Goal: Information Seeking & Learning: Learn about a topic

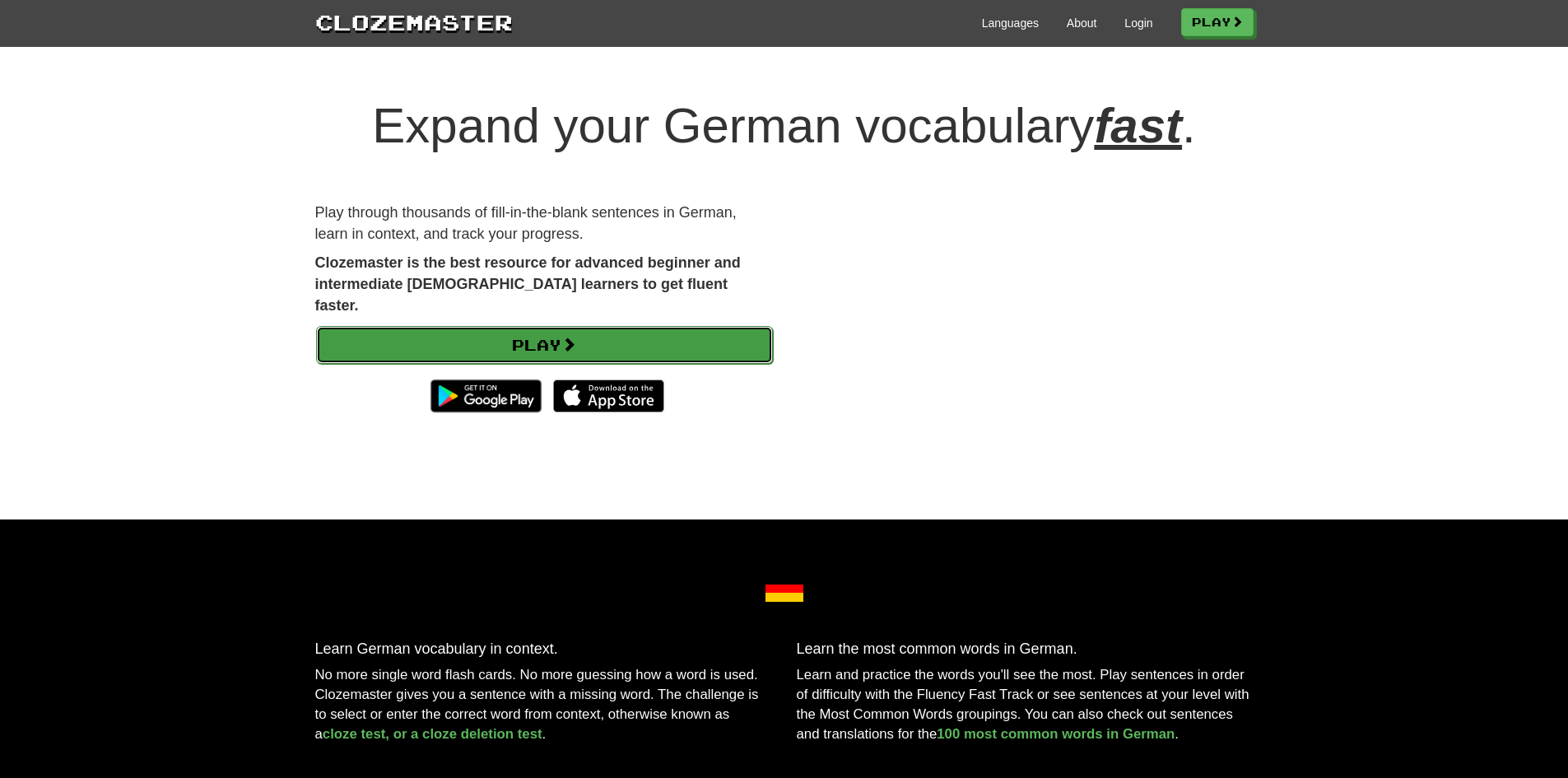
click at [506, 327] on link "Play" at bounding box center [543, 344] width 456 height 38
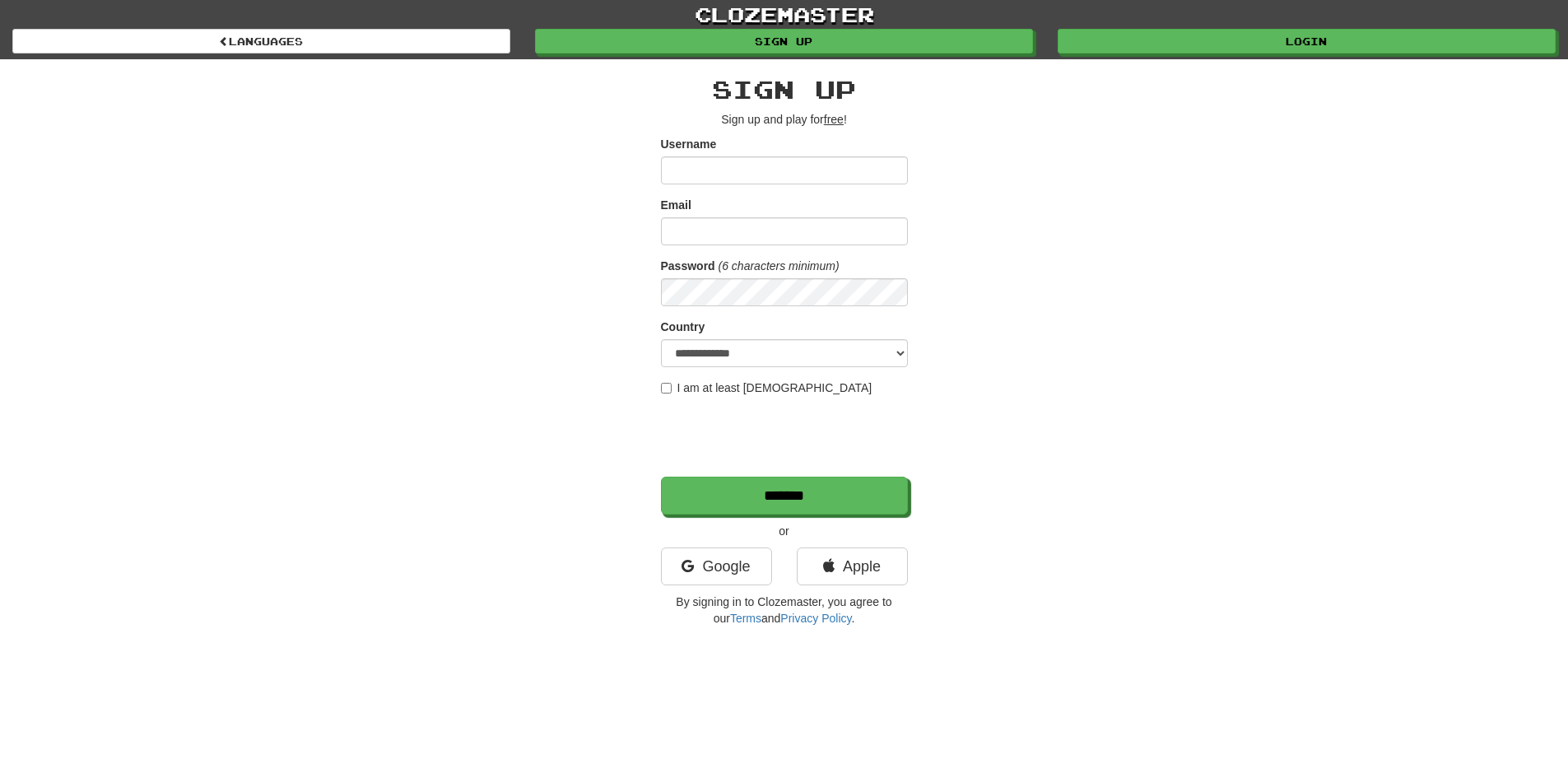
click at [700, 173] on input "Username" at bounding box center [784, 170] width 247 height 28
click at [705, 180] on input "Username" at bounding box center [784, 170] width 247 height 28
click at [729, 177] on input "Username" at bounding box center [784, 170] width 247 height 28
type input "*********"
click at [699, 234] on input "Email" at bounding box center [784, 232] width 247 height 28
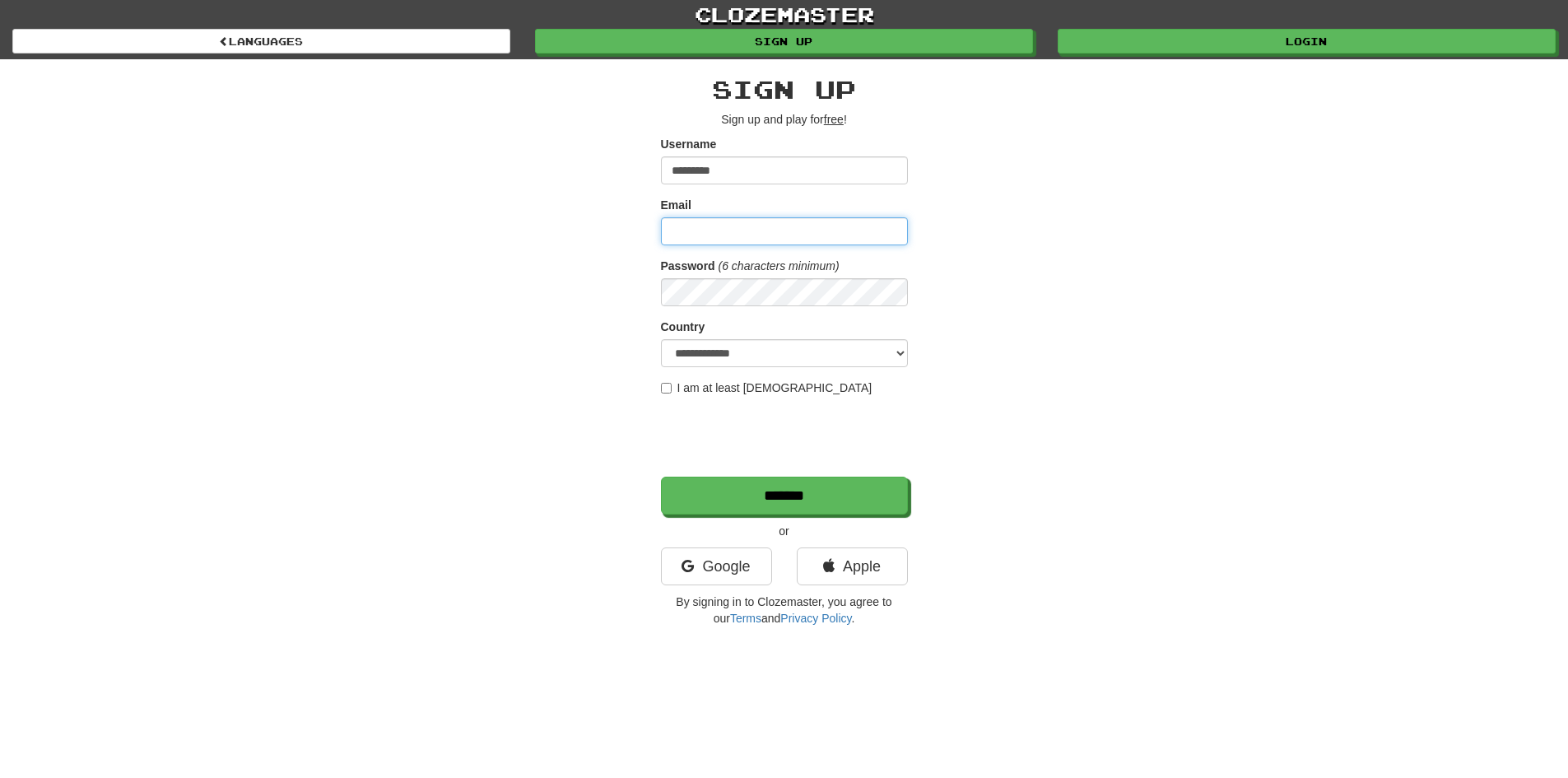
type input "**********"
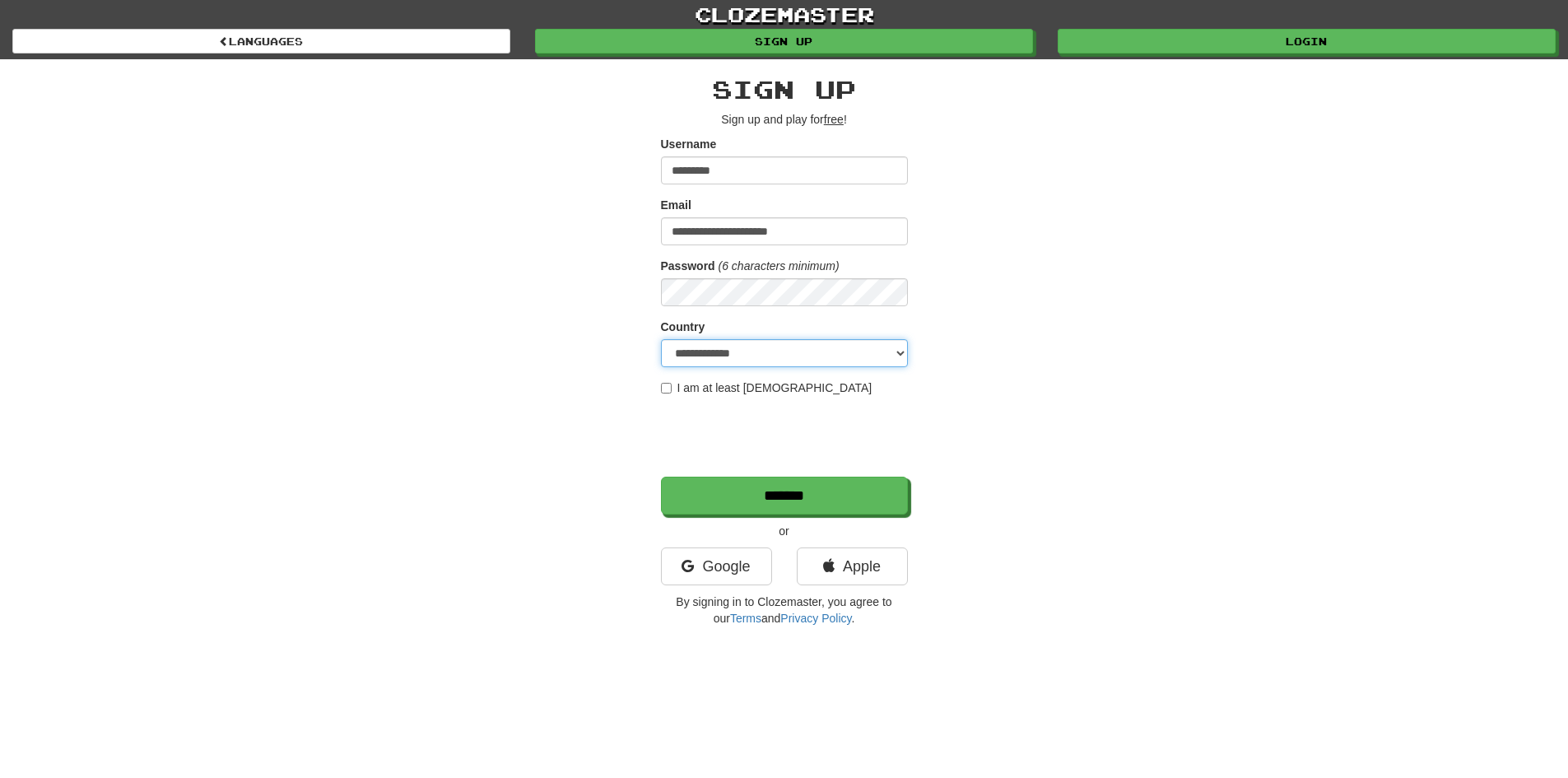
select select "**"
drag, startPoint x: 556, startPoint y: 269, endPoint x: 582, endPoint y: 276, distance: 26.9
click at [556, 269] on div "**********" at bounding box center [784, 347] width 963 height 576
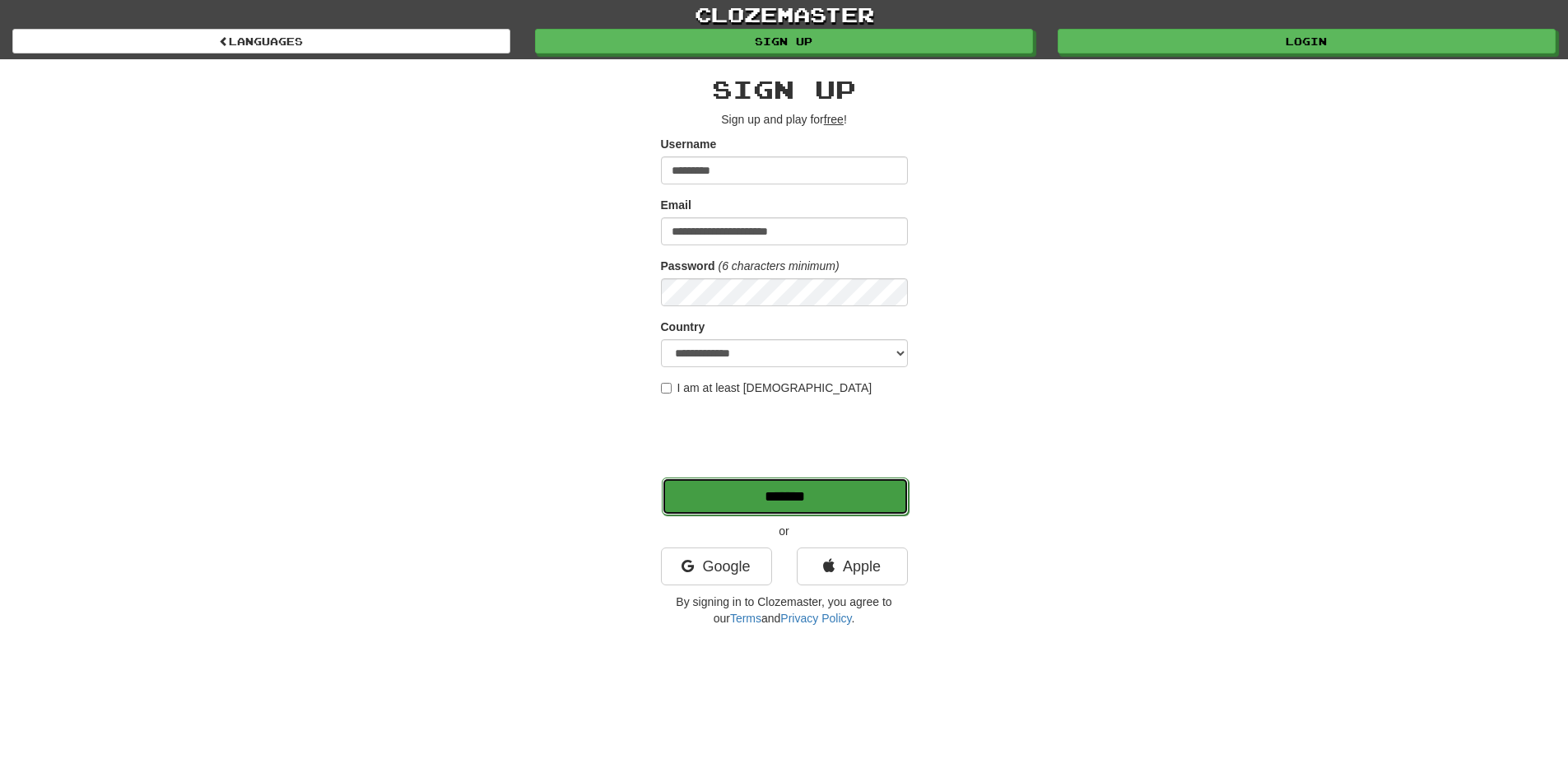
click at [766, 499] on input "*******" at bounding box center [785, 496] width 247 height 38
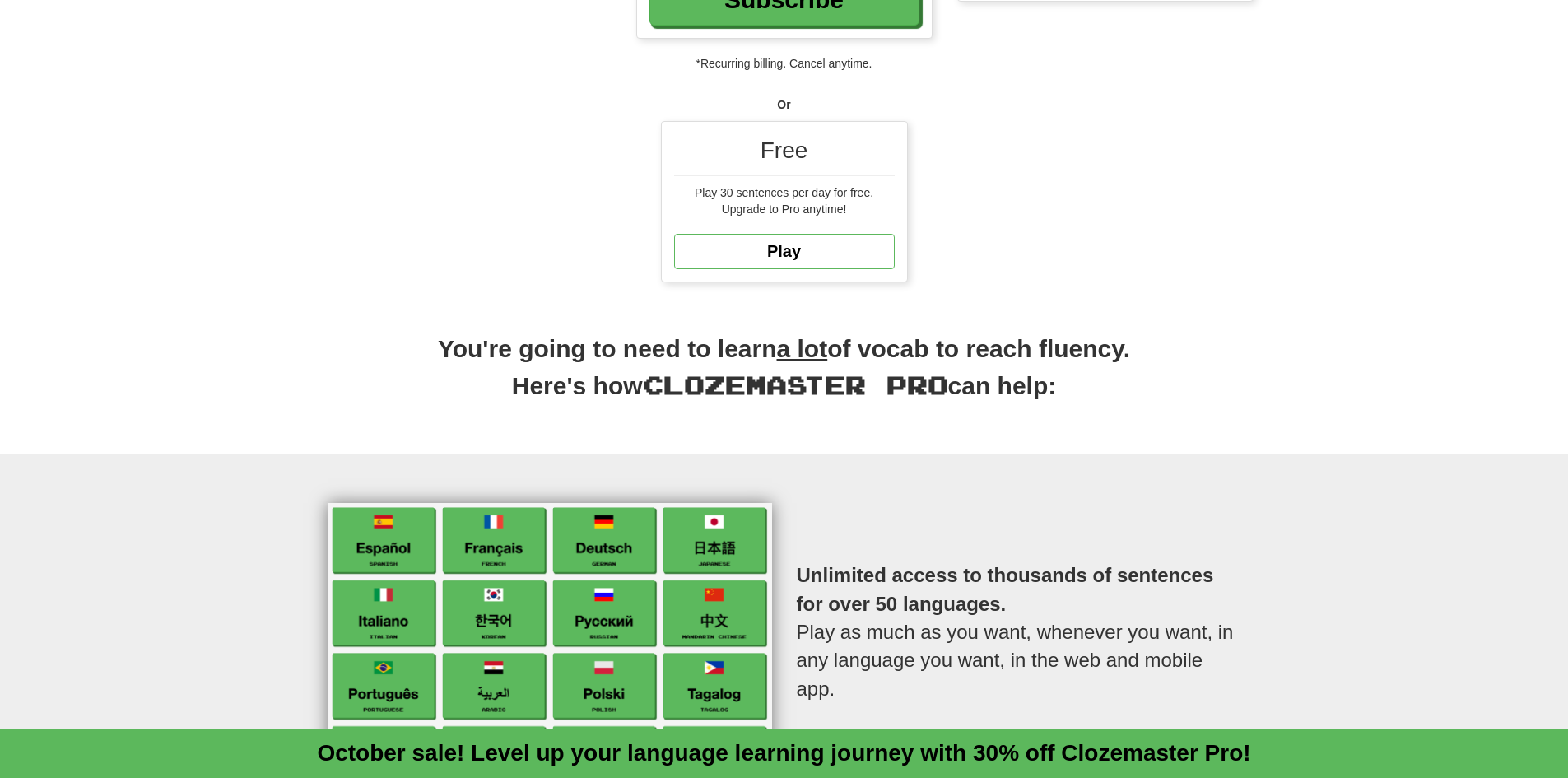
scroll to position [494, 0]
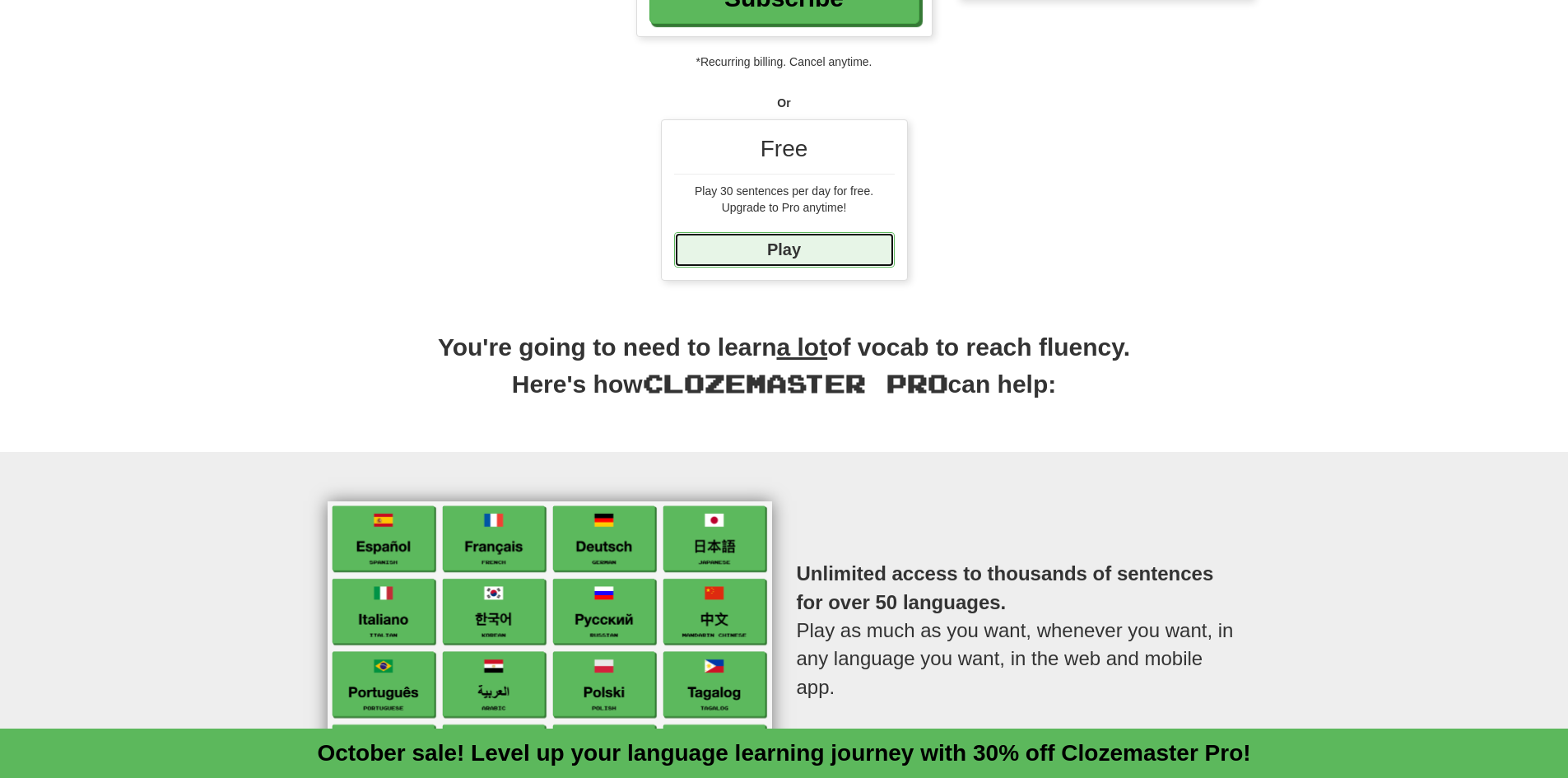
click at [769, 253] on link "Play" at bounding box center [784, 250] width 220 height 36
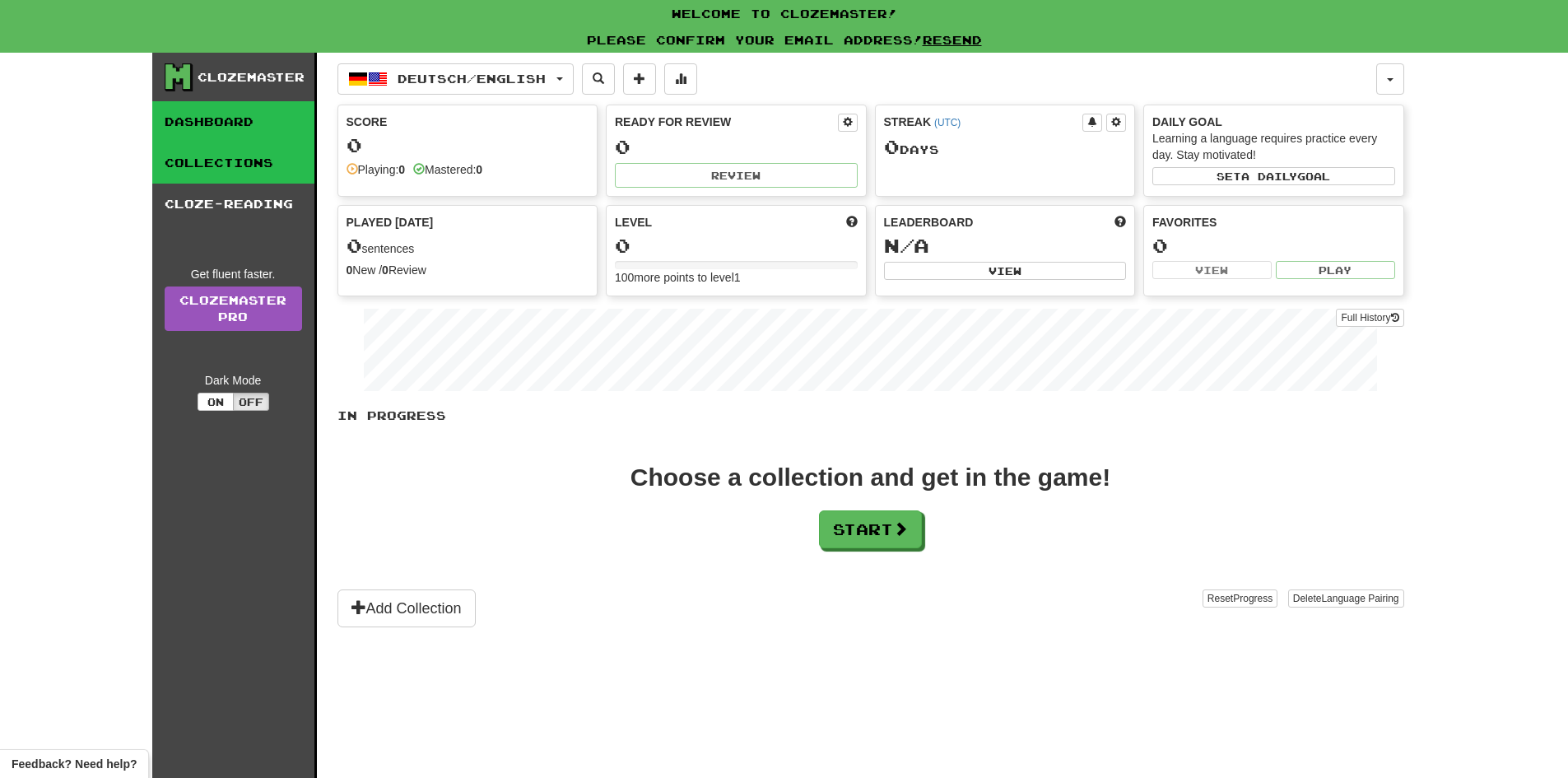
click at [242, 165] on link "Collections" at bounding box center [232, 163] width 162 height 41
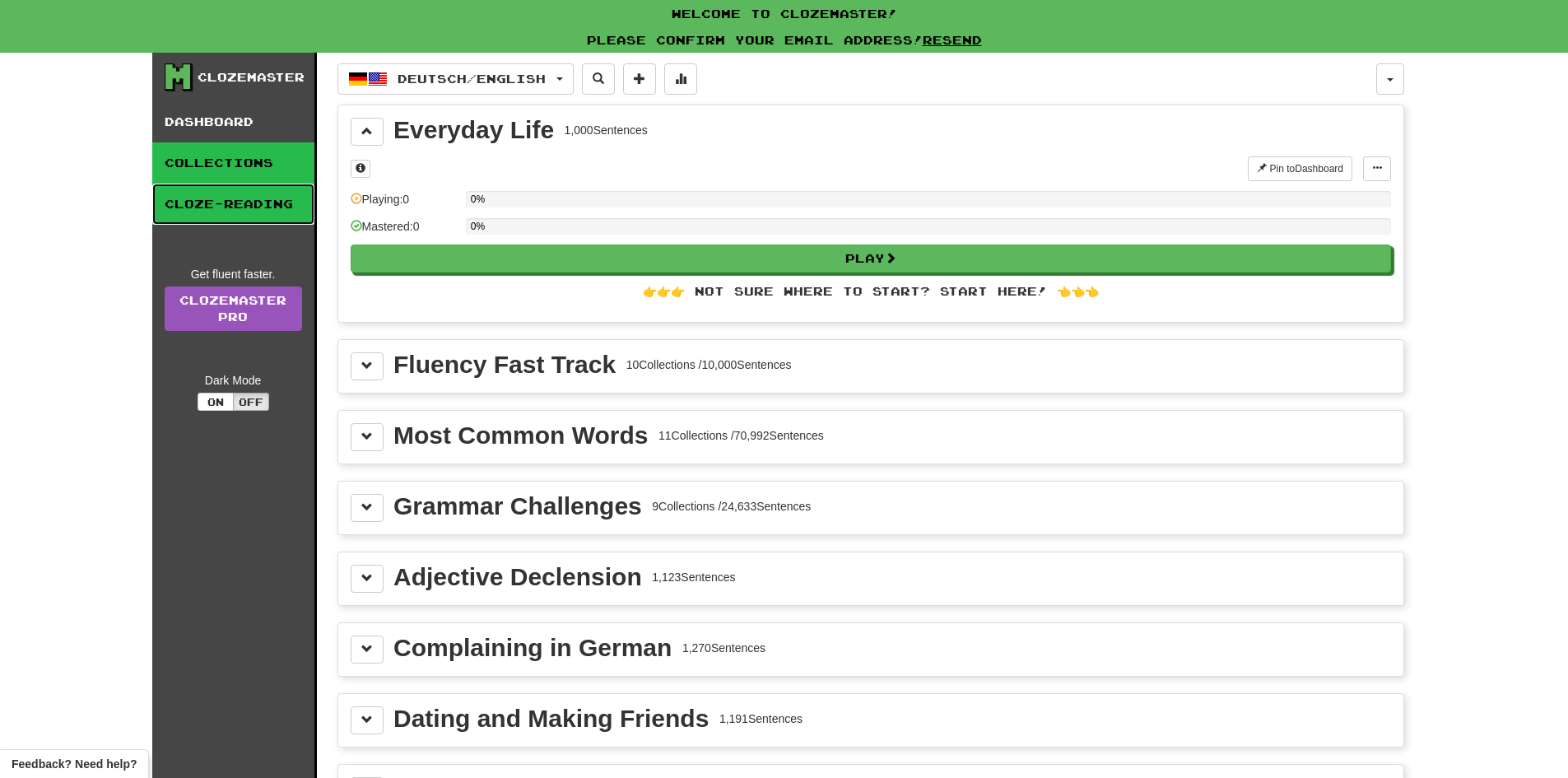
click at [242, 198] on link "Cloze-Reading" at bounding box center [232, 204] width 162 height 41
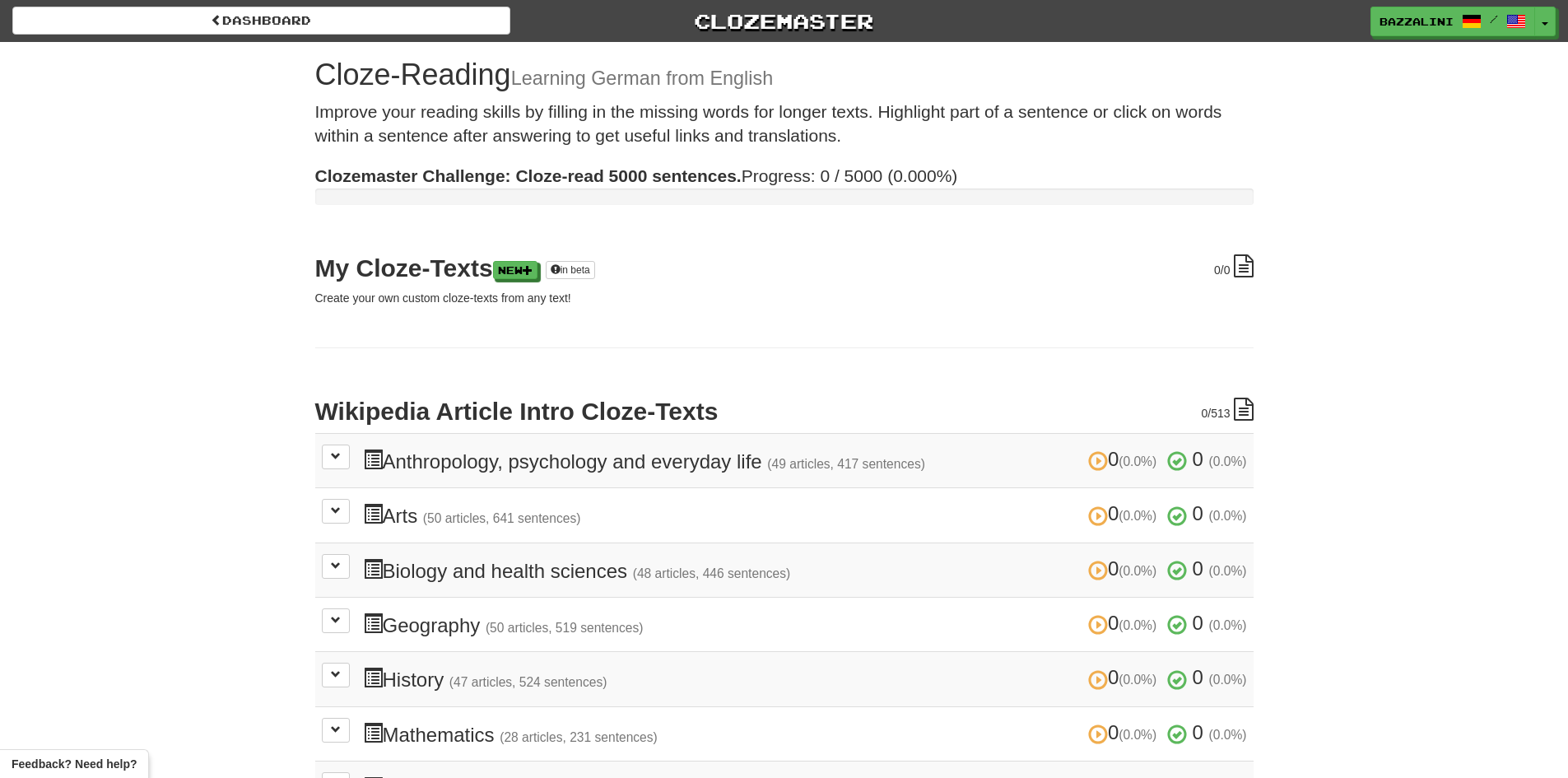
click at [261, 118] on div "Dashboard Clozemaster bazzalini / Toggle Dropdown Dashboard Leaderboard Activit…" at bounding box center [784, 525] width 1568 height 1051
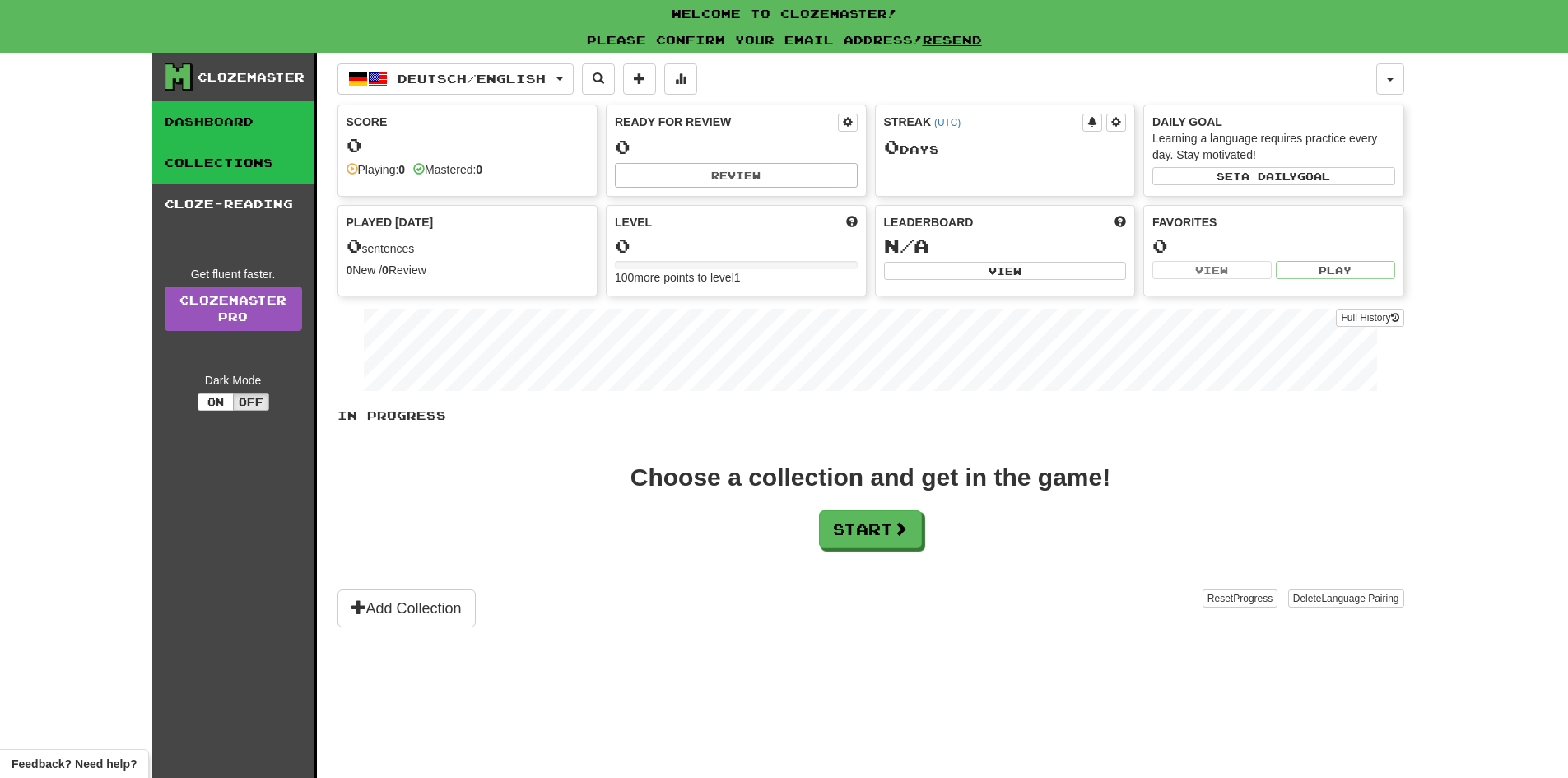
click at [250, 161] on link "Collections" at bounding box center [232, 163] width 162 height 41
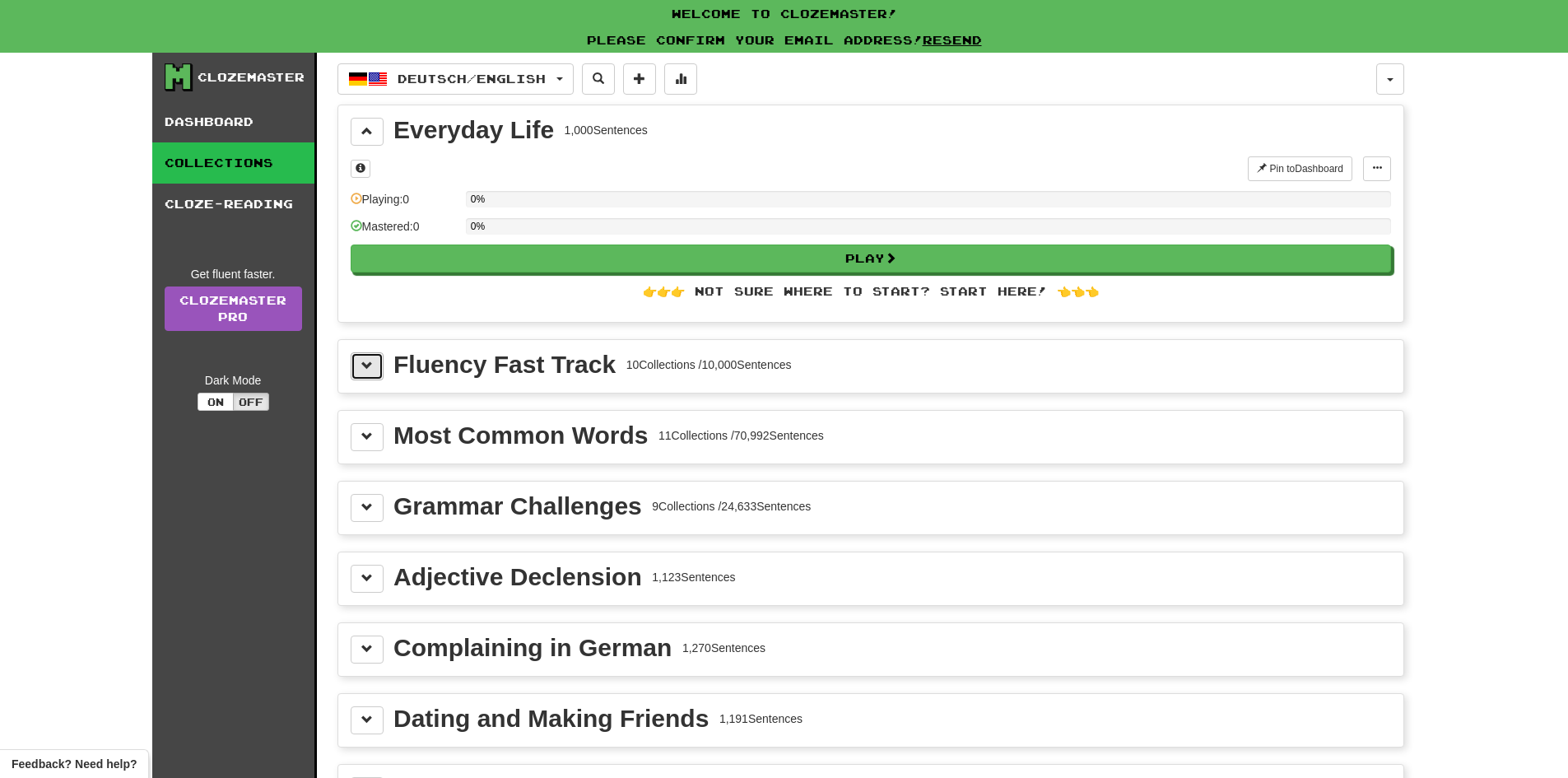
click at [362, 368] on span at bounding box center [367, 365] width 12 height 12
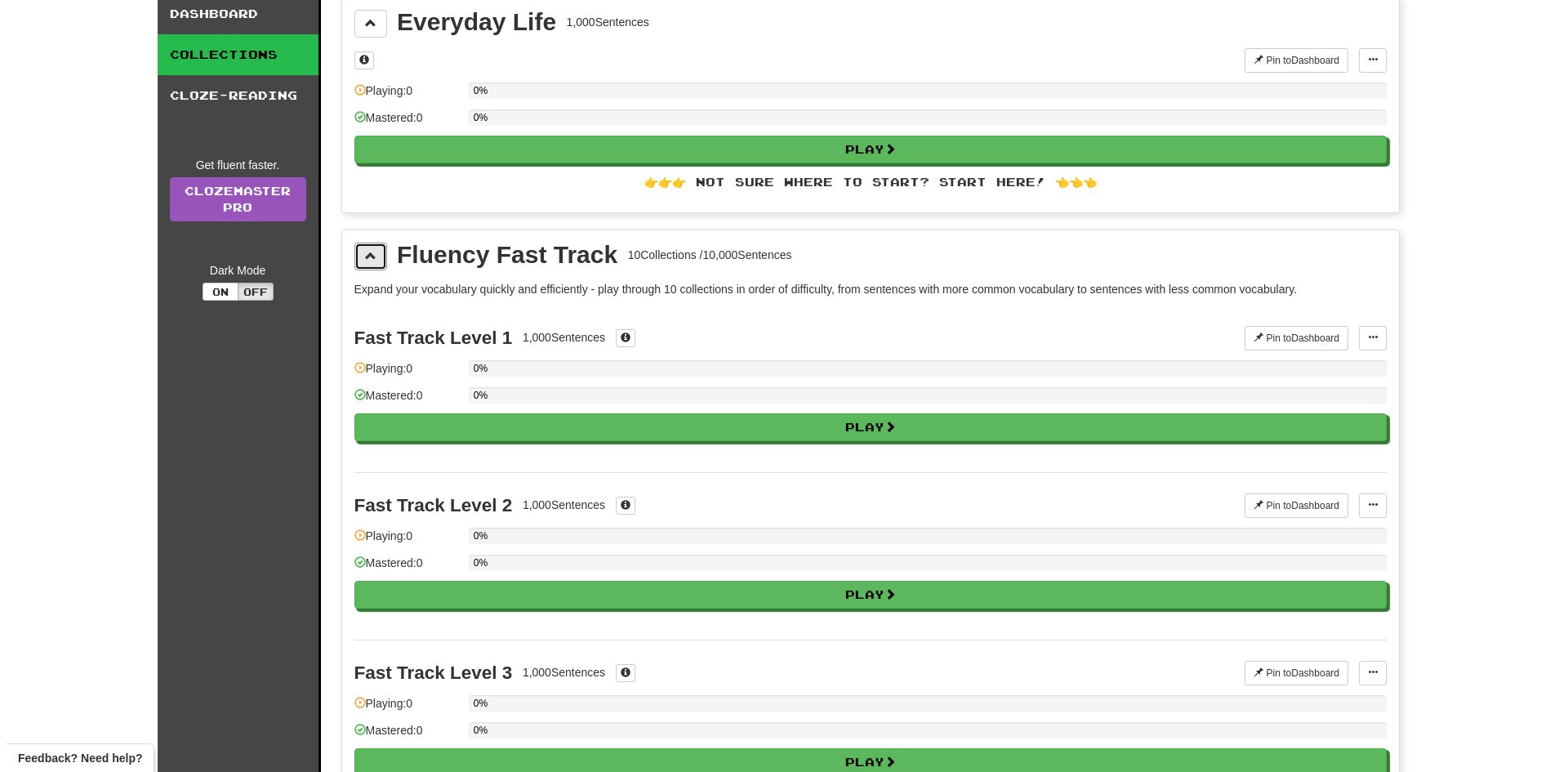
scroll to position [163, 0]
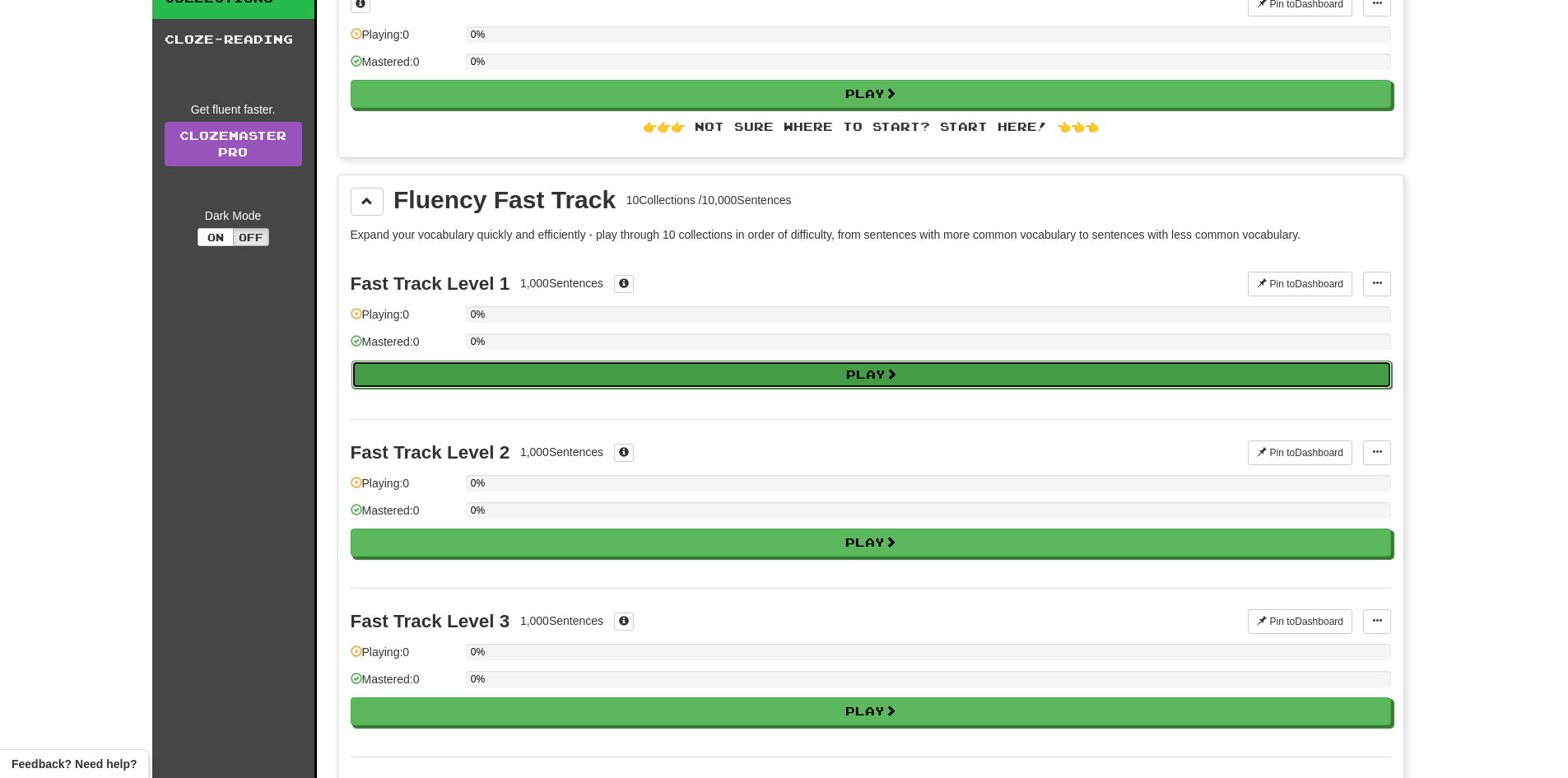
click at [762, 377] on button "Play" at bounding box center [871, 374] width 1040 height 28
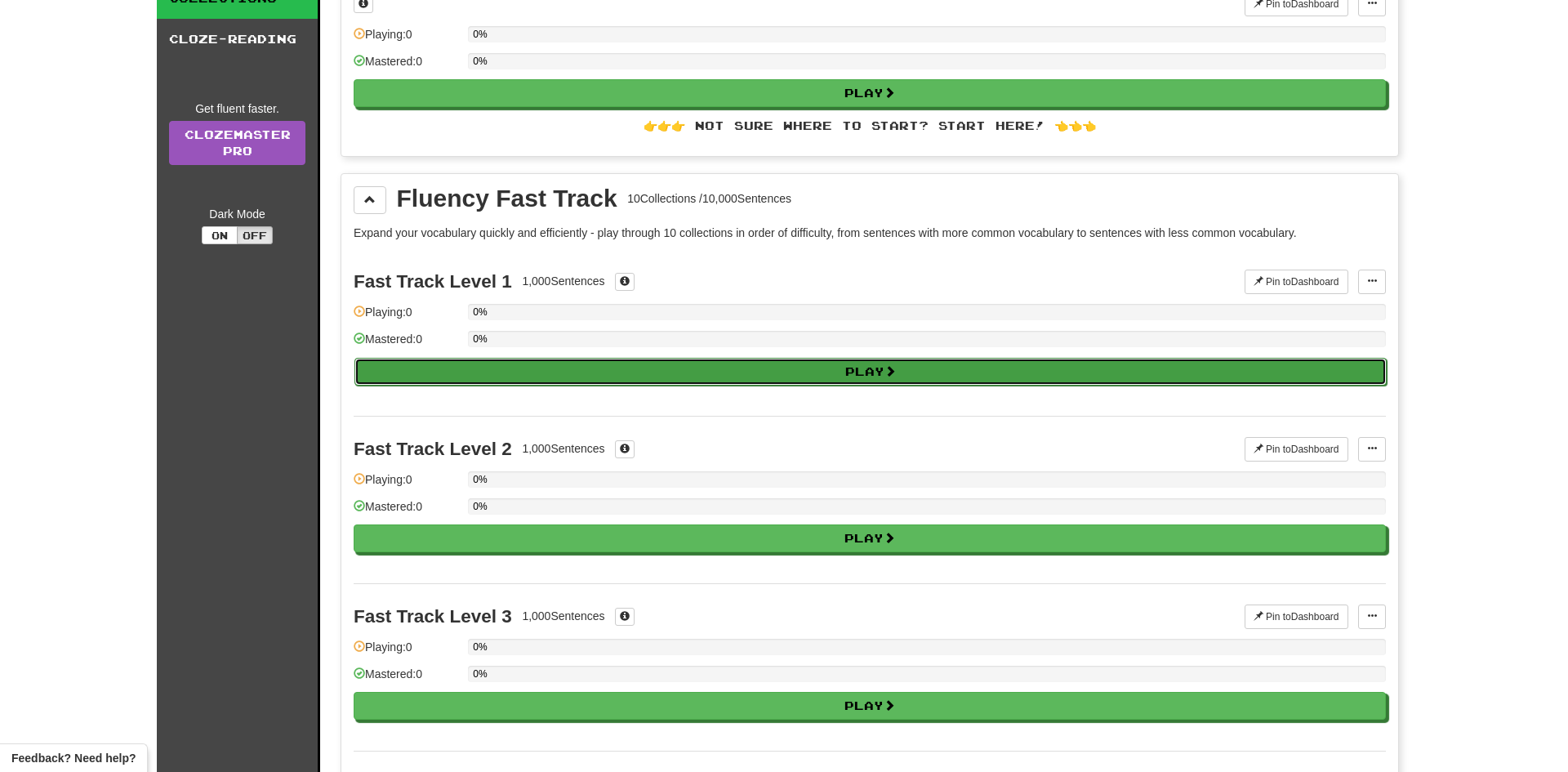
select select "**"
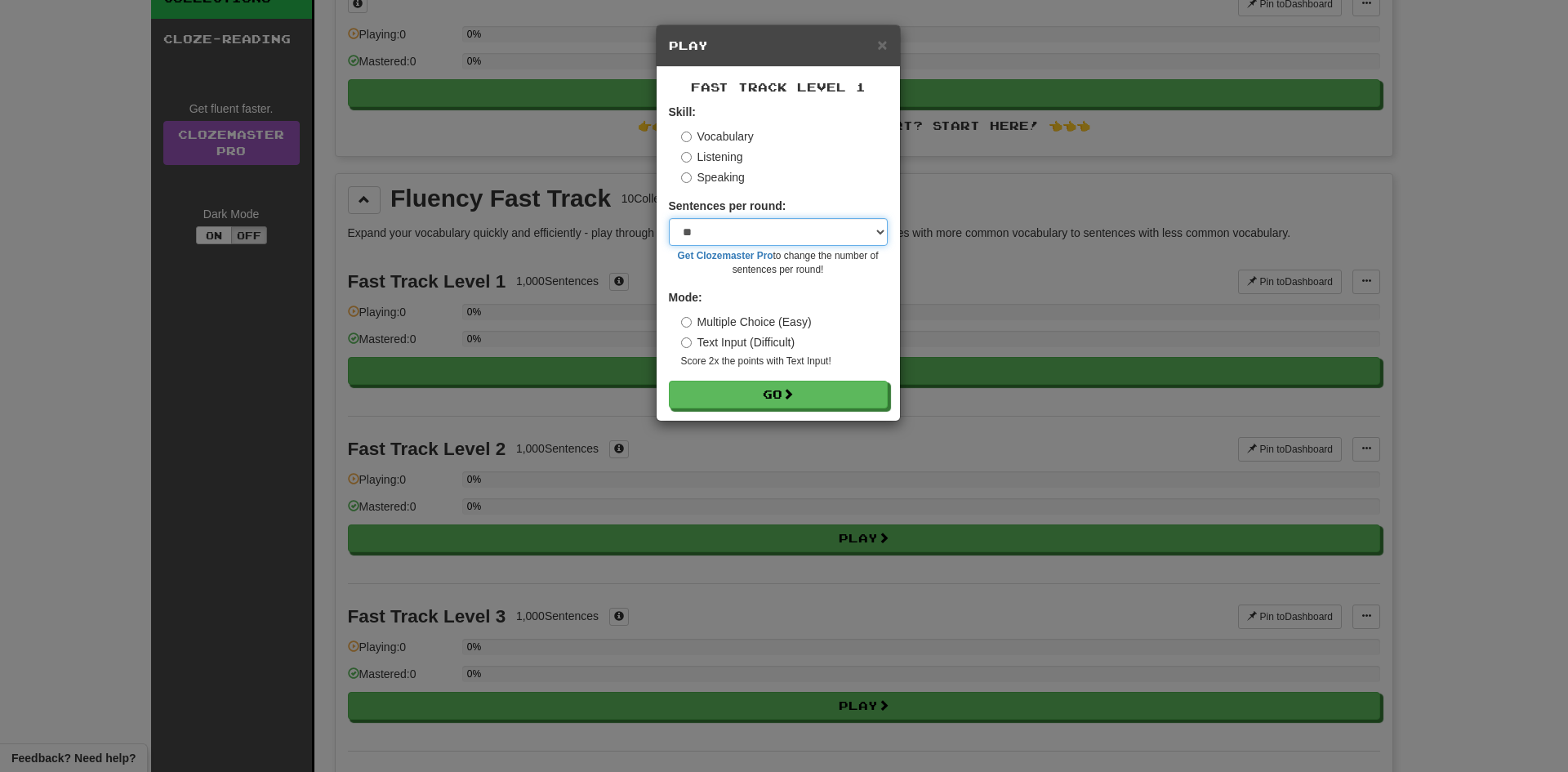
click at [737, 235] on select "* ** ** ** ** ** *** ********" at bounding box center [778, 232] width 219 height 28
click at [741, 233] on select "* ** ** ** ** ** *** ********" at bounding box center [778, 232] width 219 height 28
click at [871, 292] on div "Mode: Multiple Choice (Easy) Text Input (Difficult) Score 2x the points with Te…" at bounding box center [778, 329] width 219 height 79
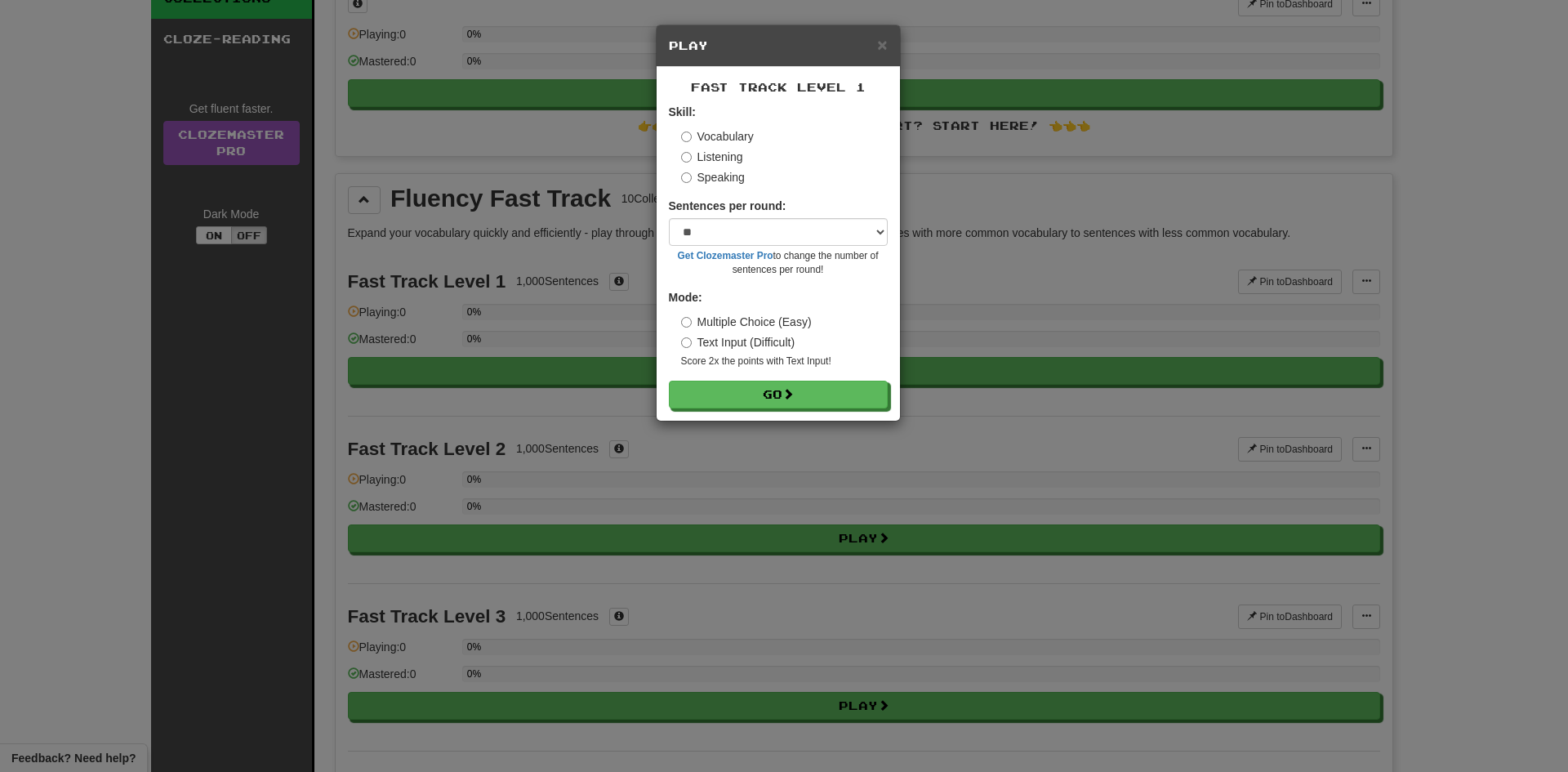
click at [760, 341] on label "Text Input (Difficult)" at bounding box center [738, 342] width 114 height 16
click at [743, 321] on label "Multiple Choice (Easy)" at bounding box center [746, 322] width 131 height 16
click at [721, 345] on label "Text Input (Difficult)" at bounding box center [738, 342] width 114 height 16
click at [715, 322] on label "Multiple Choice (Easy)" at bounding box center [746, 322] width 131 height 16
click at [725, 400] on button "Go" at bounding box center [779, 395] width 219 height 28
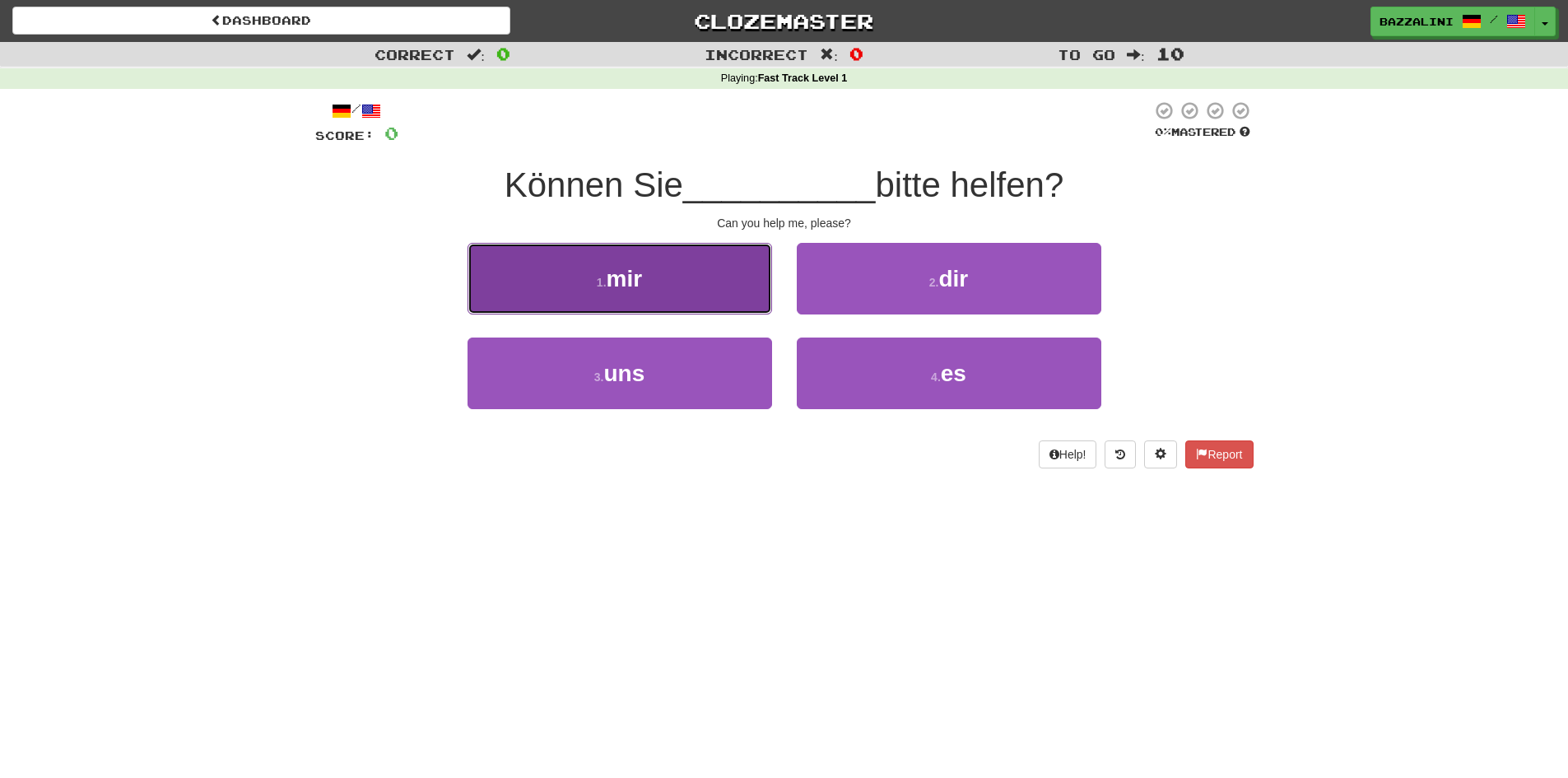
click at [674, 297] on button "1 . mir" at bounding box center [619, 278] width 305 height 71
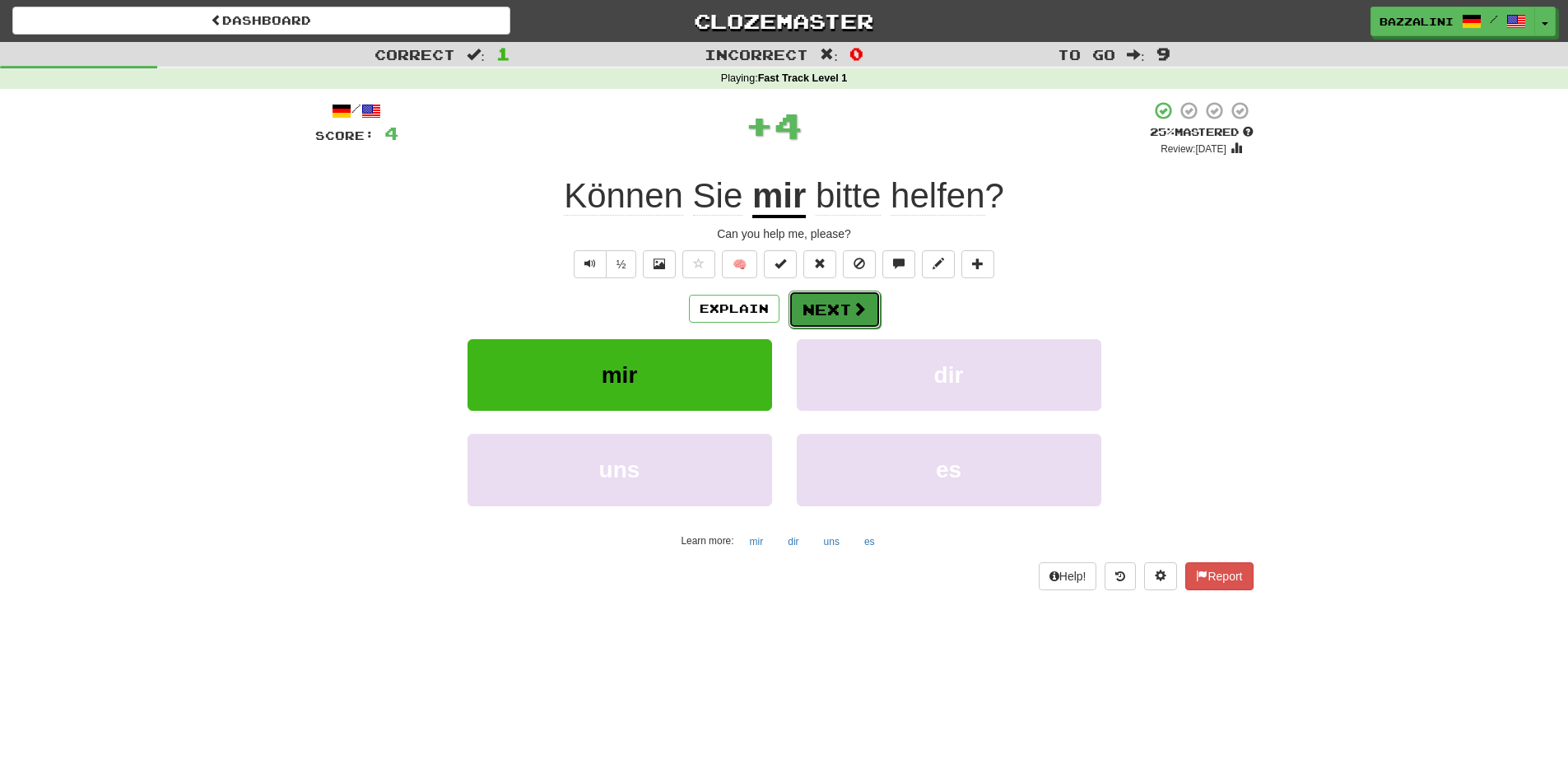
click at [830, 317] on button "Next" at bounding box center [834, 309] width 92 height 38
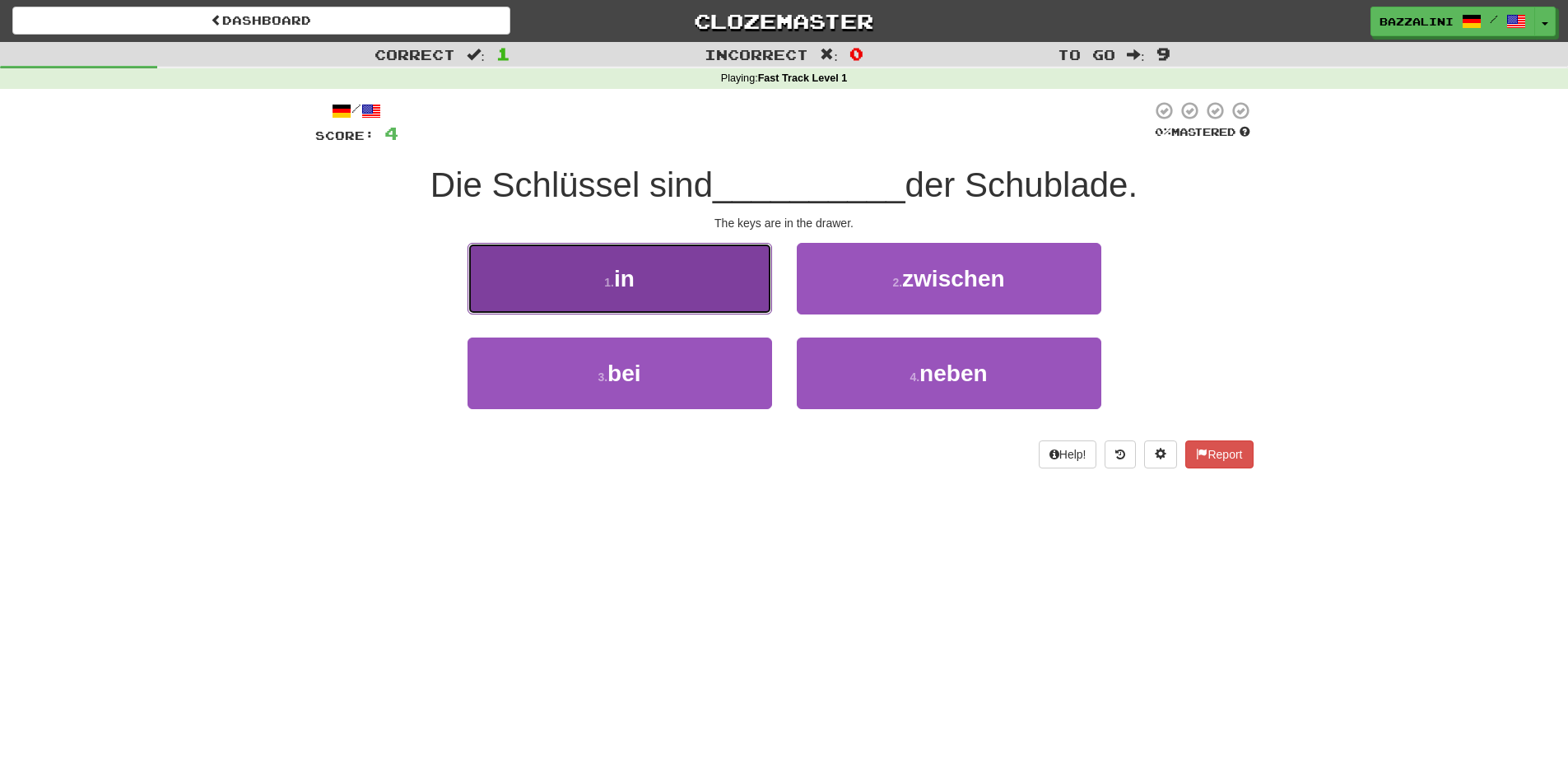
click at [690, 283] on button "1 . in" at bounding box center [619, 278] width 305 height 71
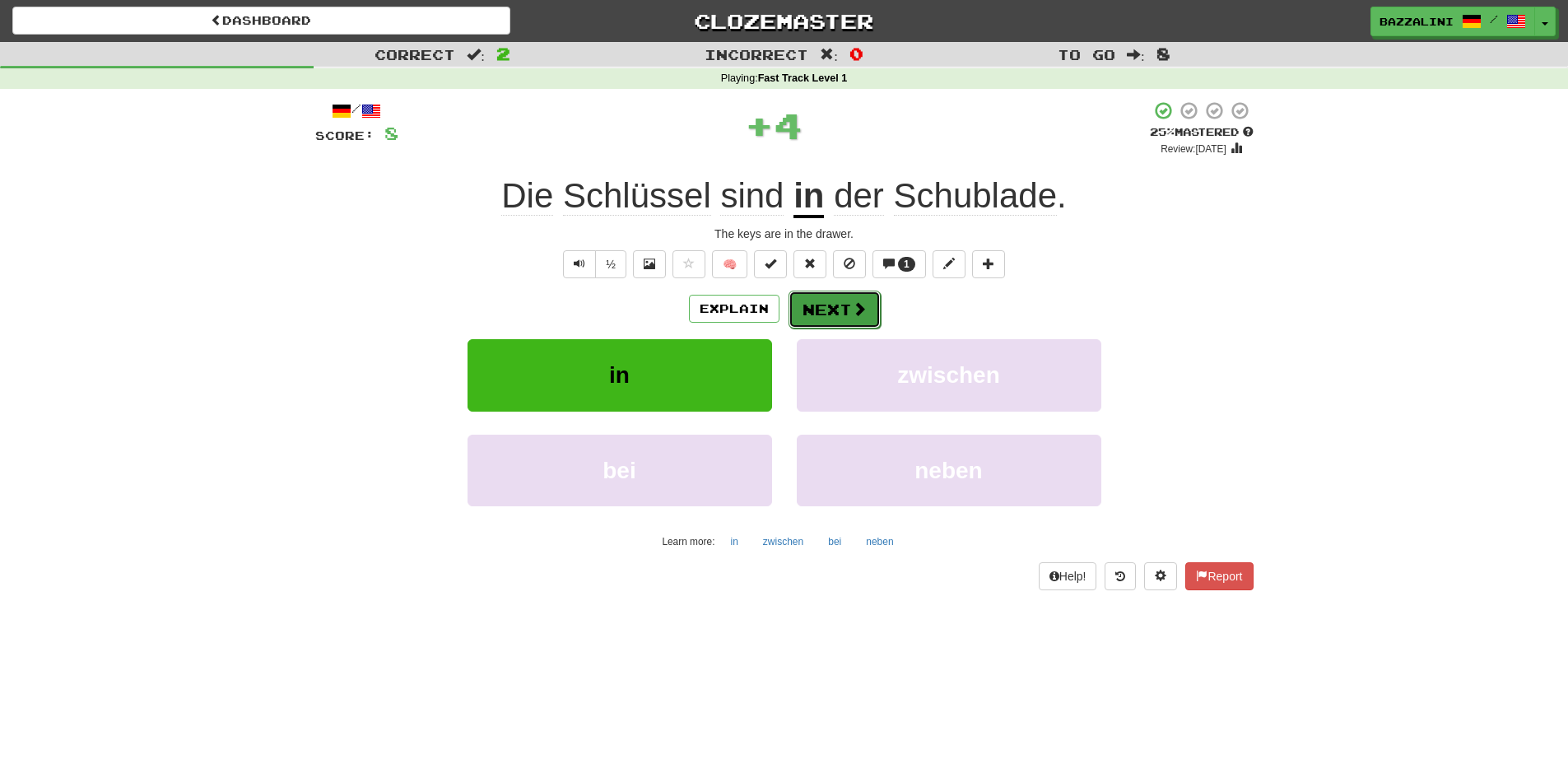
click at [821, 308] on button "Next" at bounding box center [834, 309] width 92 height 38
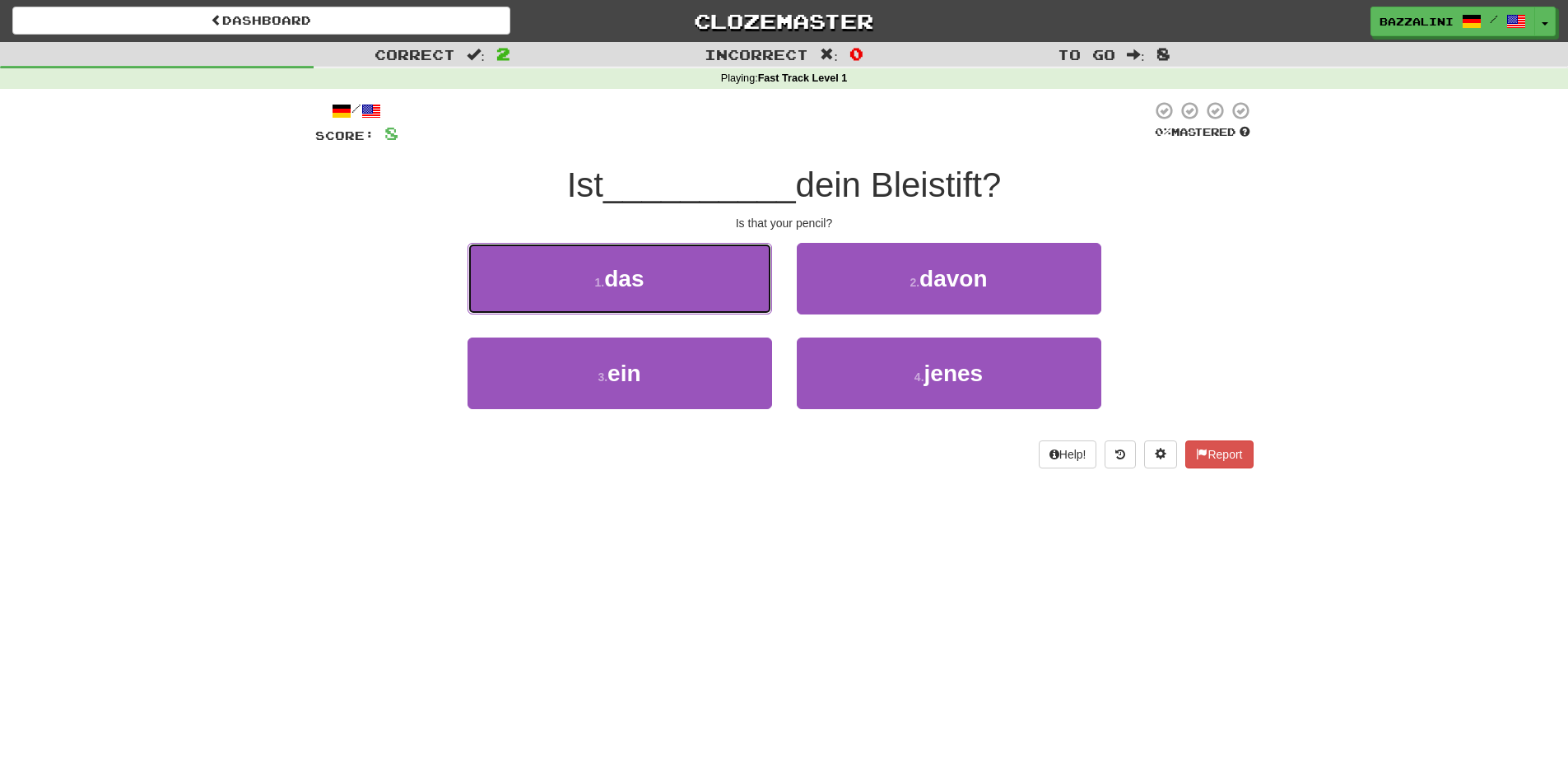
drag, startPoint x: 692, startPoint y: 284, endPoint x: 700, endPoint y: 281, distance: 8.5
click at [697, 283] on button "1 . das" at bounding box center [619, 278] width 305 height 71
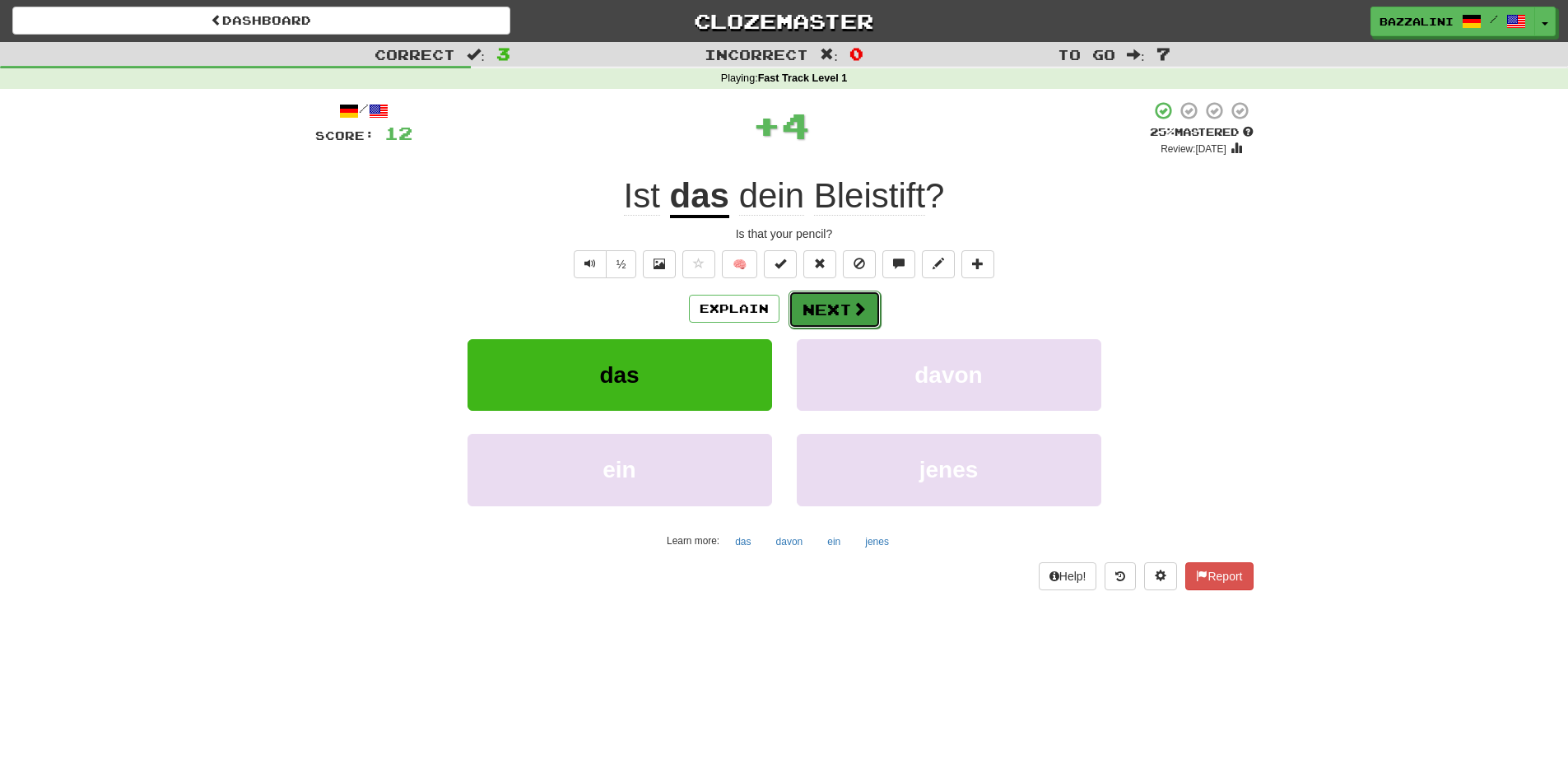
click at [842, 301] on button "Next" at bounding box center [834, 309] width 92 height 38
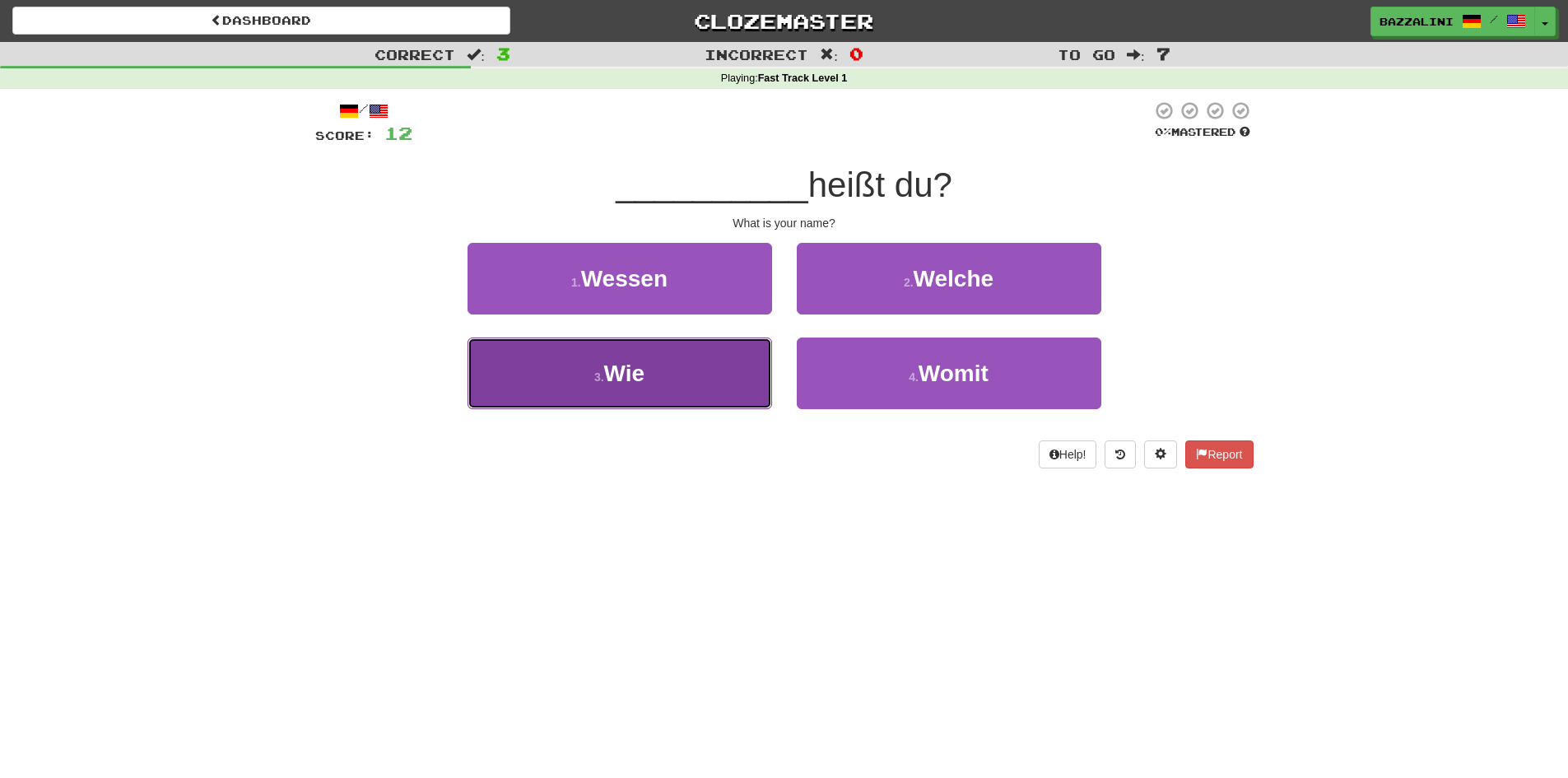
click at [714, 383] on button "3 . Wie" at bounding box center [619, 373] width 305 height 71
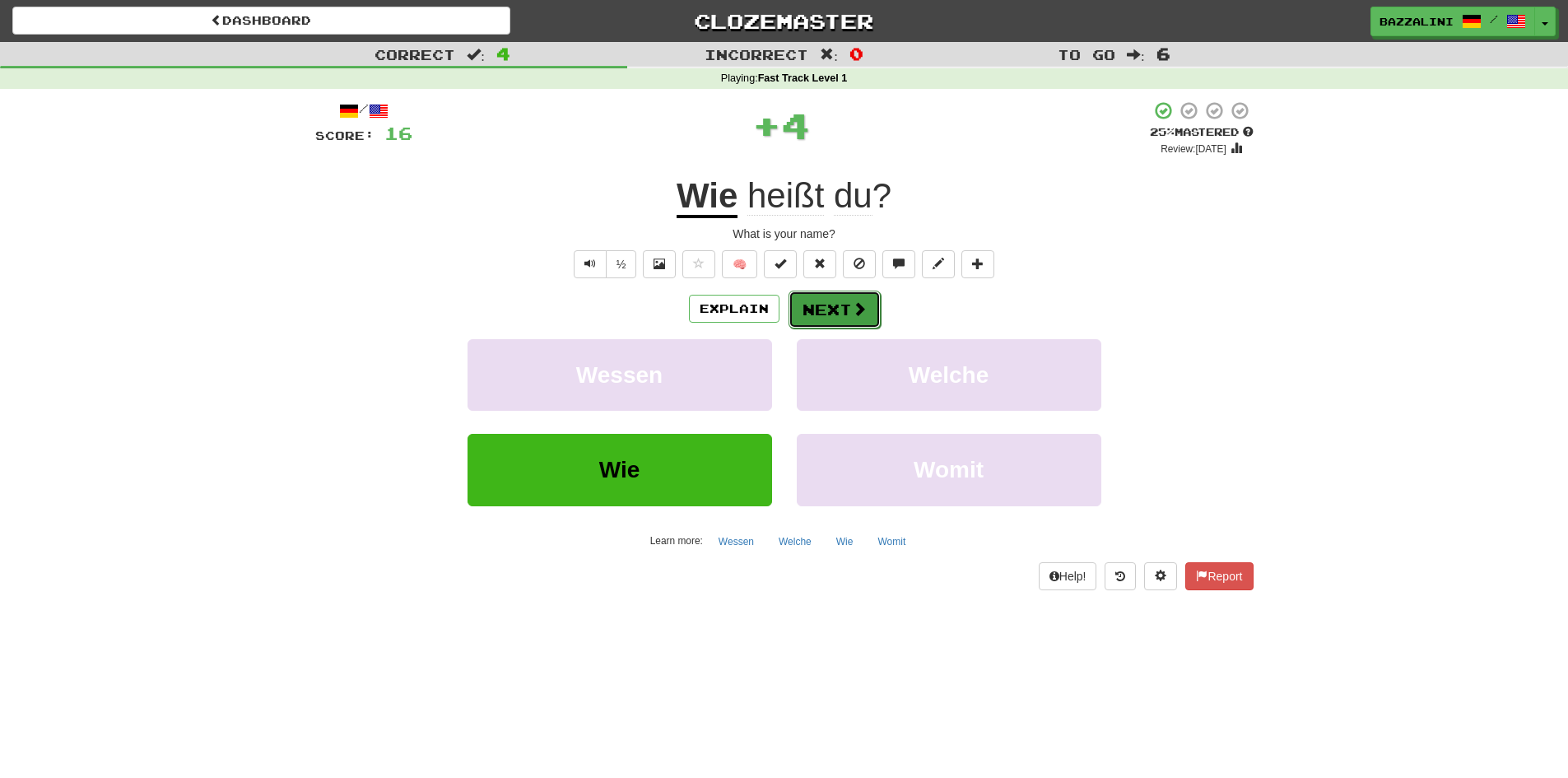
click at [828, 311] on button "Next" at bounding box center [834, 309] width 92 height 38
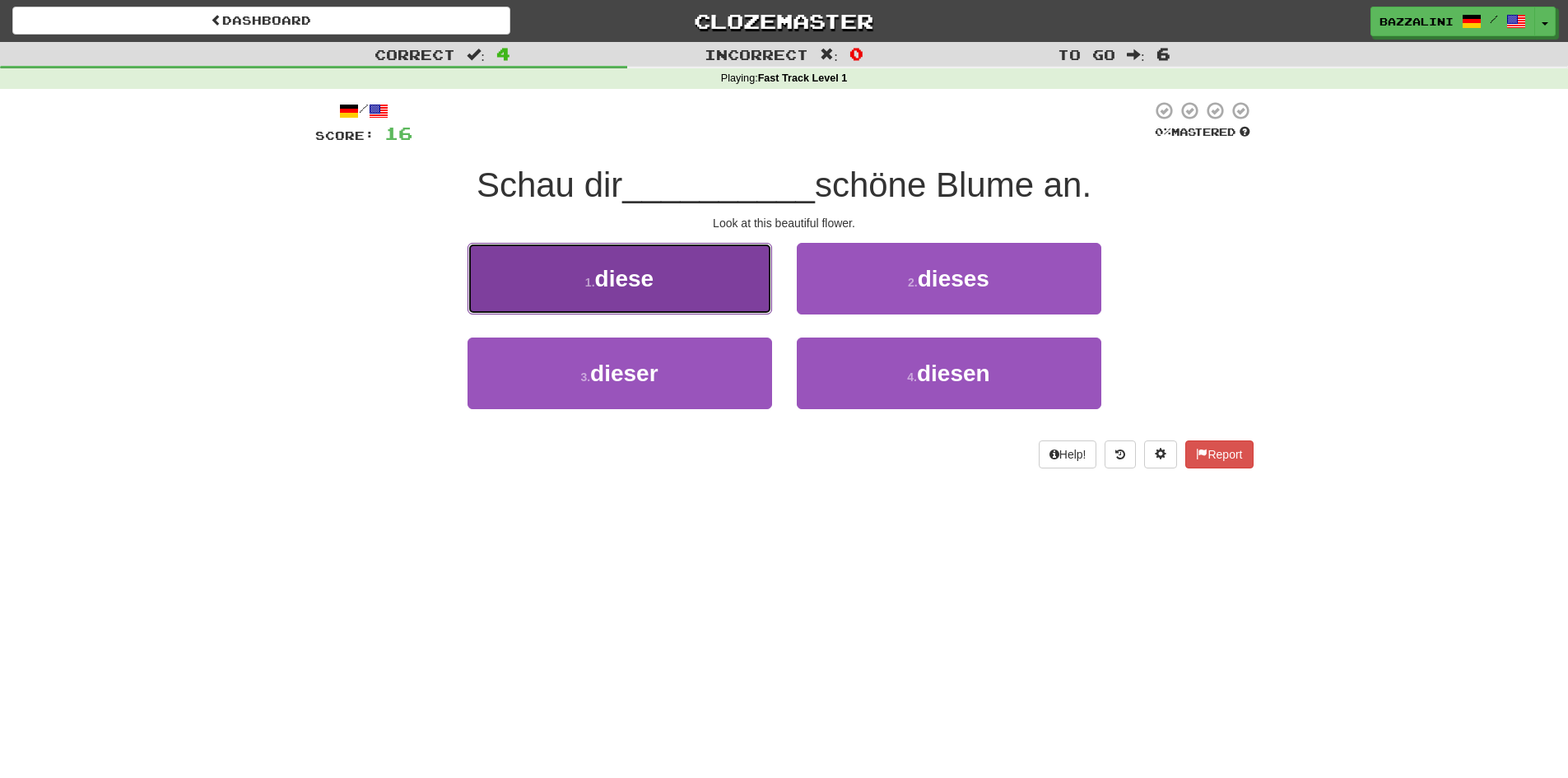
click at [717, 292] on button "1 . diese" at bounding box center [619, 278] width 305 height 71
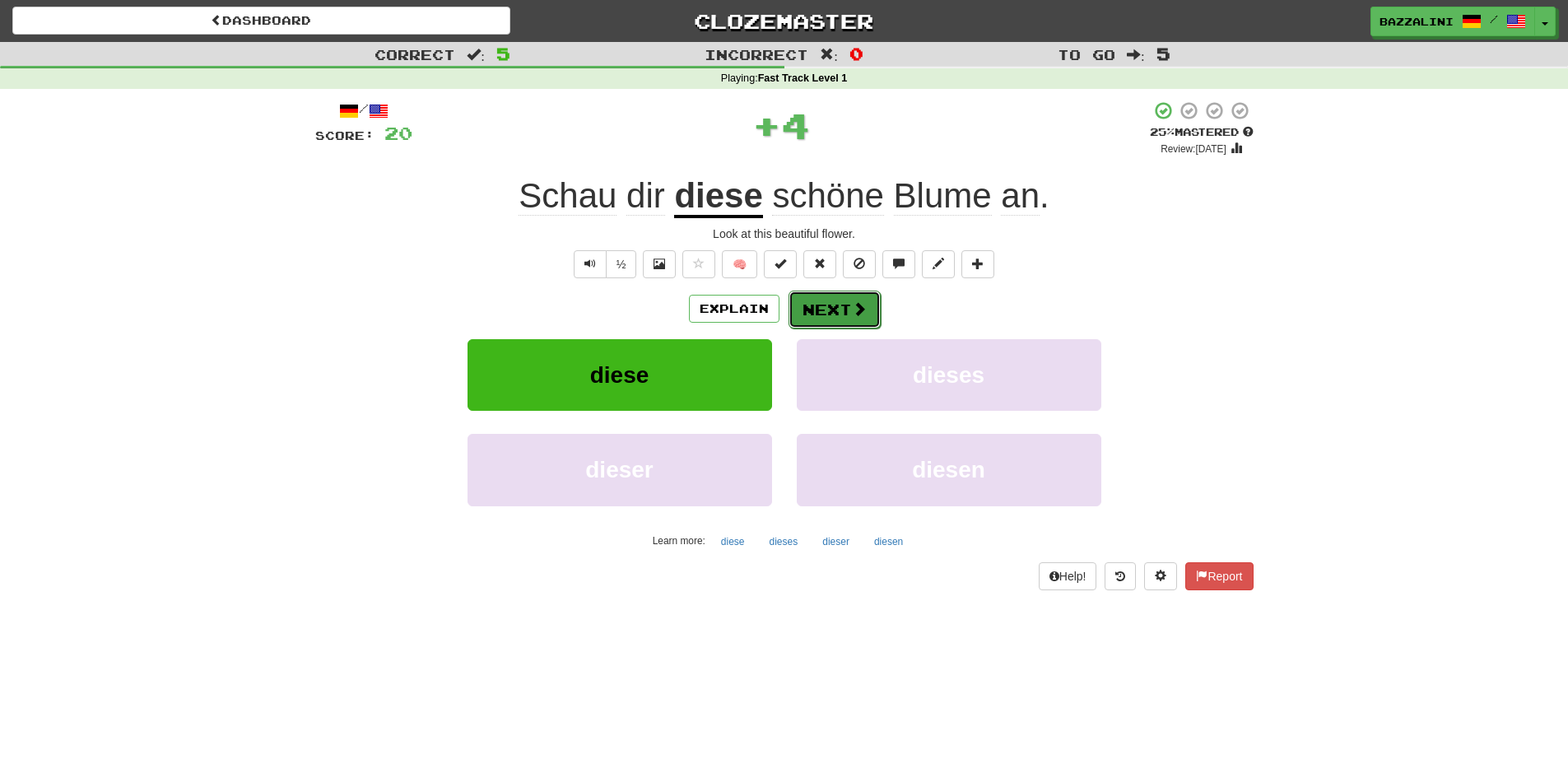
click at [829, 307] on button "Next" at bounding box center [834, 309] width 92 height 38
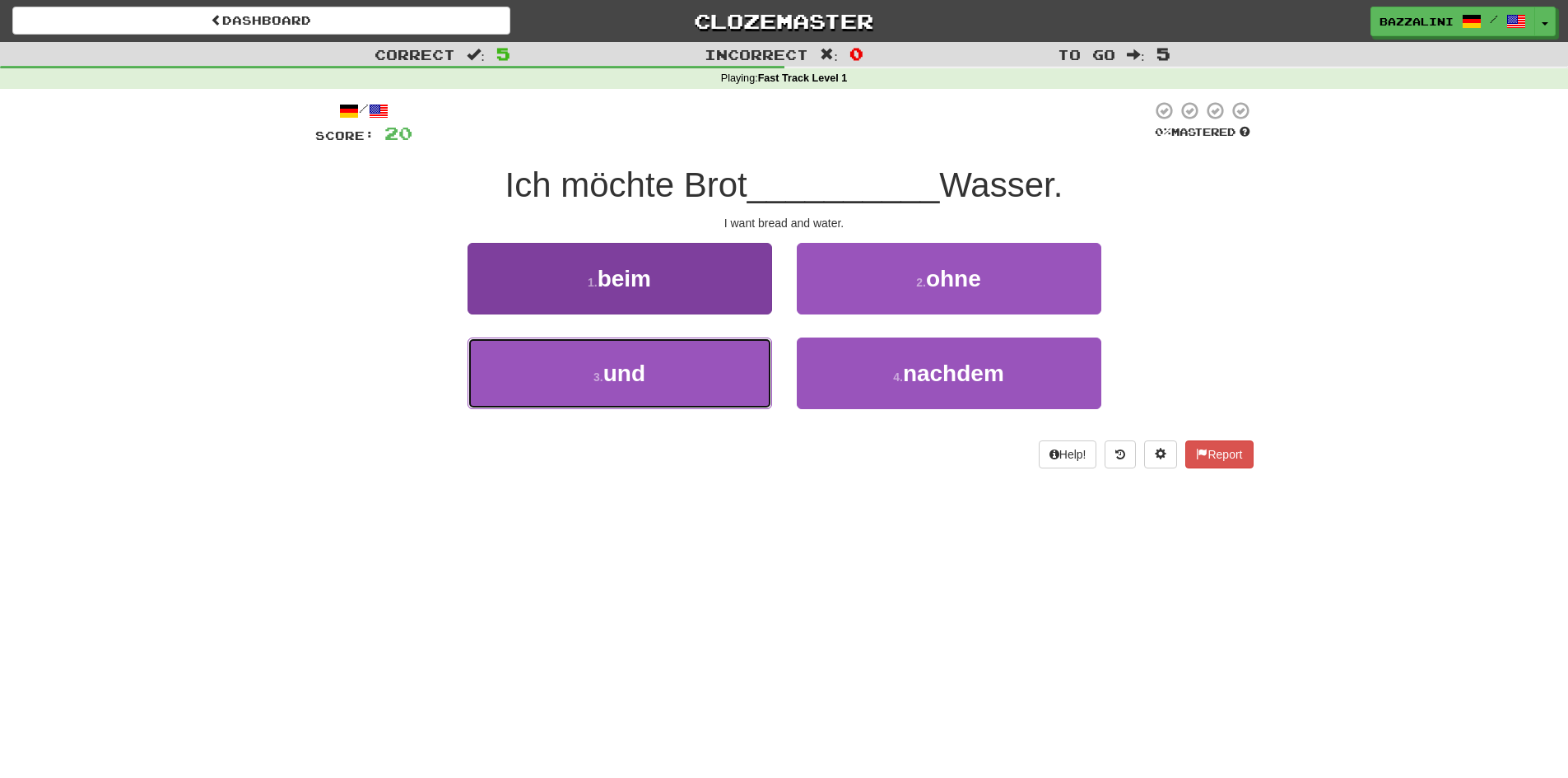
click at [690, 396] on button "3 . und" at bounding box center [619, 373] width 305 height 71
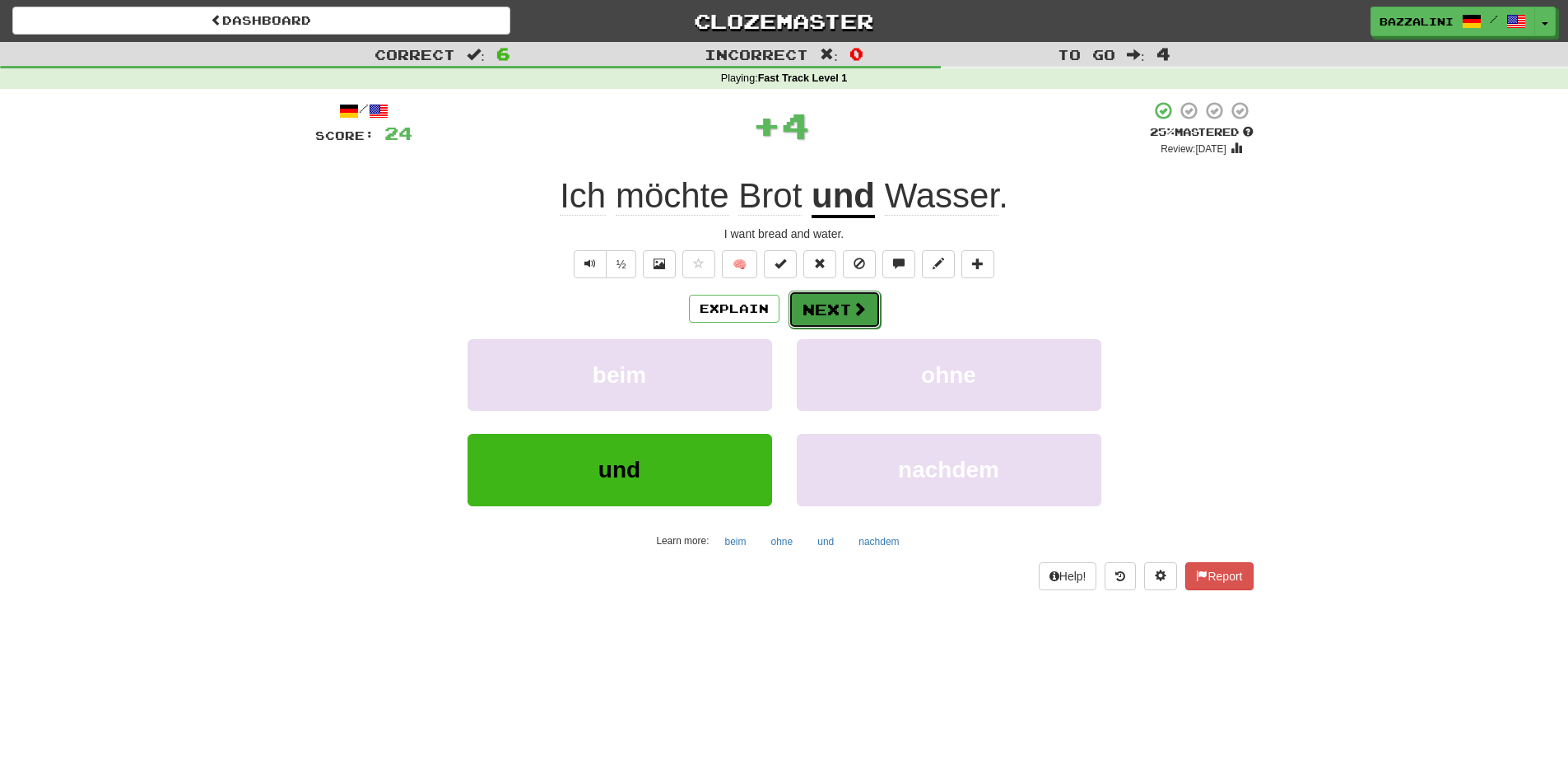
click at [824, 310] on button "Next" at bounding box center [834, 309] width 92 height 38
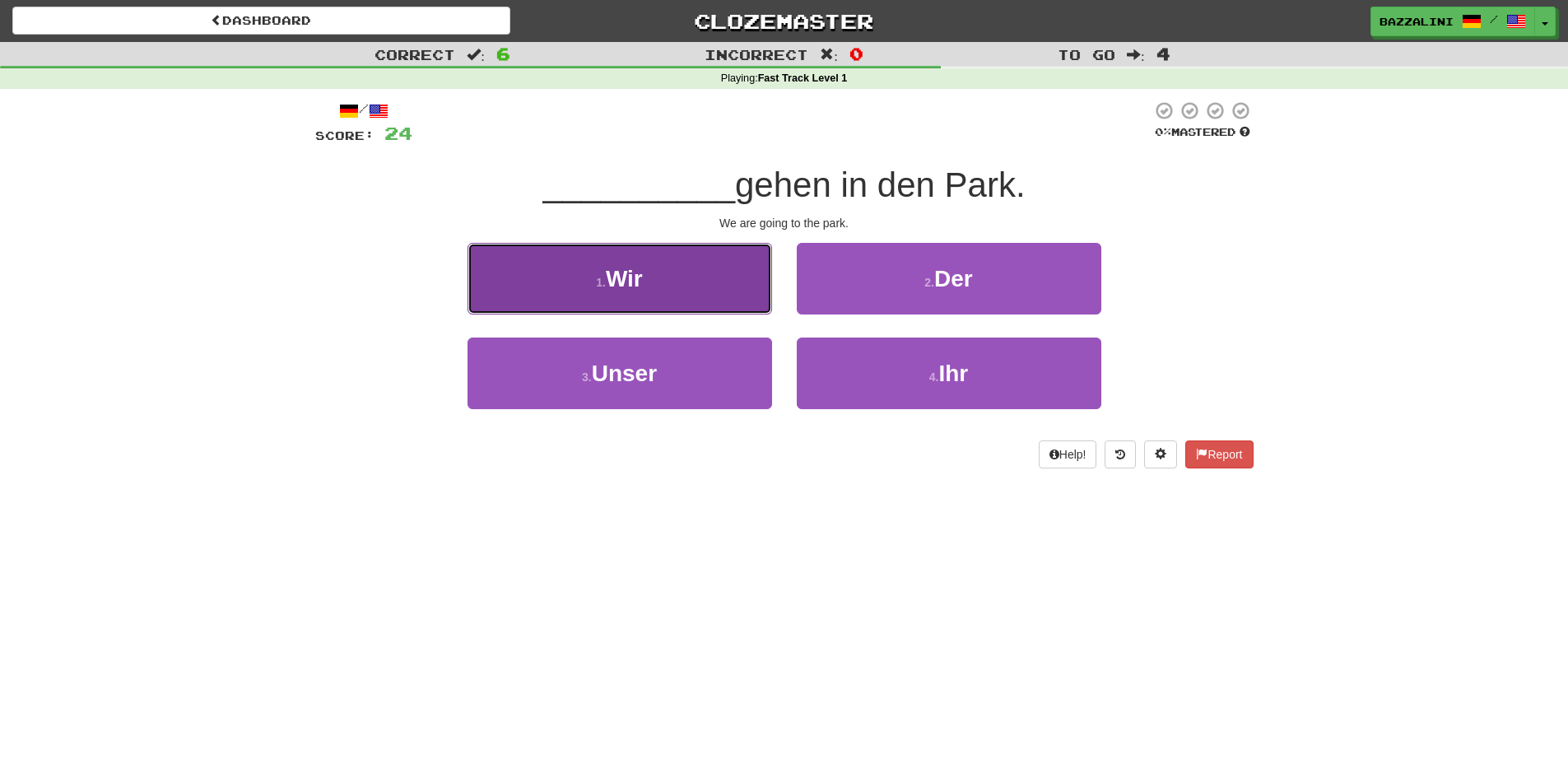
click at [676, 284] on button "1 . Wir" at bounding box center [619, 278] width 305 height 71
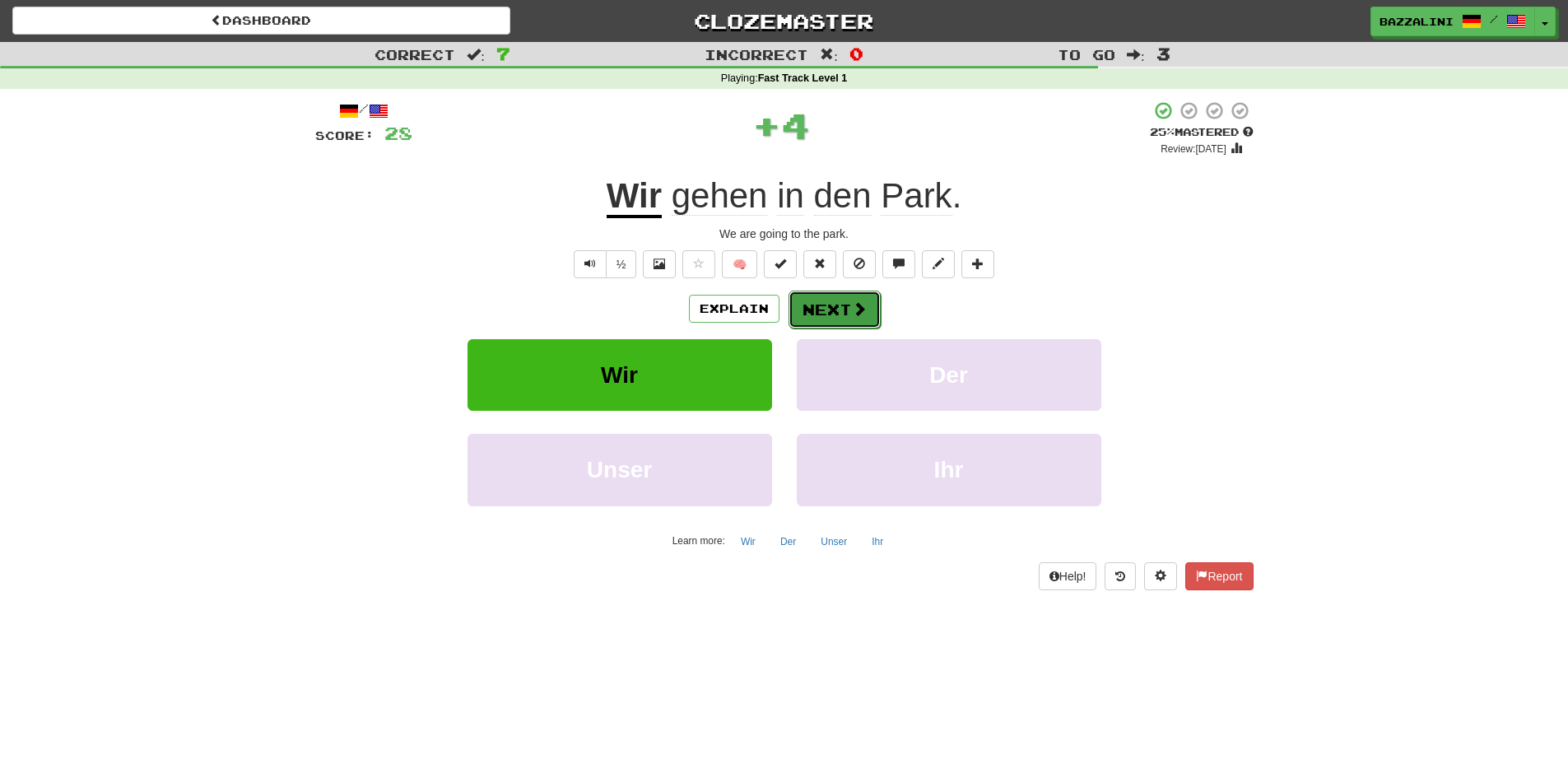
click at [817, 319] on button "Next" at bounding box center [834, 309] width 92 height 38
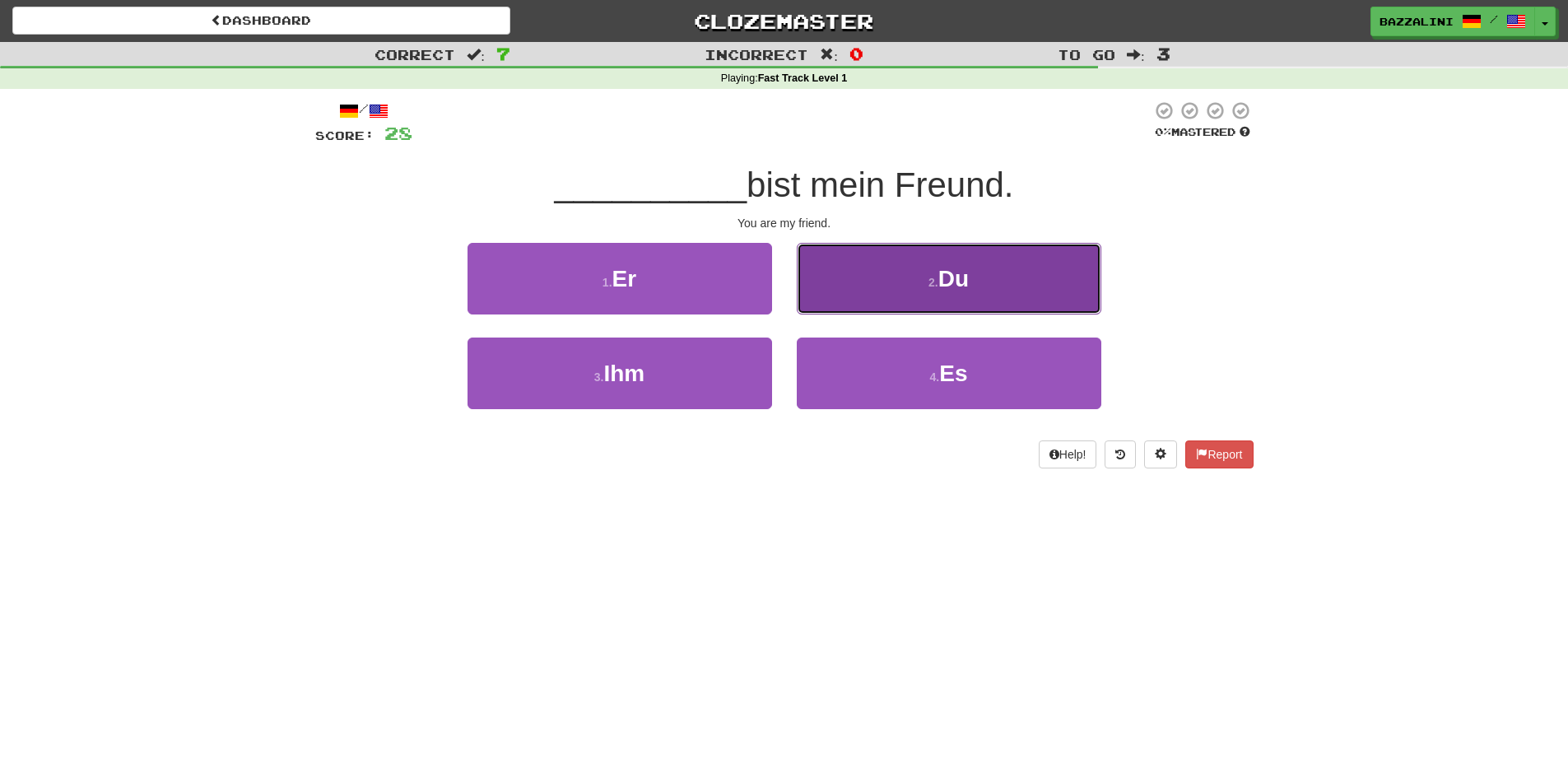
click at [890, 284] on button "2 . Du" at bounding box center [949, 278] width 305 height 71
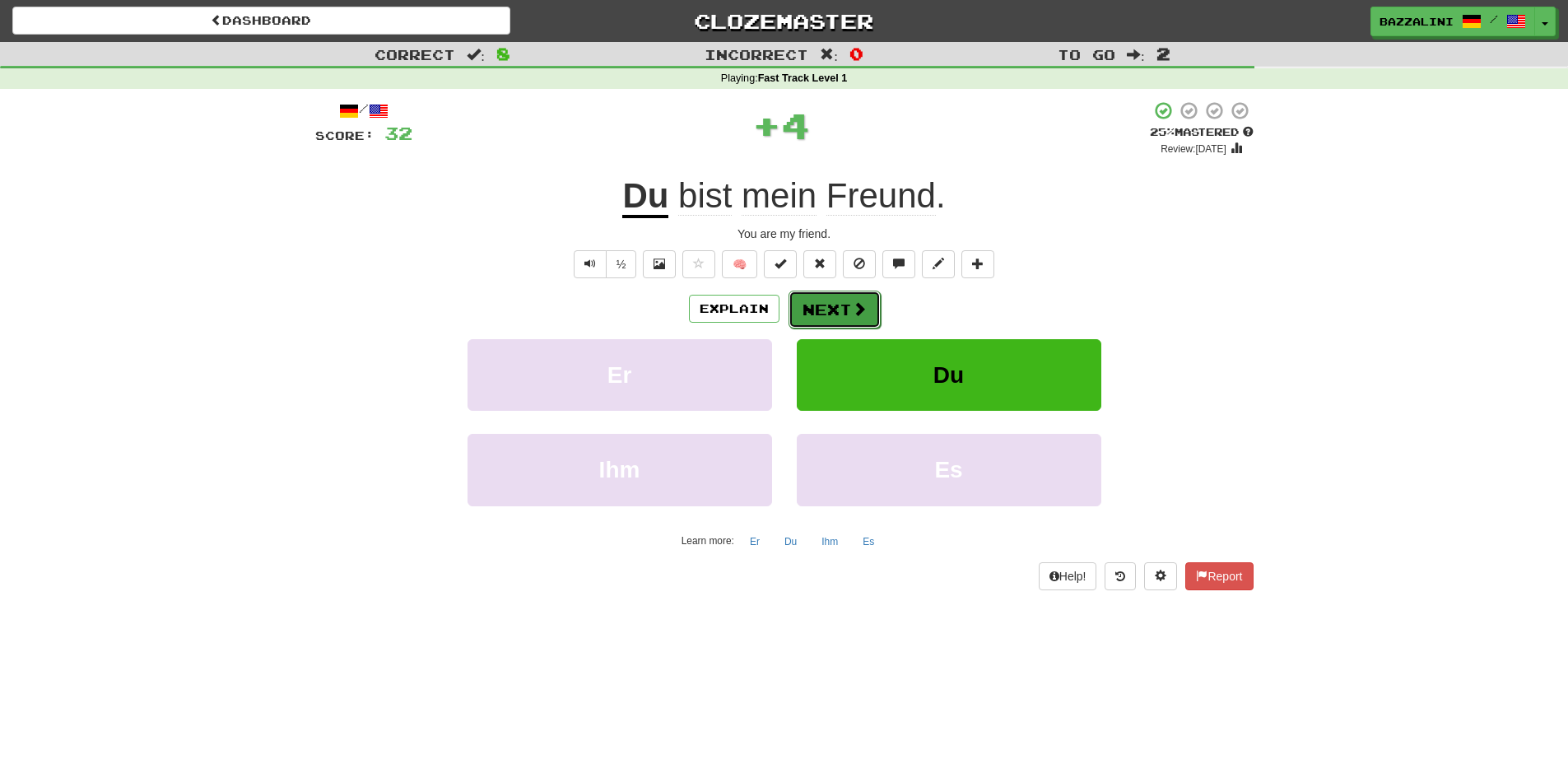
click at [821, 308] on button "Next" at bounding box center [834, 309] width 92 height 38
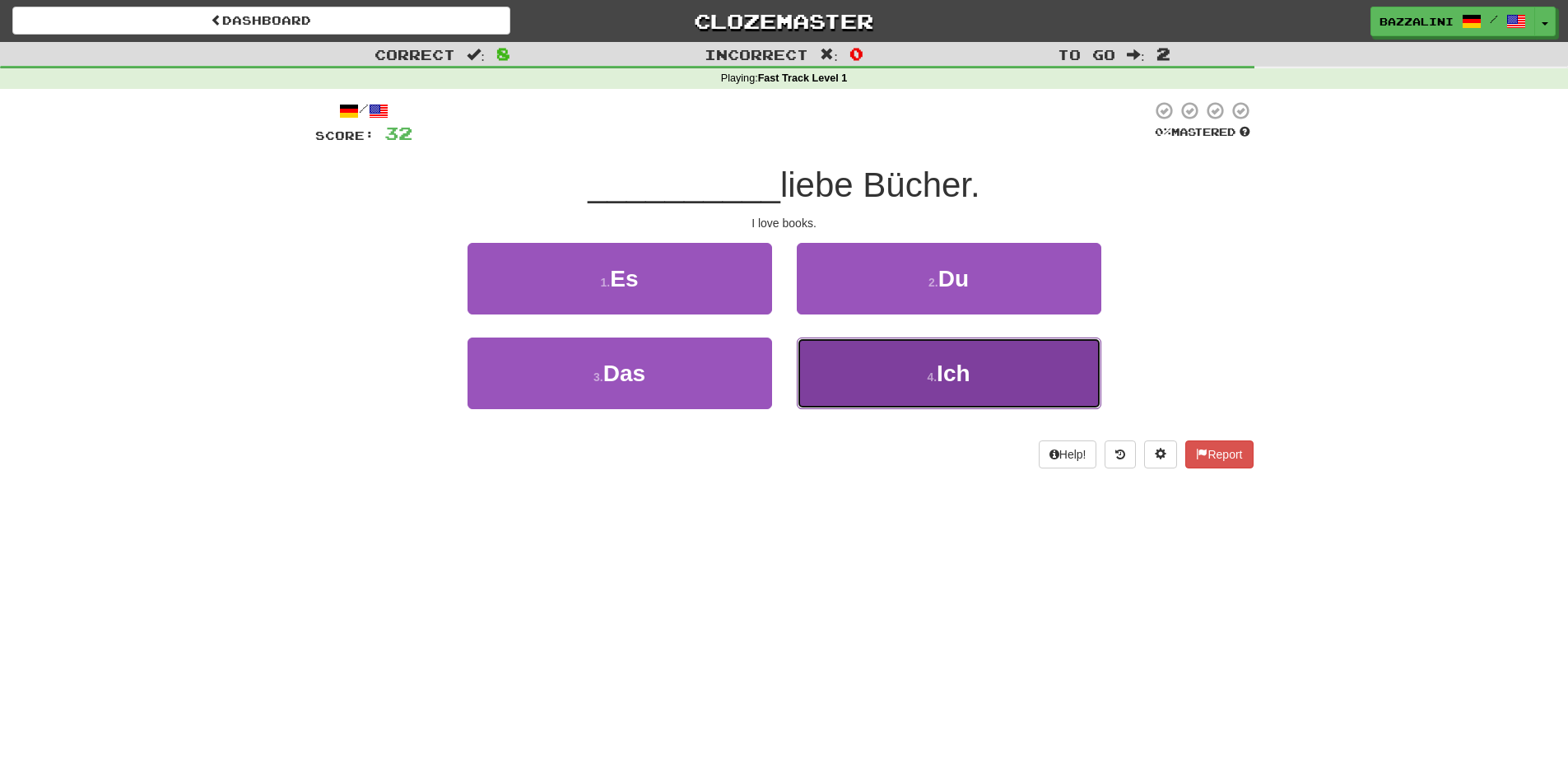
click at [861, 383] on button "4 . Ich" at bounding box center [949, 373] width 305 height 71
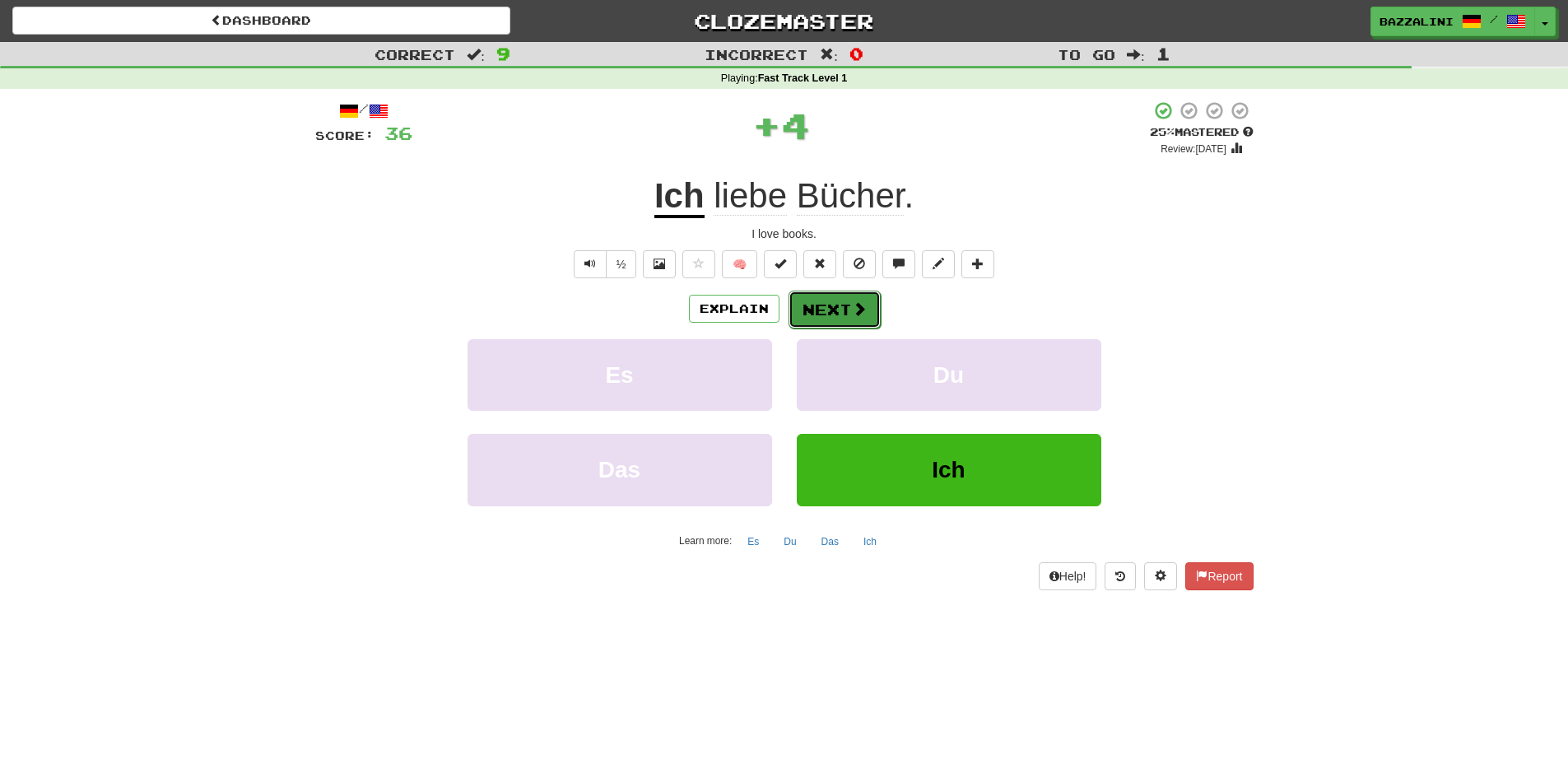
click at [827, 306] on button "Next" at bounding box center [834, 309] width 92 height 38
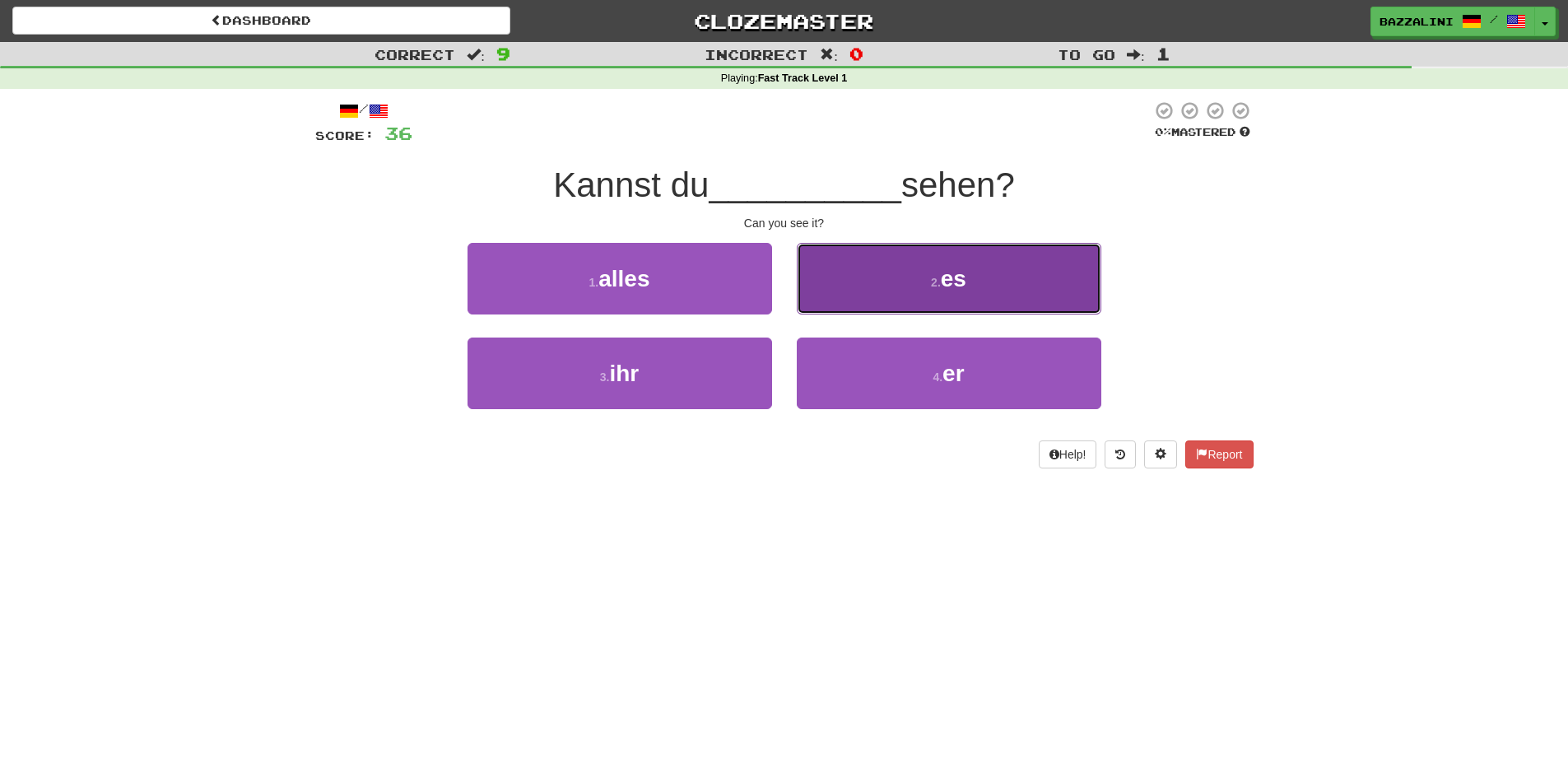
click at [883, 299] on button "2 . es" at bounding box center [949, 278] width 305 height 71
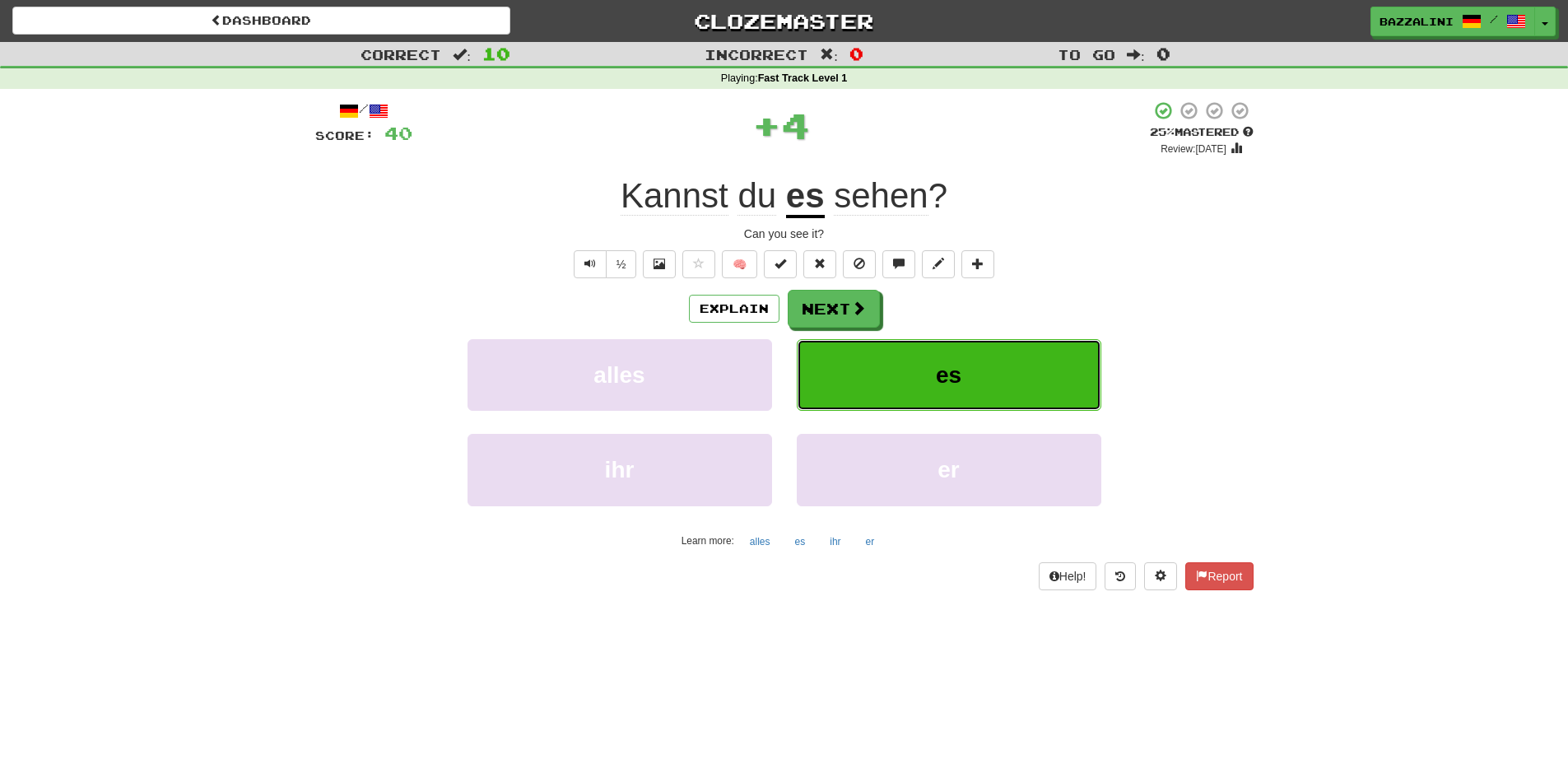
click at [884, 362] on button "es" at bounding box center [949, 375] width 305 height 71
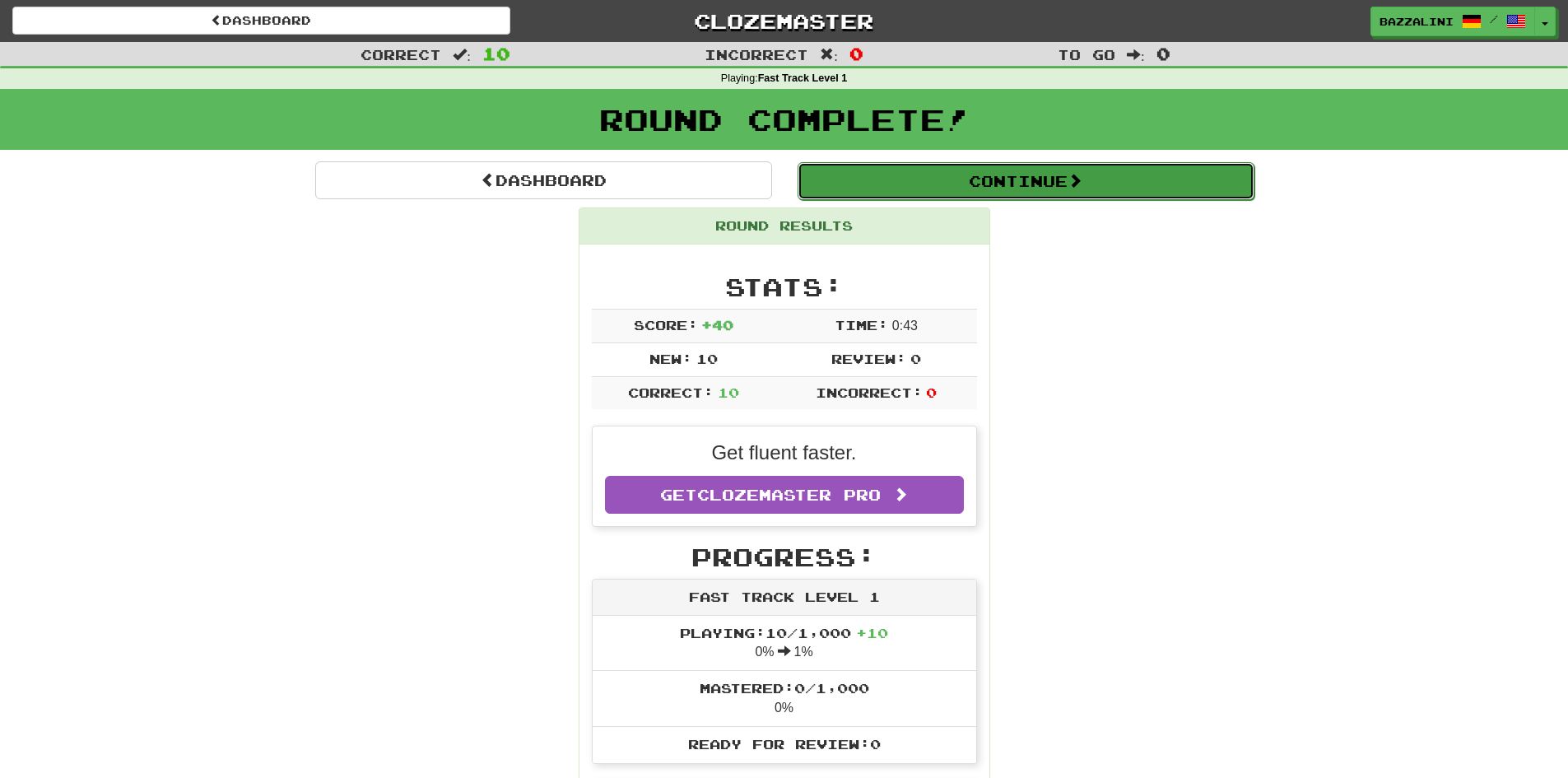
click at [931, 178] on button "Continue" at bounding box center [1026, 180] width 456 height 38
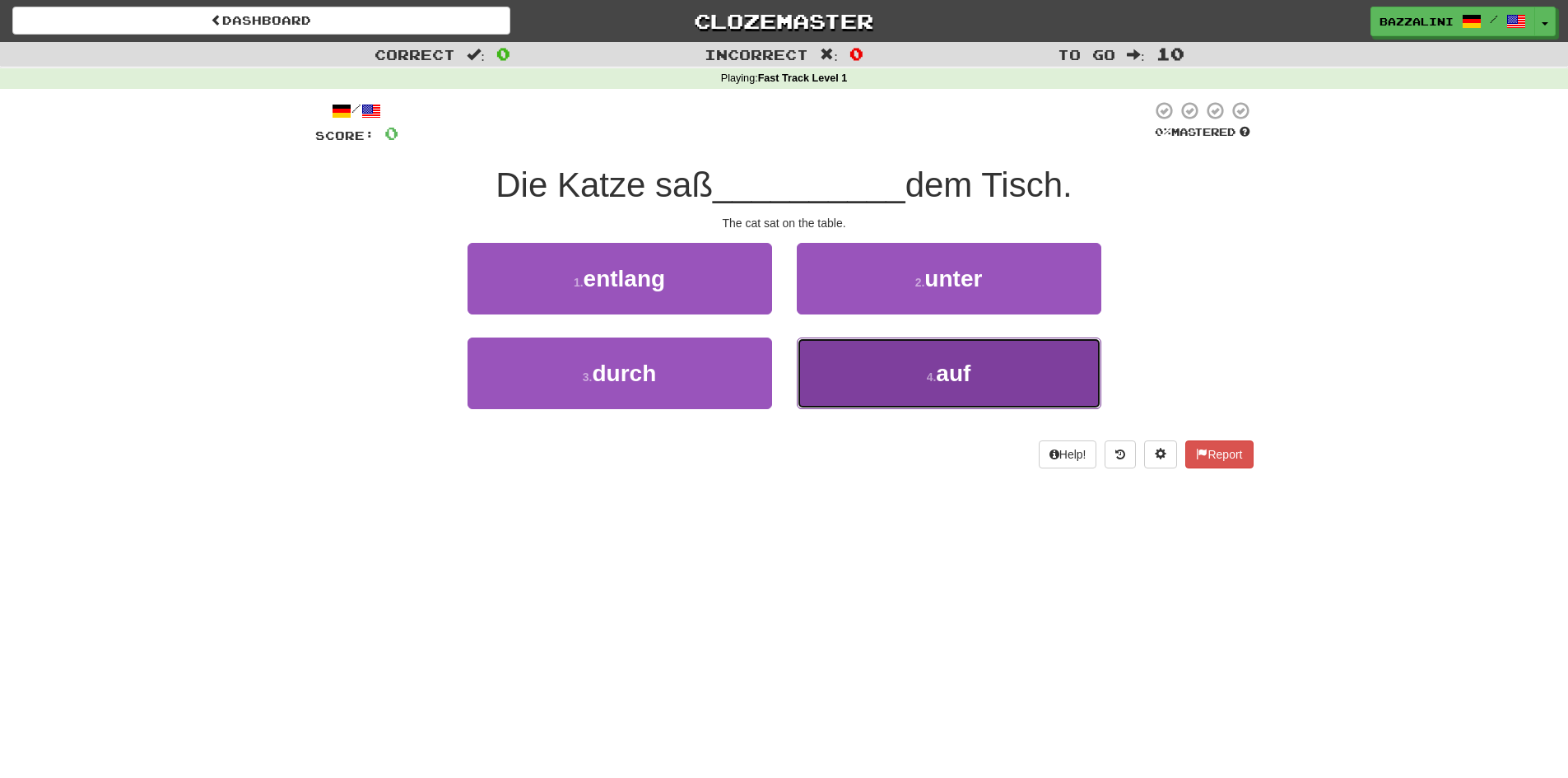
click at [861, 387] on button "4 . auf" at bounding box center [949, 373] width 305 height 71
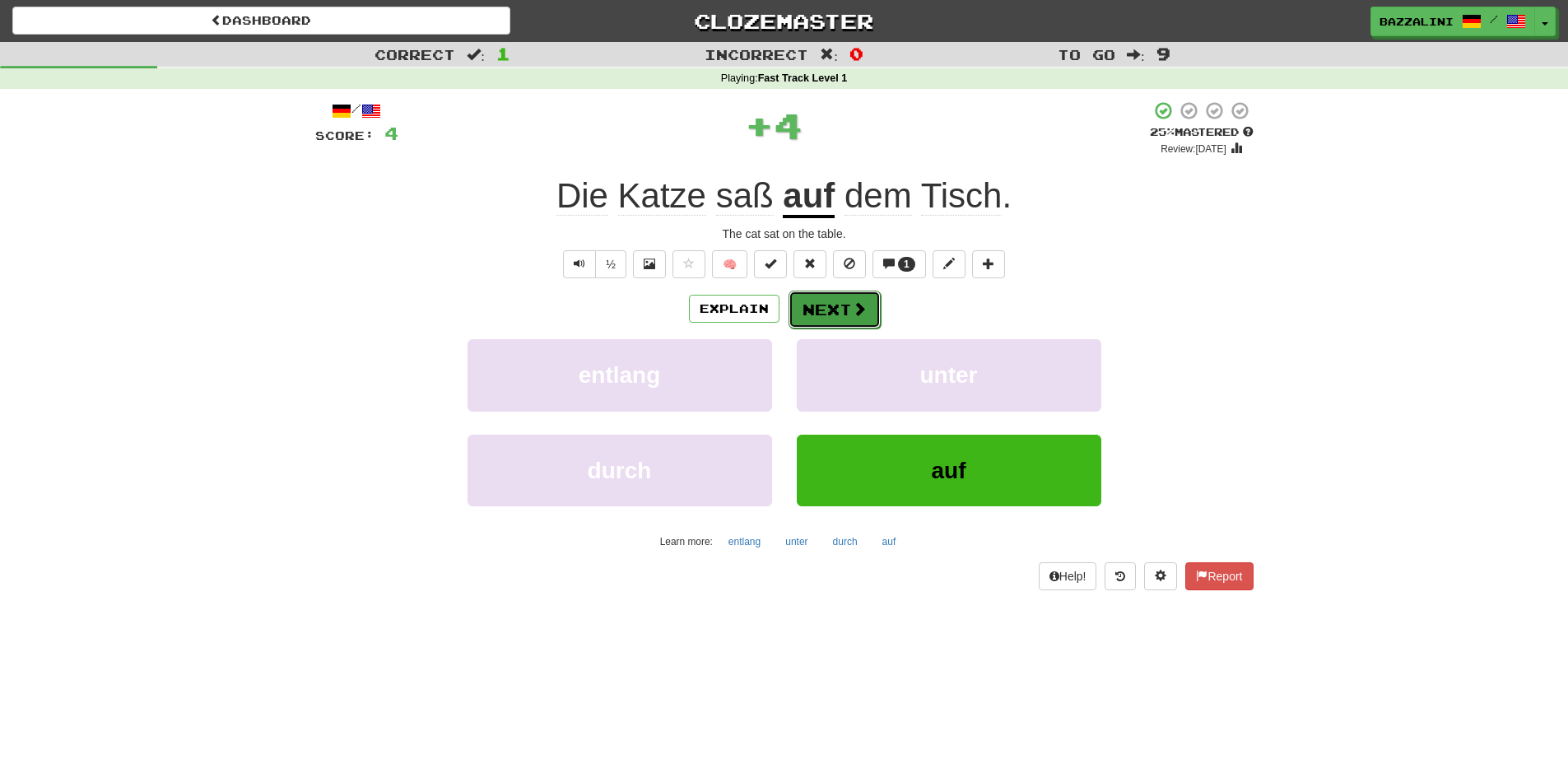
click at [833, 304] on button "Next" at bounding box center [834, 309] width 92 height 38
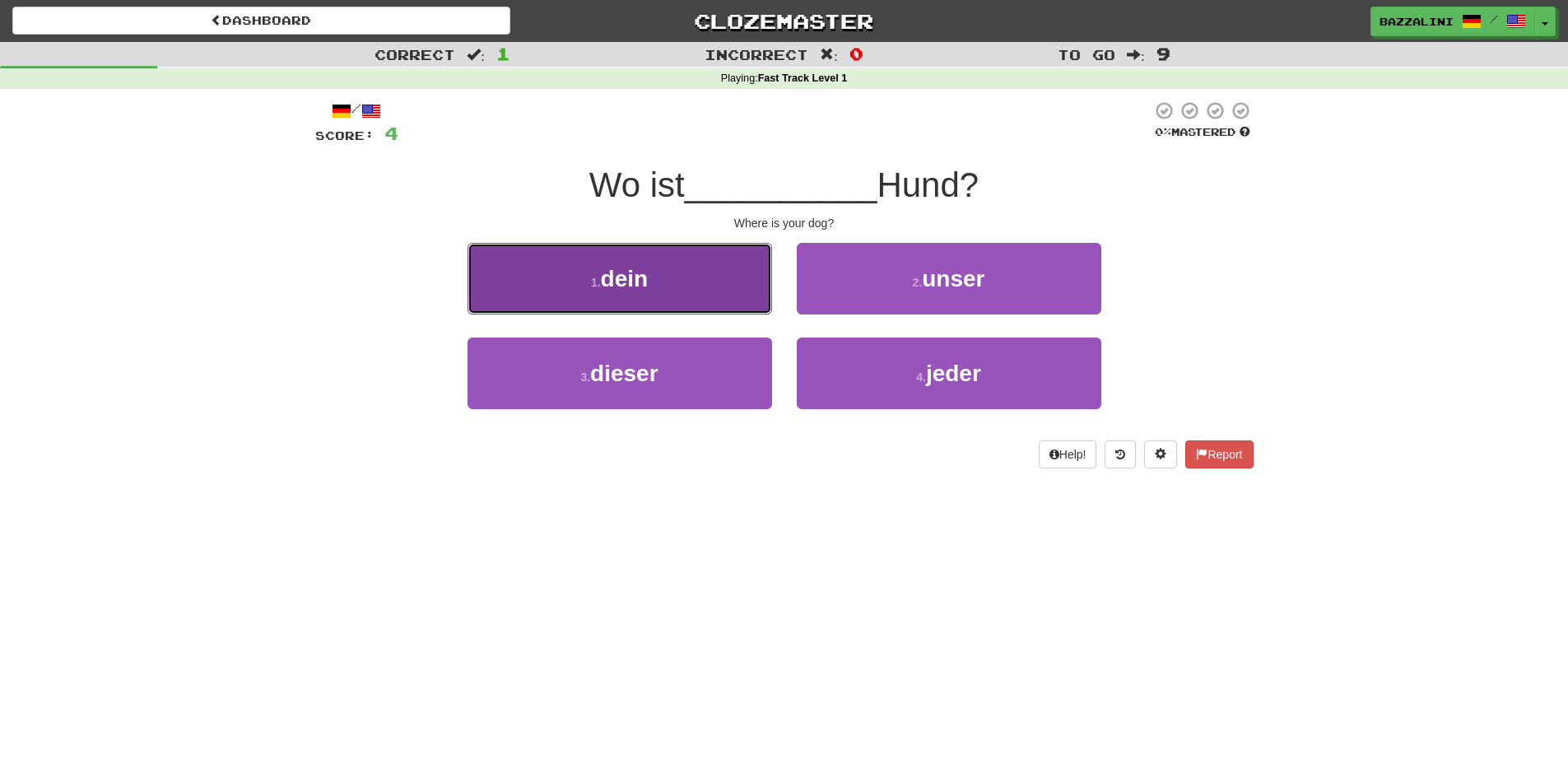
click at [684, 290] on button "1 . dein" at bounding box center [619, 278] width 305 height 71
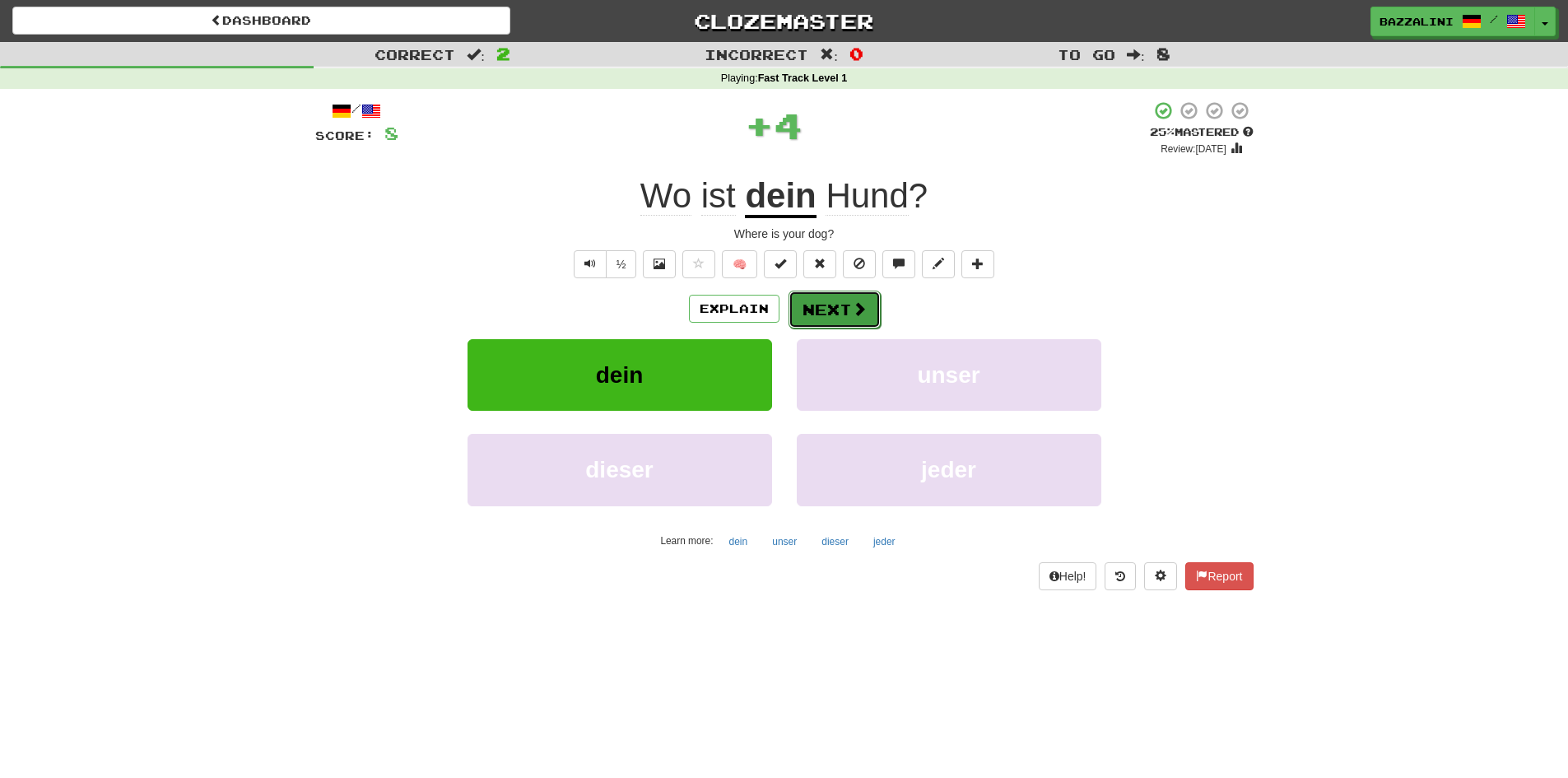
click at [847, 319] on button "Next" at bounding box center [834, 309] width 92 height 38
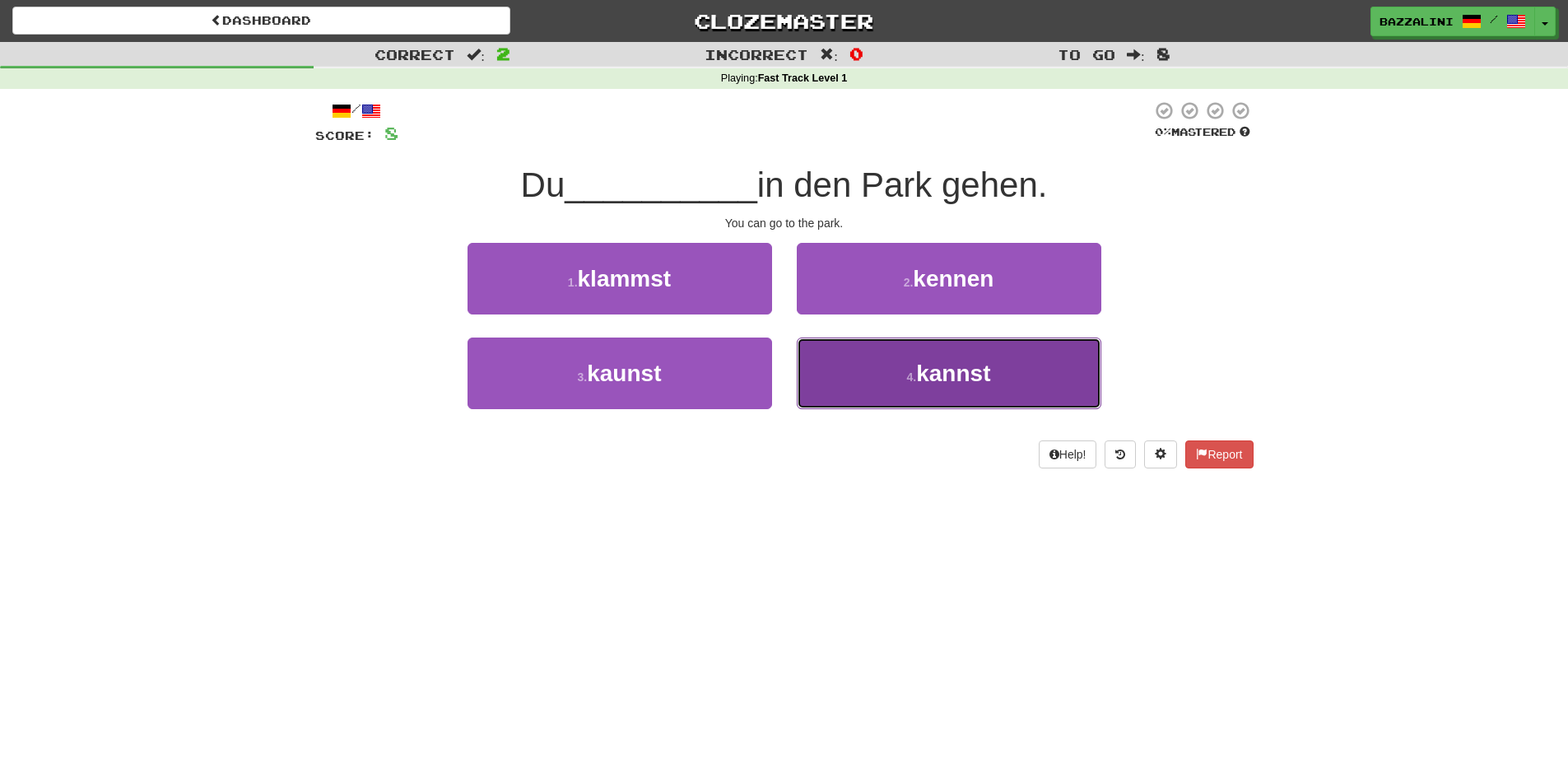
click at [867, 373] on button "4 . kannst" at bounding box center [949, 373] width 305 height 71
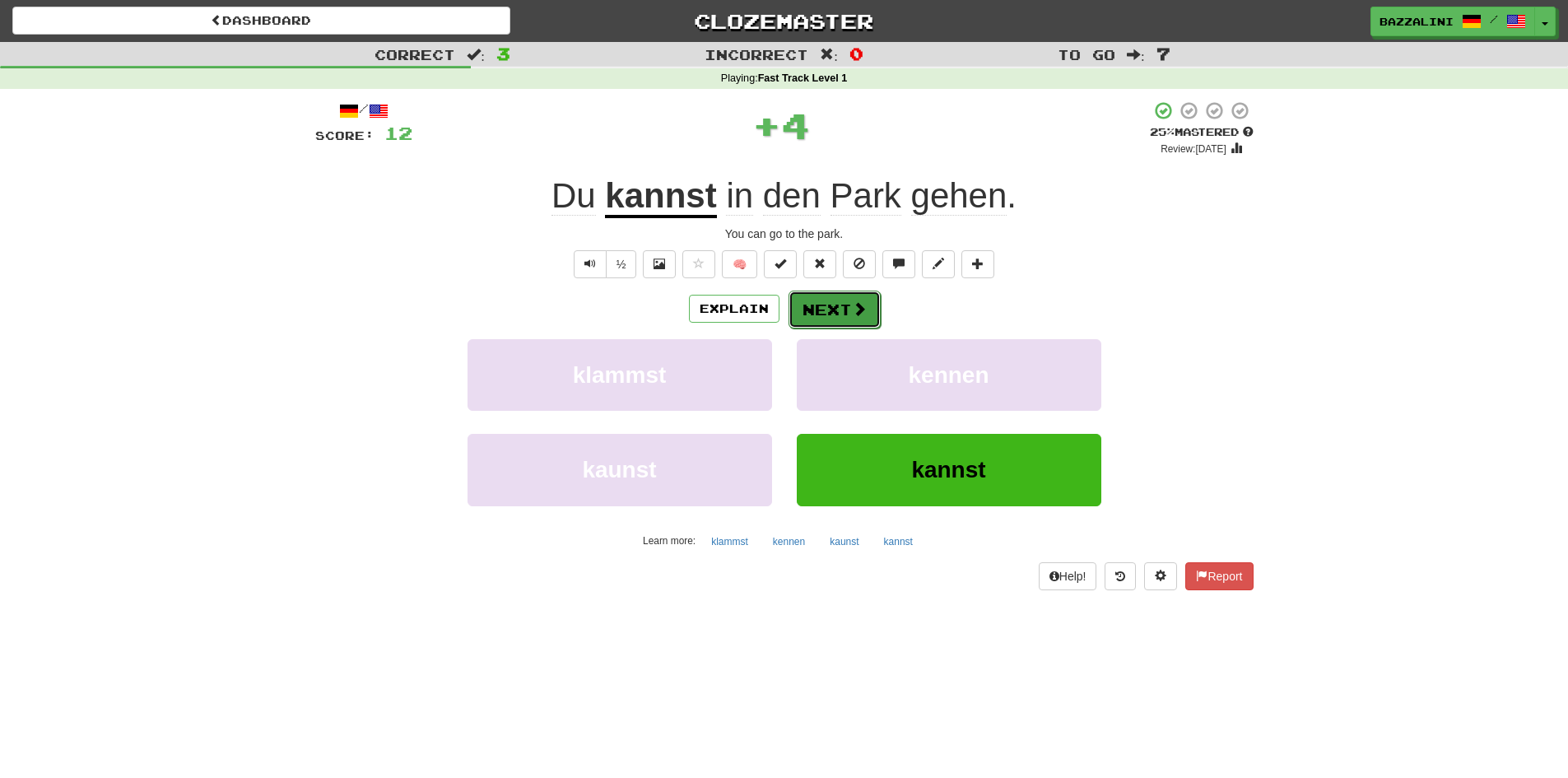
click at [844, 304] on button "Next" at bounding box center [834, 309] width 92 height 38
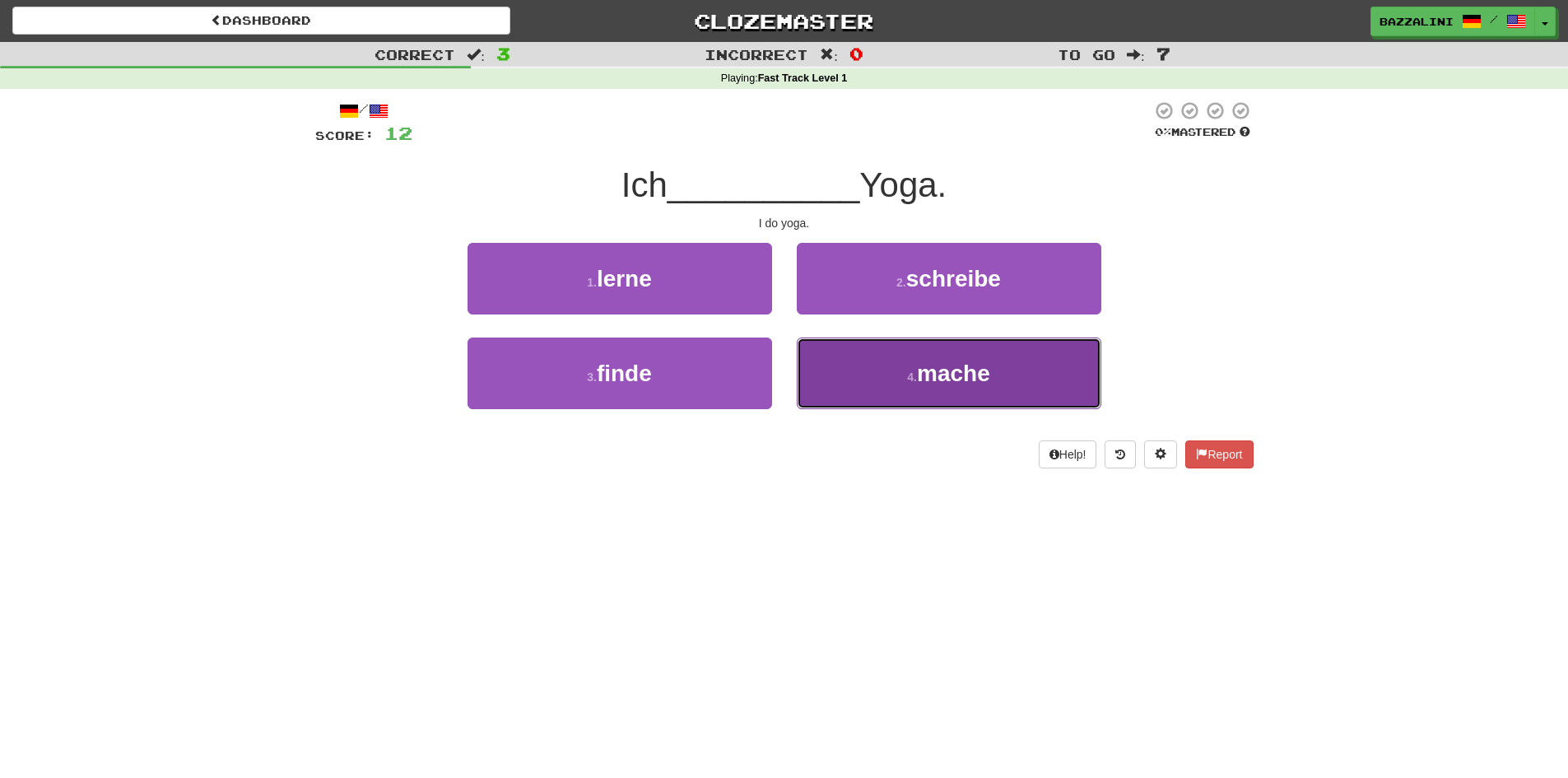
click at [881, 381] on button "4 . mache" at bounding box center [949, 373] width 305 height 71
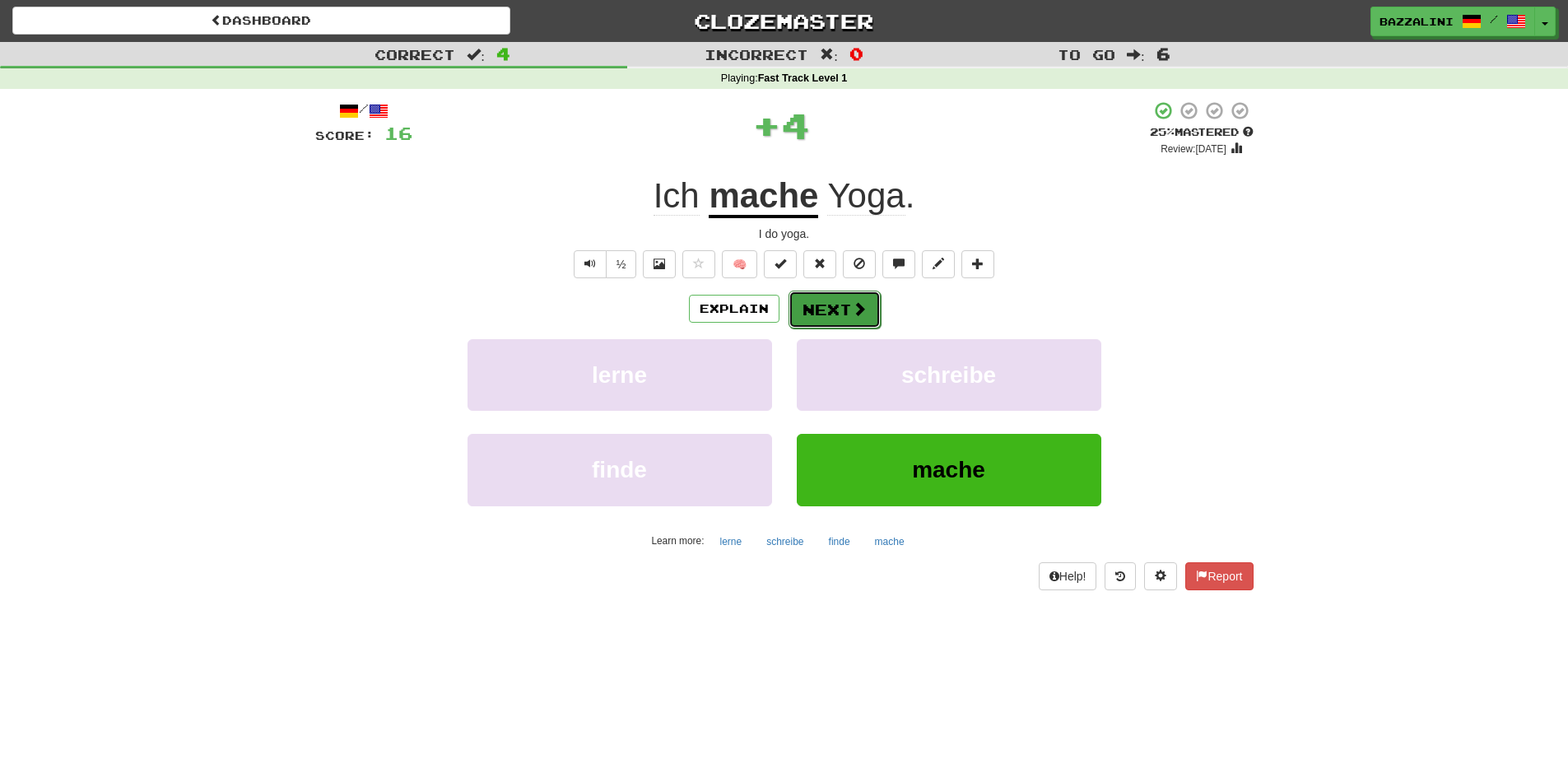
click at [846, 317] on button "Next" at bounding box center [834, 309] width 92 height 38
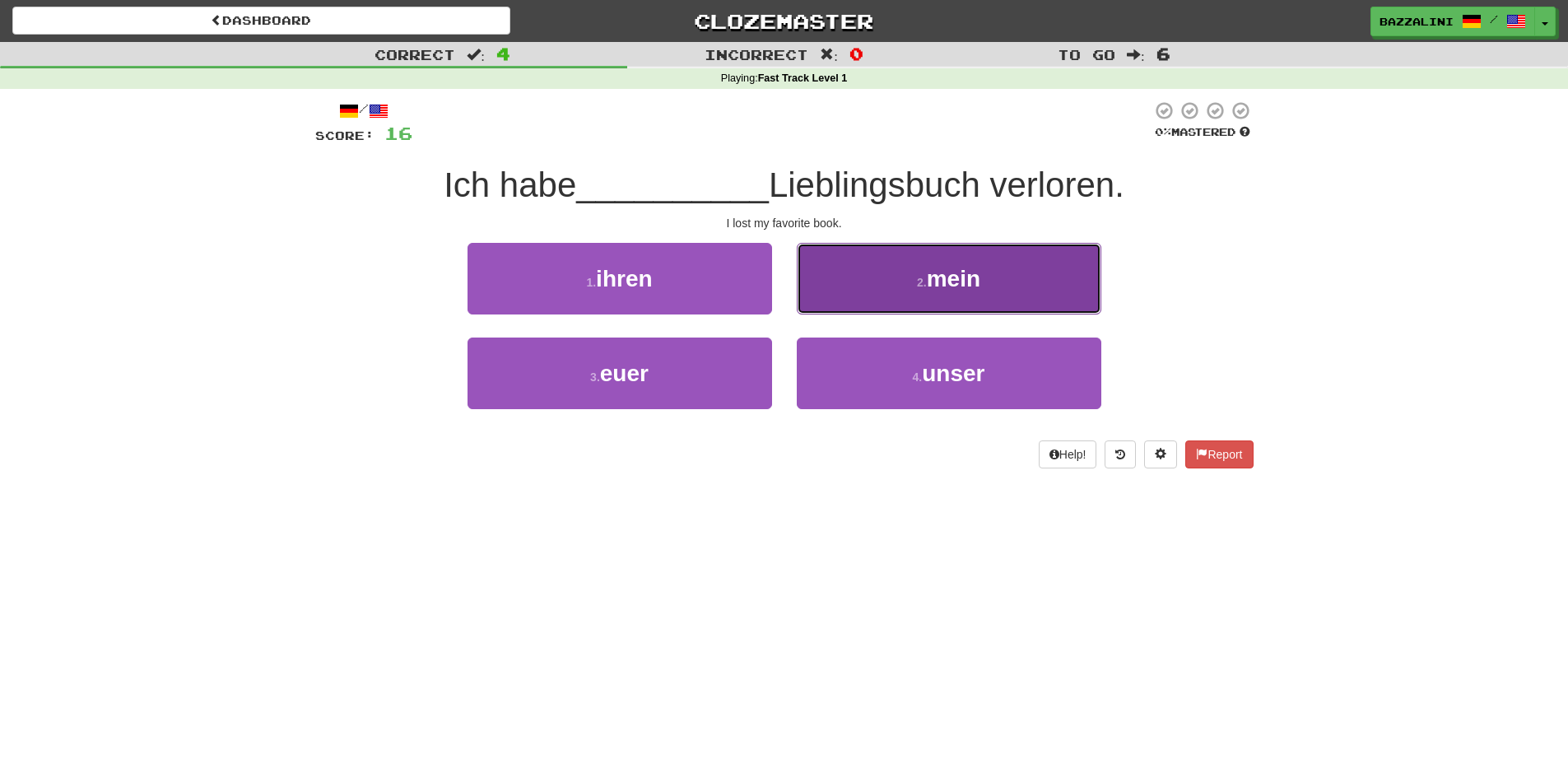
click at [875, 300] on button "2 . mein" at bounding box center [949, 278] width 305 height 71
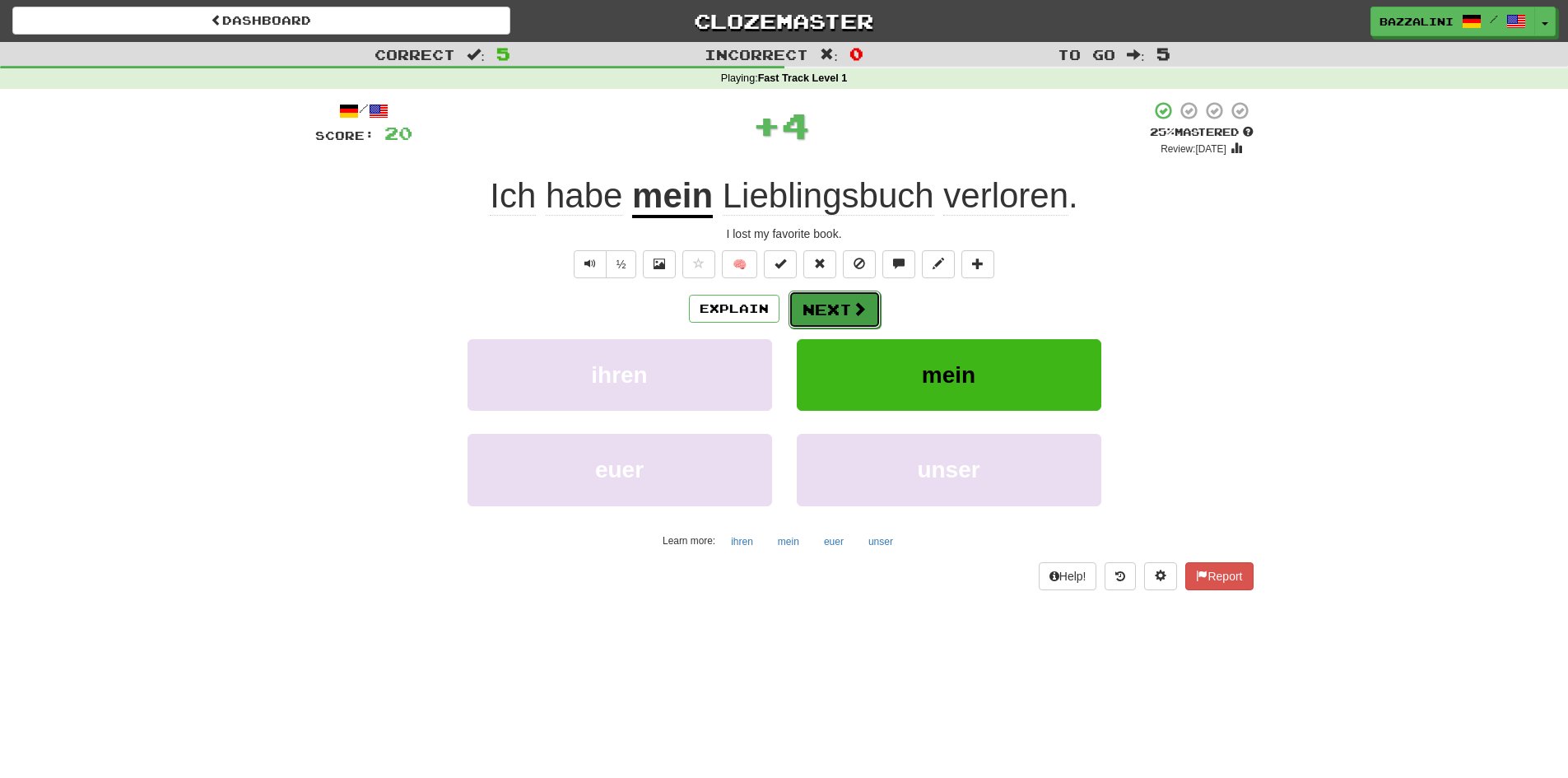
click at [857, 308] on span at bounding box center [859, 308] width 15 height 15
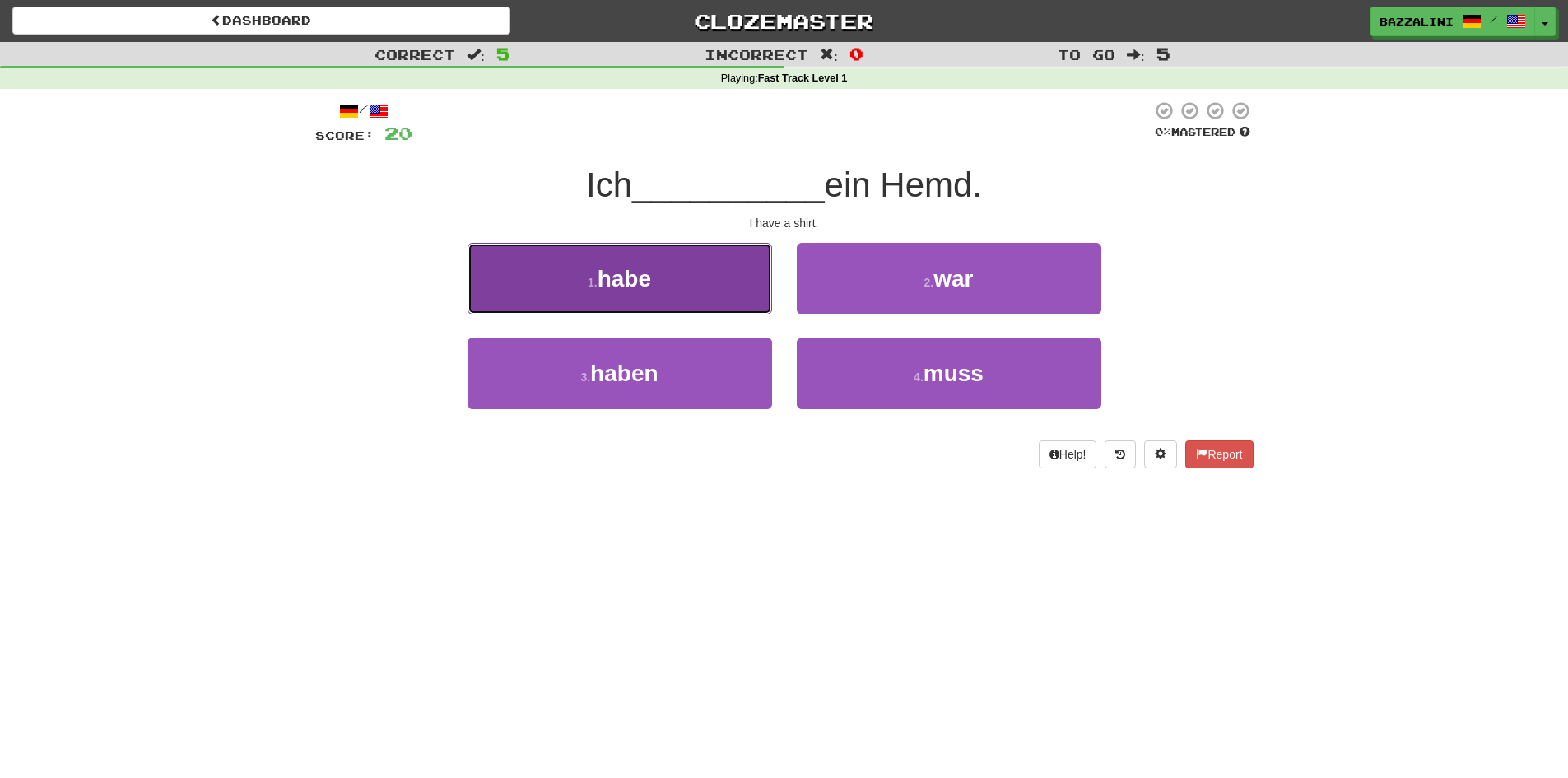
click at [675, 290] on button "1 . habe" at bounding box center [619, 278] width 305 height 71
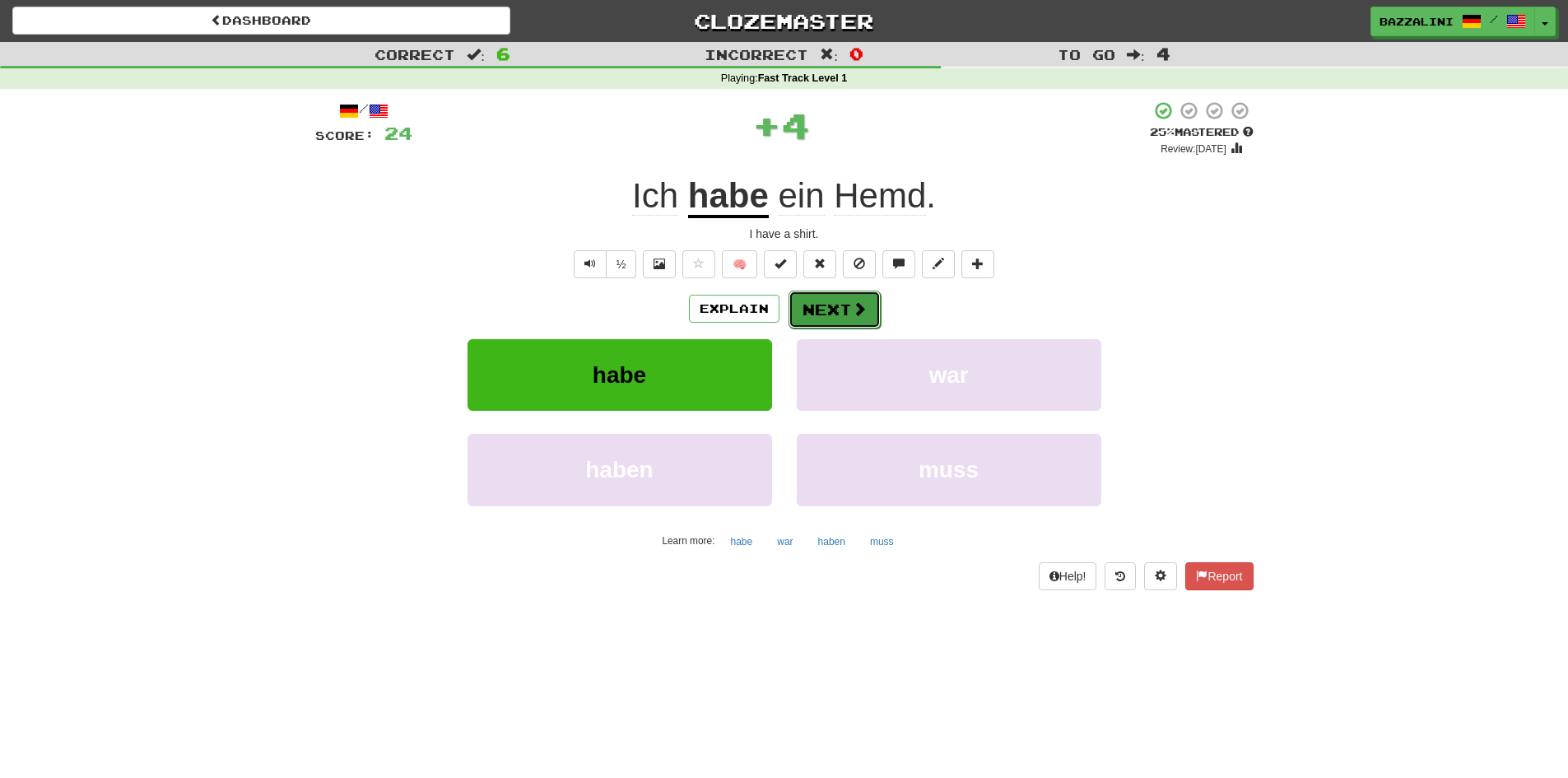
click at [854, 304] on span at bounding box center [859, 308] width 15 height 15
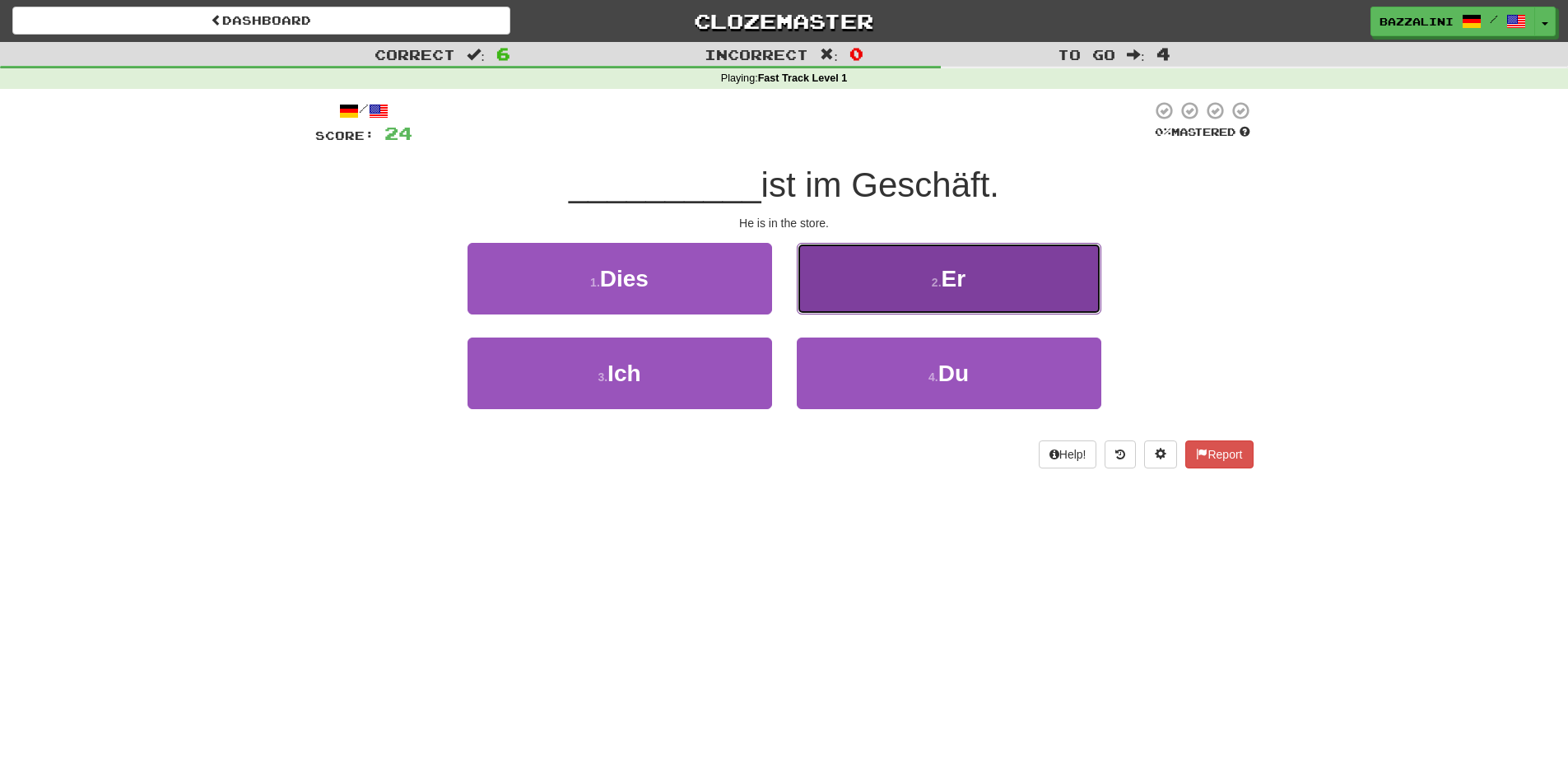
click at [869, 280] on button "2 . Er" at bounding box center [949, 278] width 305 height 71
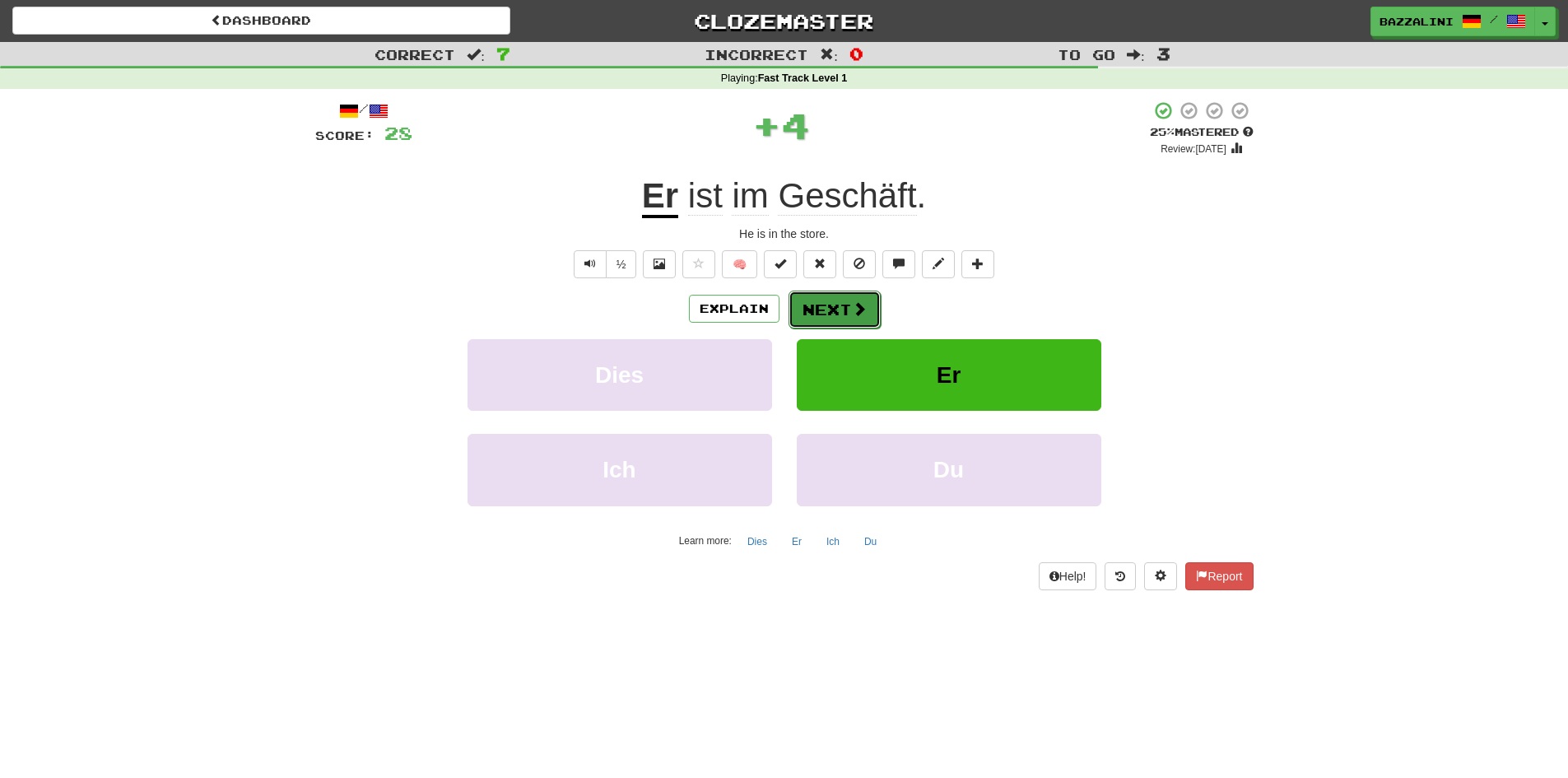
click at [841, 310] on button "Next" at bounding box center [834, 309] width 92 height 38
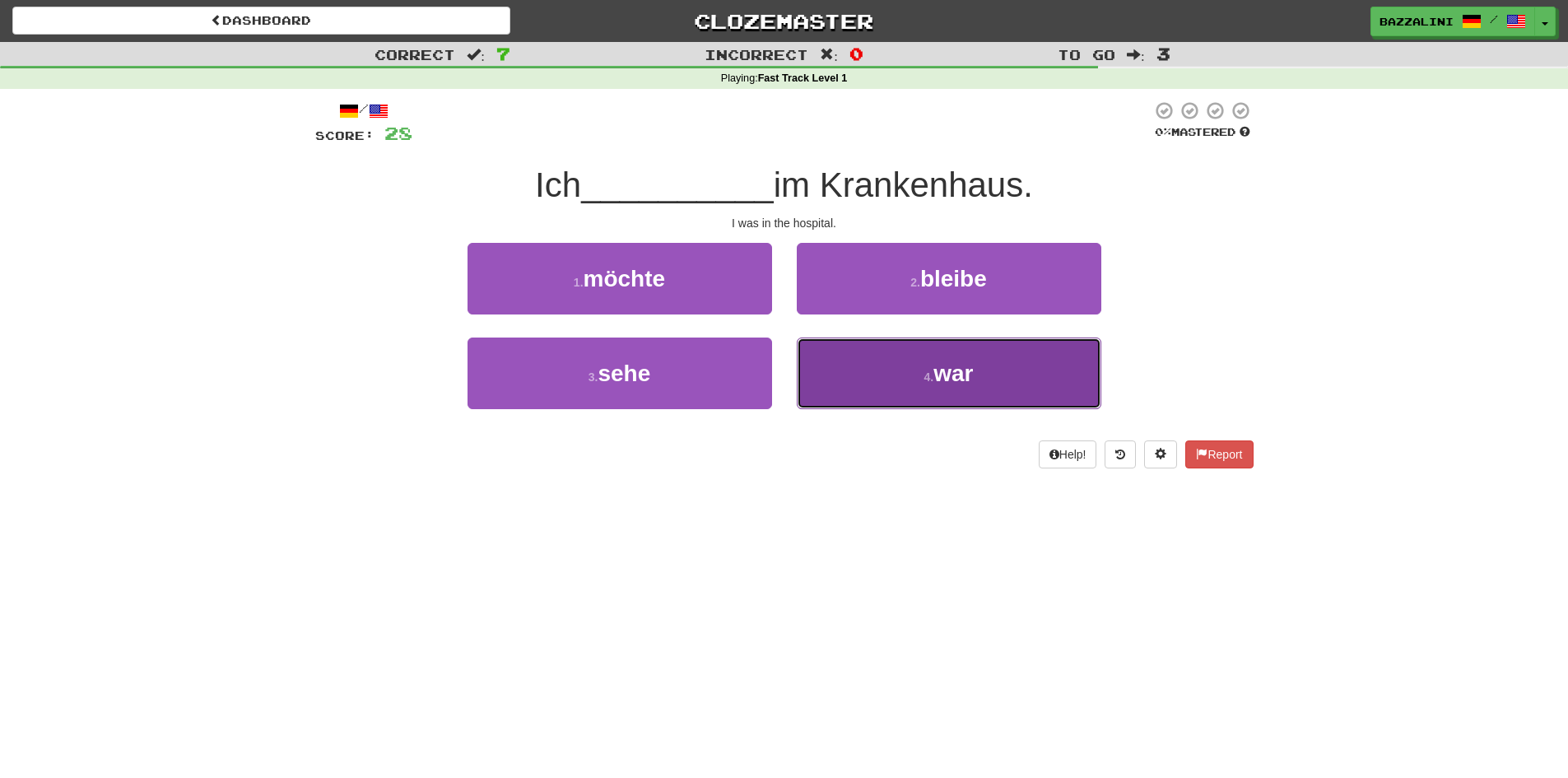
click at [856, 375] on button "4 . war" at bounding box center [949, 373] width 305 height 71
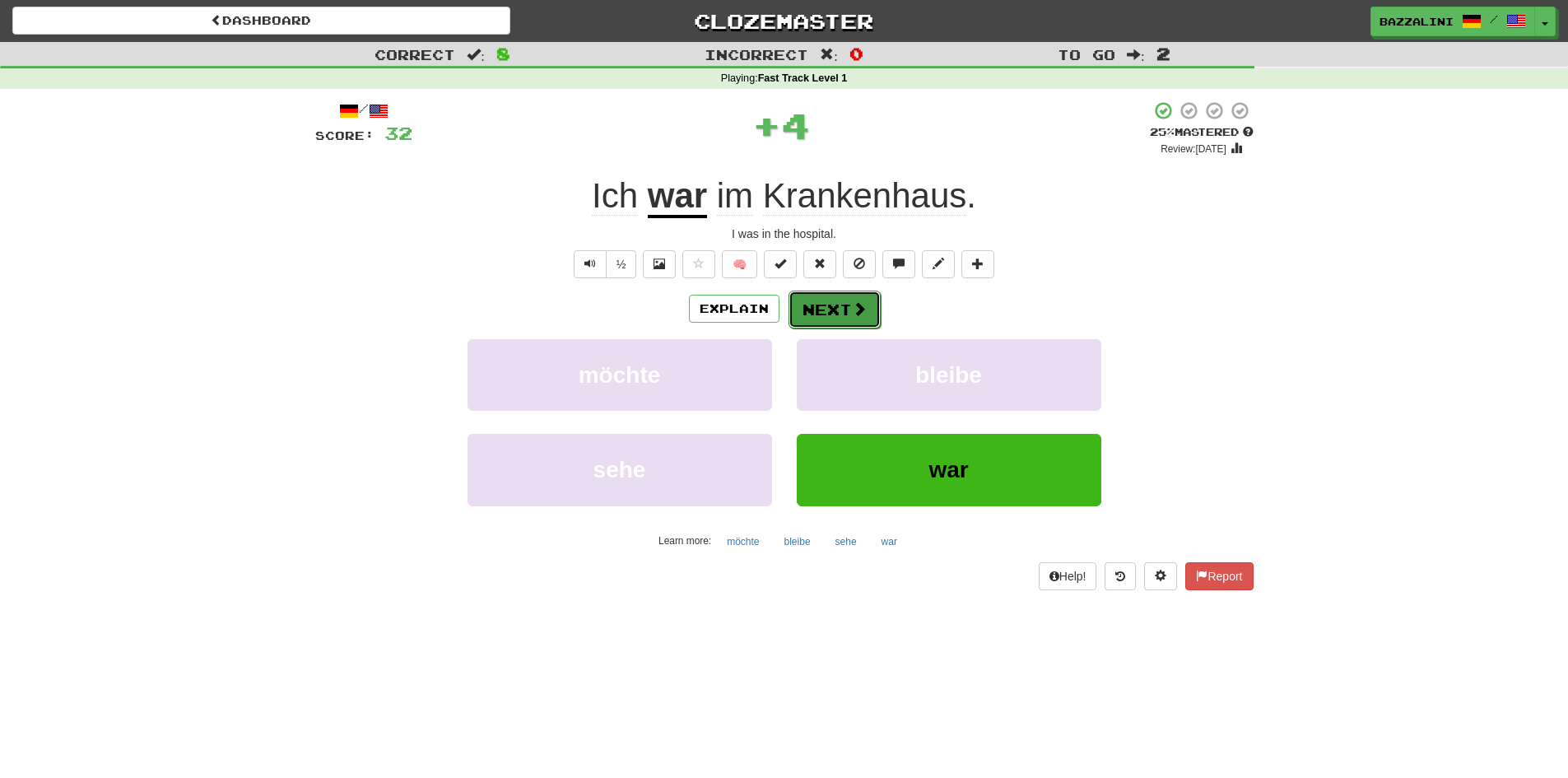
click at [843, 301] on button "Next" at bounding box center [834, 309] width 92 height 38
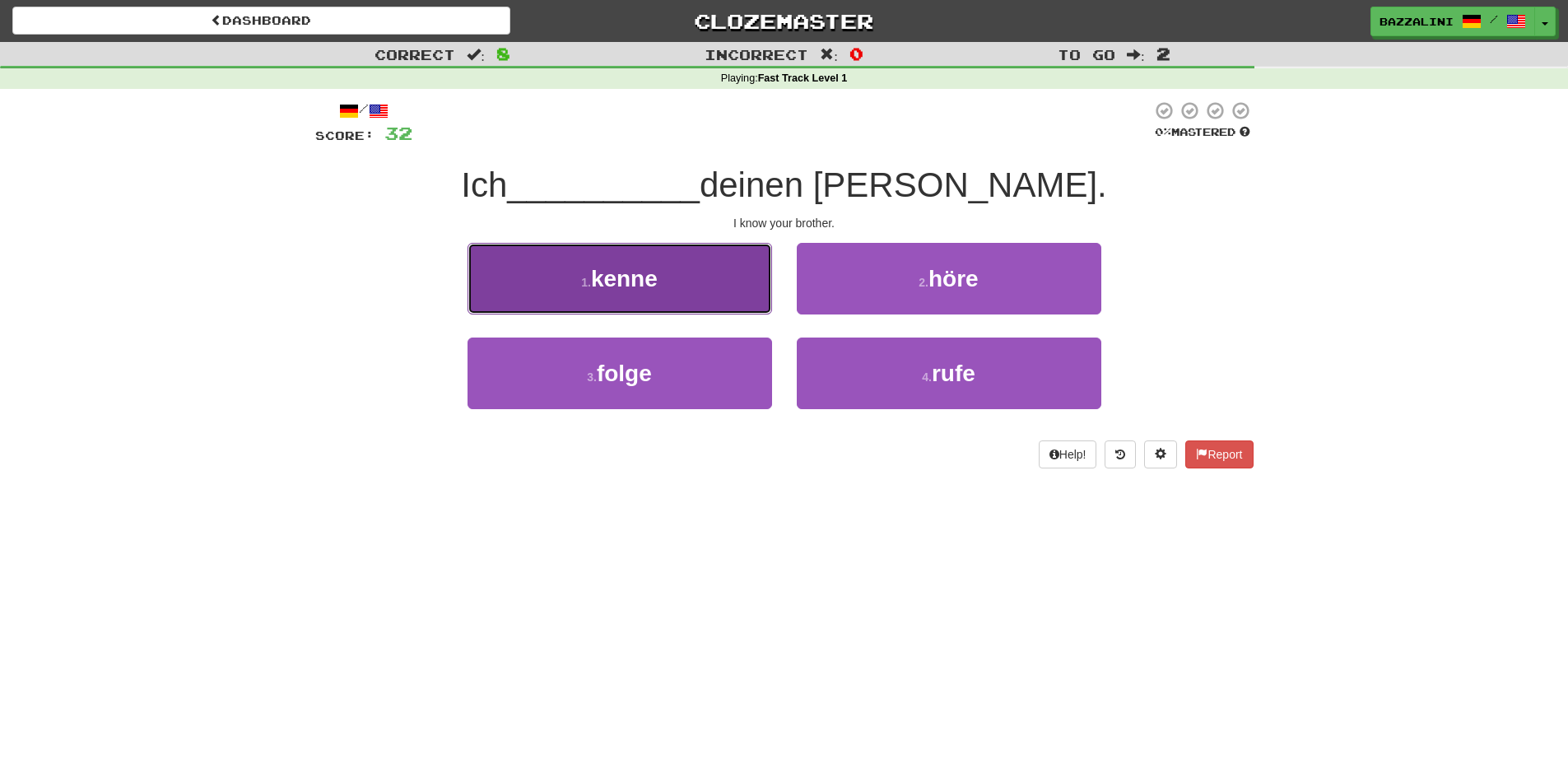
click at [705, 277] on button "1 . kenne" at bounding box center [619, 278] width 305 height 71
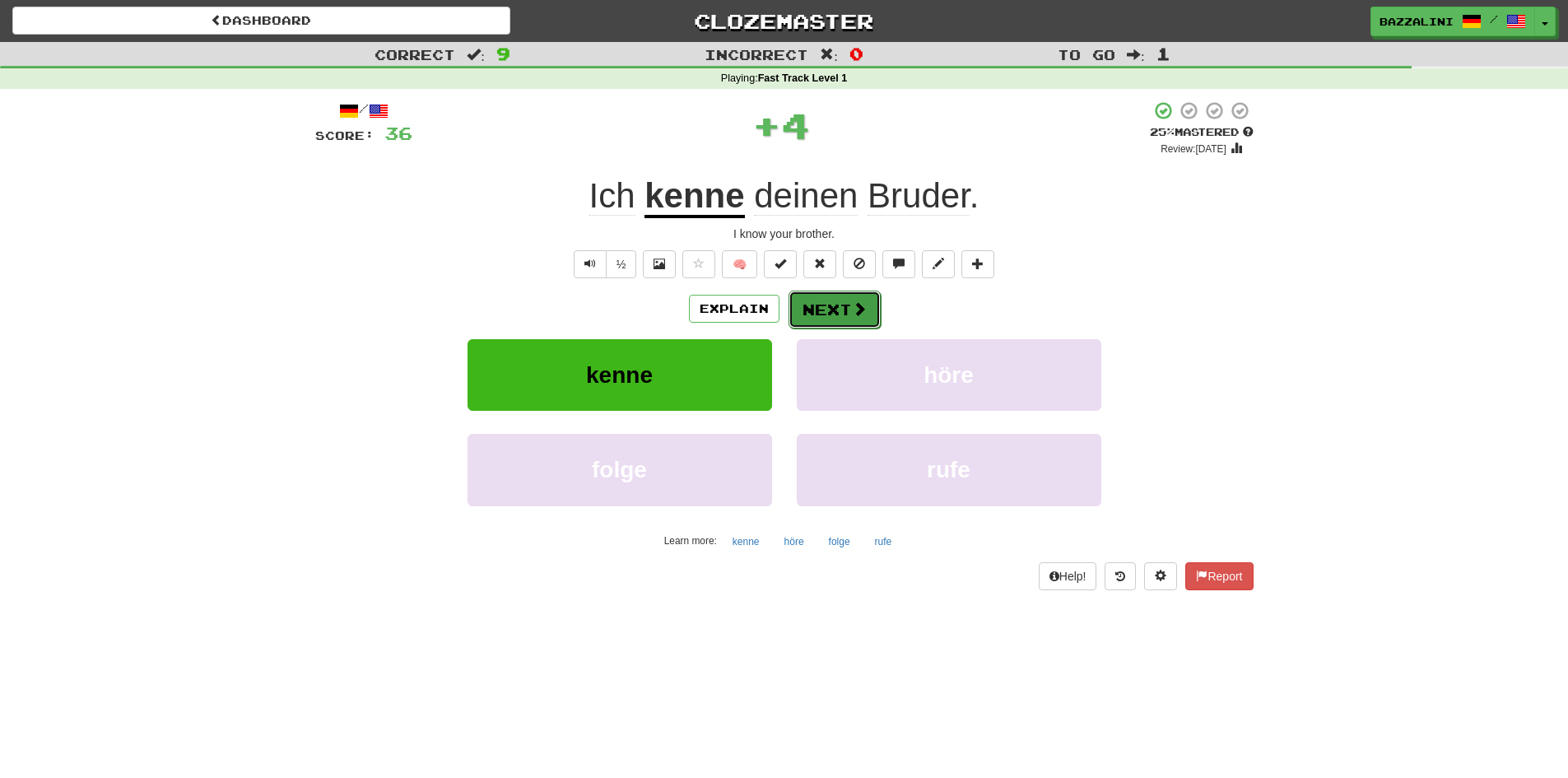
click at [833, 308] on button "Next" at bounding box center [834, 309] width 92 height 38
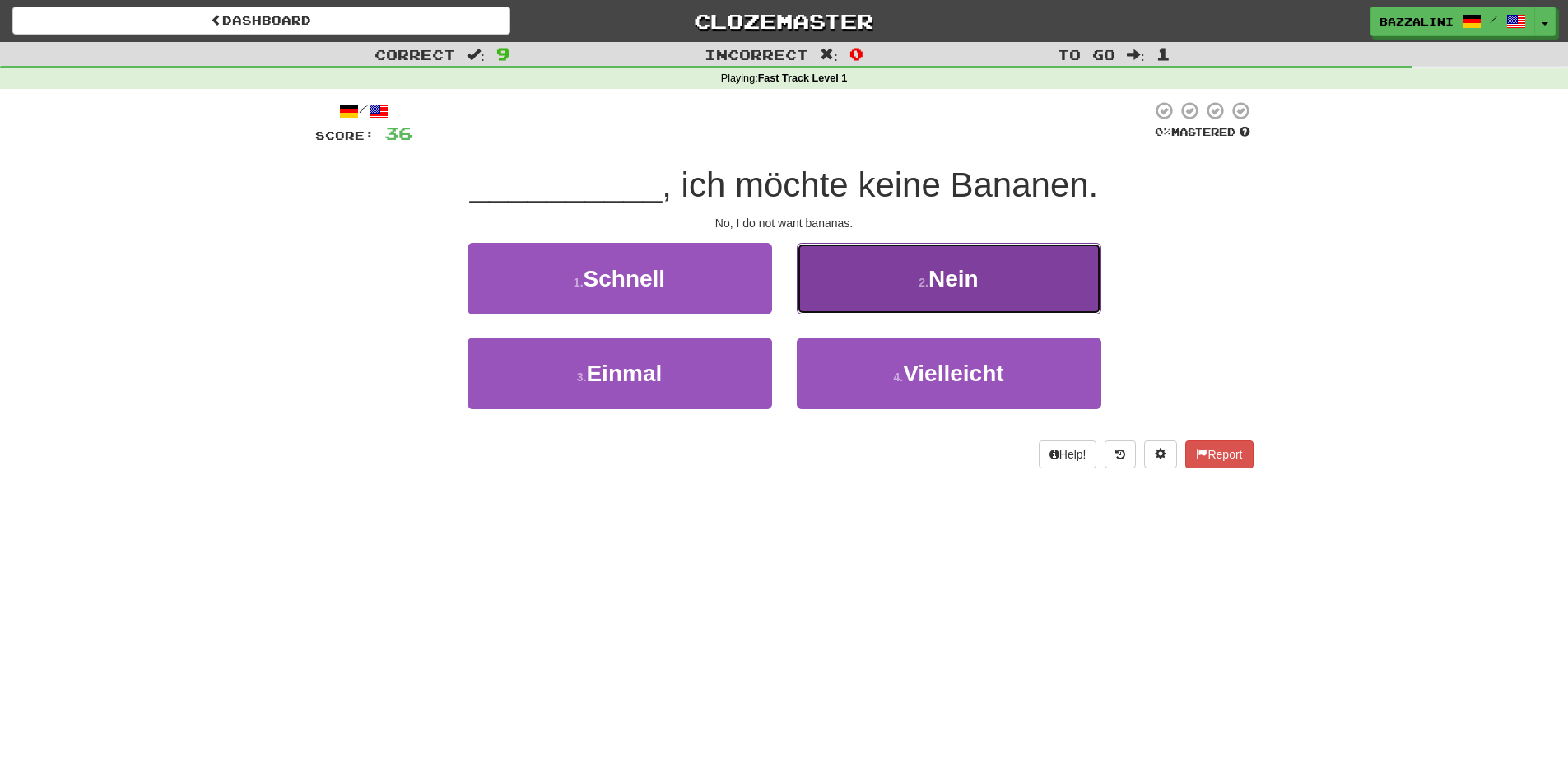
click at [890, 290] on button "2 . Nein" at bounding box center [949, 278] width 305 height 71
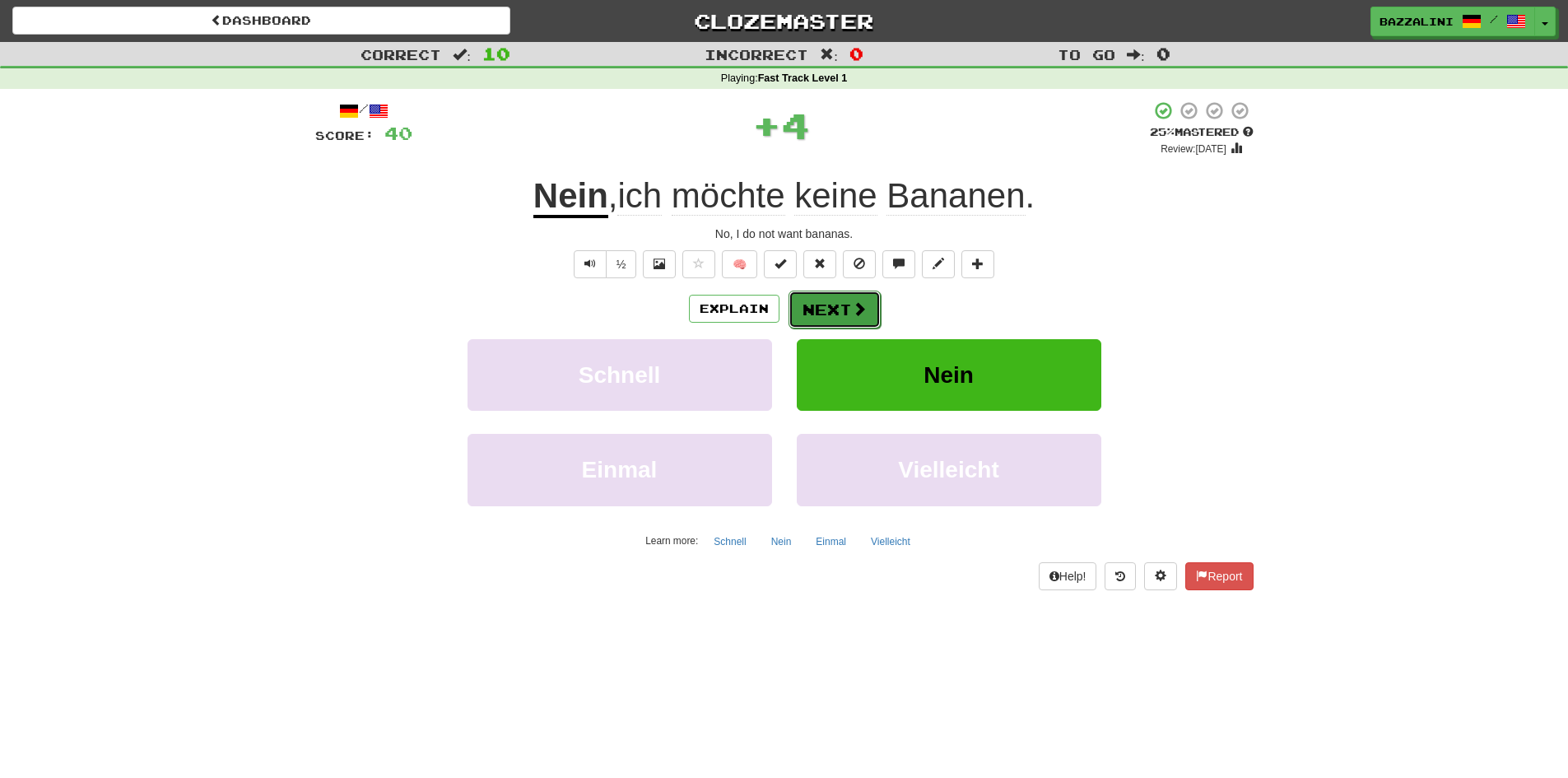
click at [834, 308] on button "Next" at bounding box center [834, 309] width 92 height 38
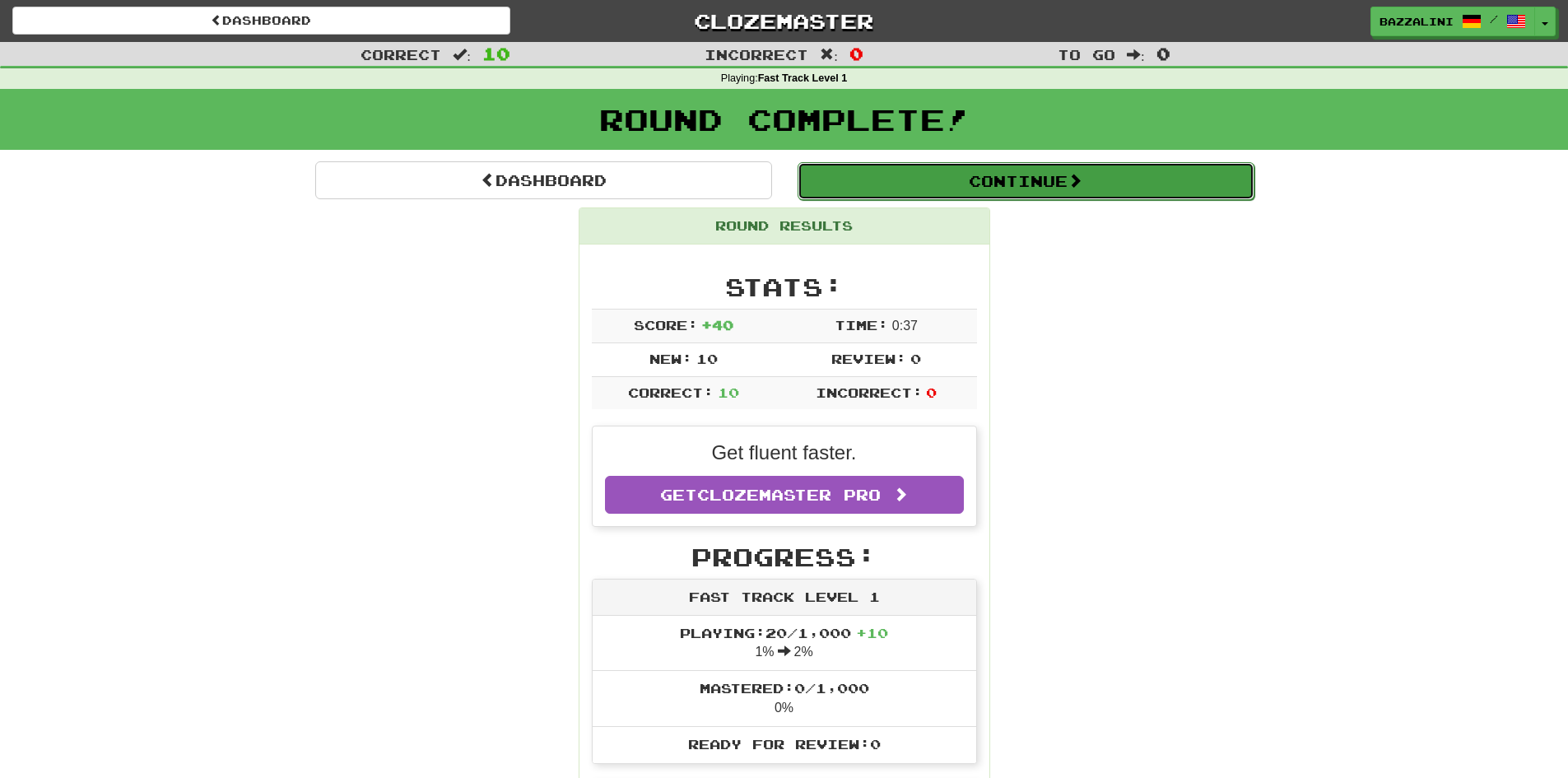
click at [974, 186] on button "Continue" at bounding box center [1026, 180] width 456 height 38
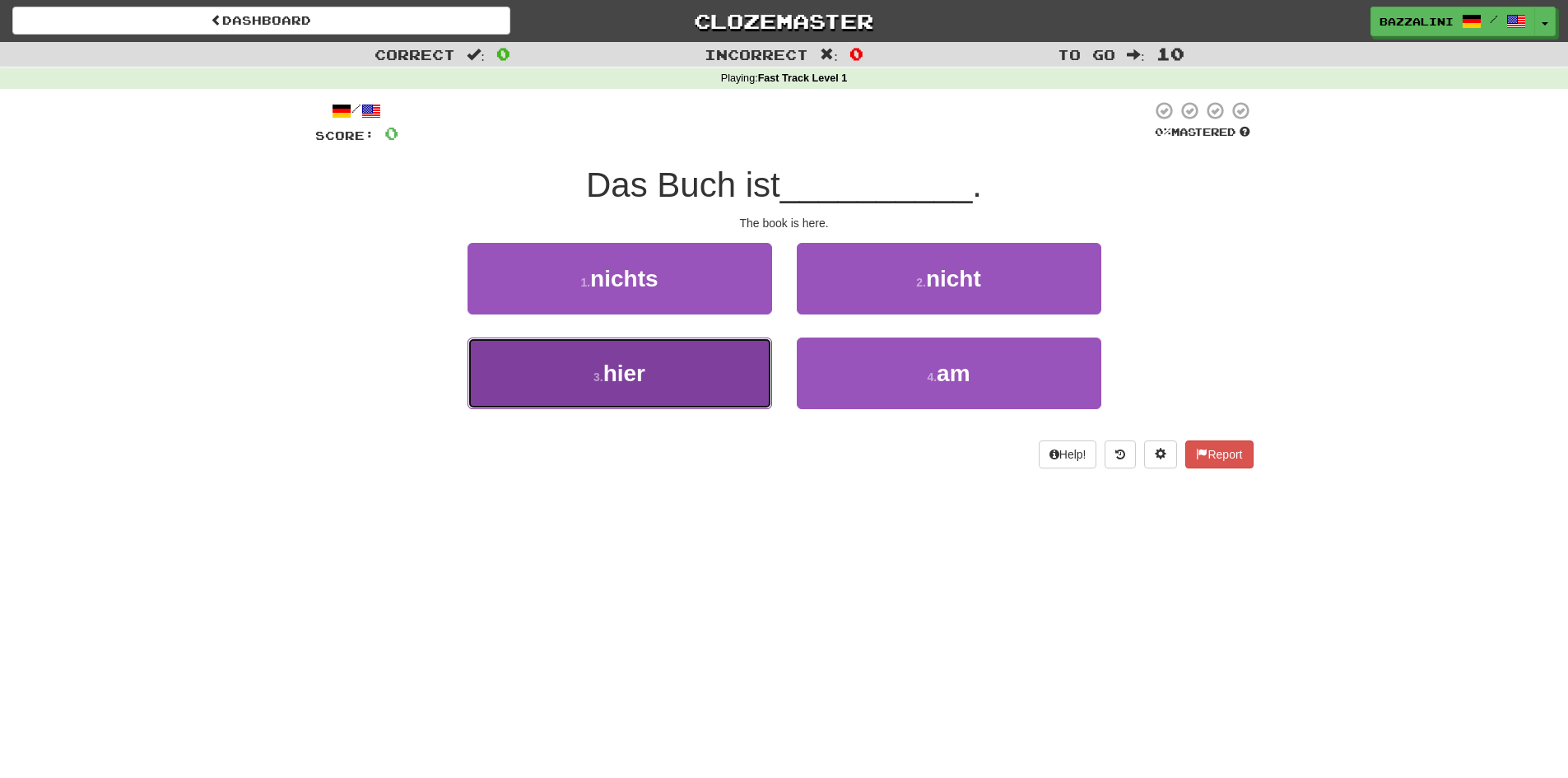
click at [717, 366] on button "3 . hier" at bounding box center [619, 373] width 305 height 71
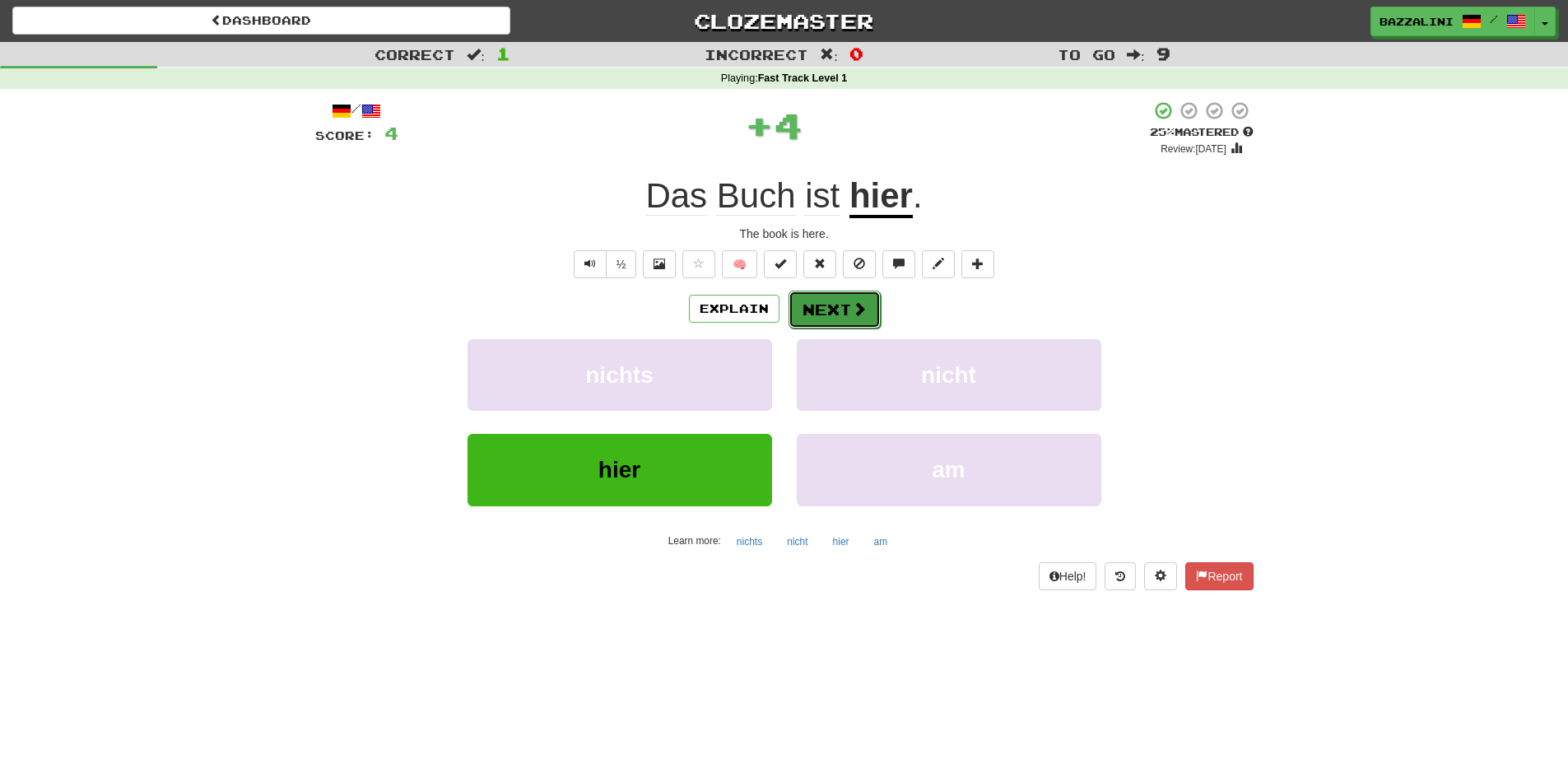
click at [833, 308] on button "Next" at bounding box center [834, 309] width 92 height 38
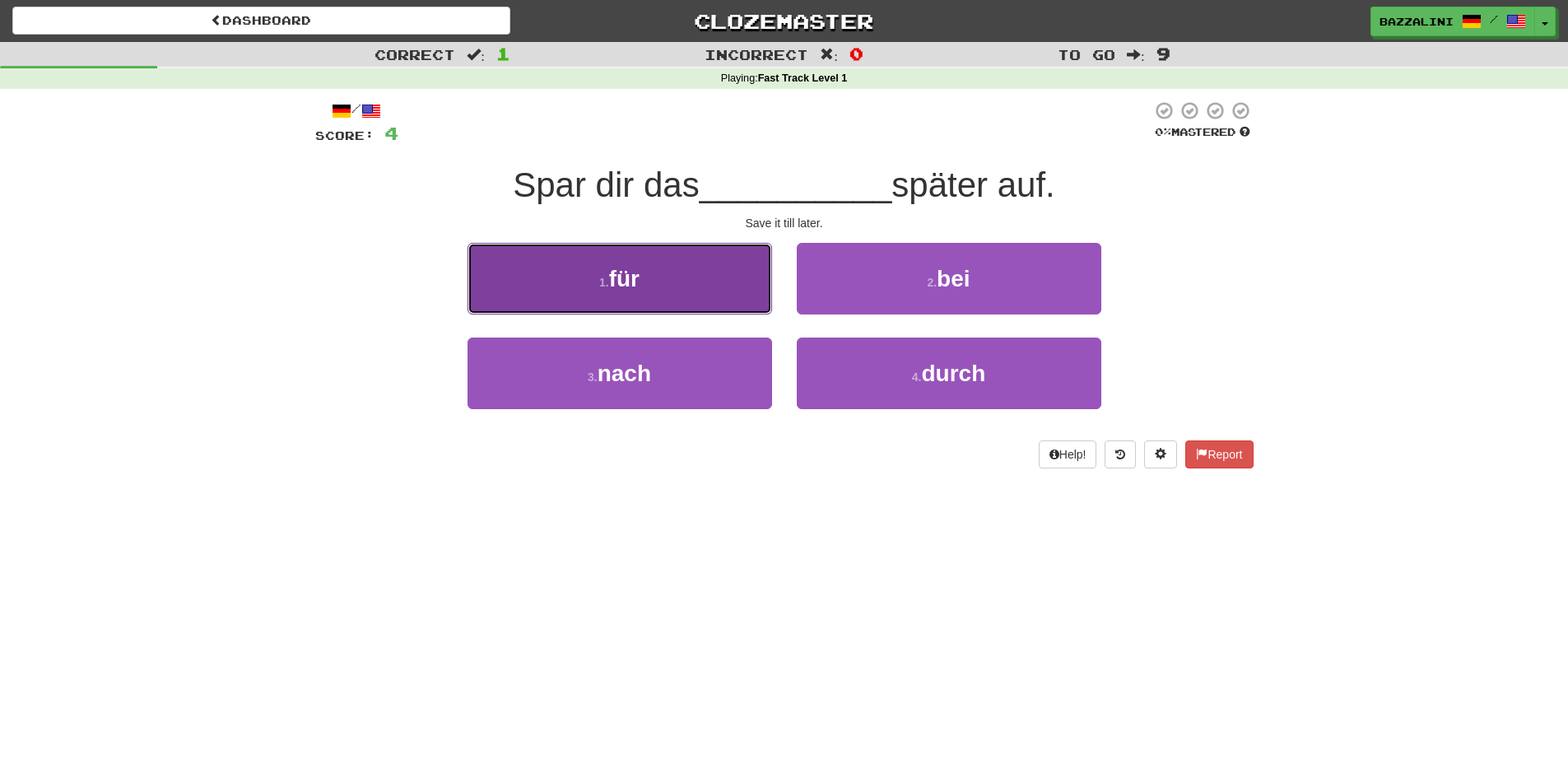
click at [746, 287] on button "1 . für" at bounding box center [619, 278] width 305 height 71
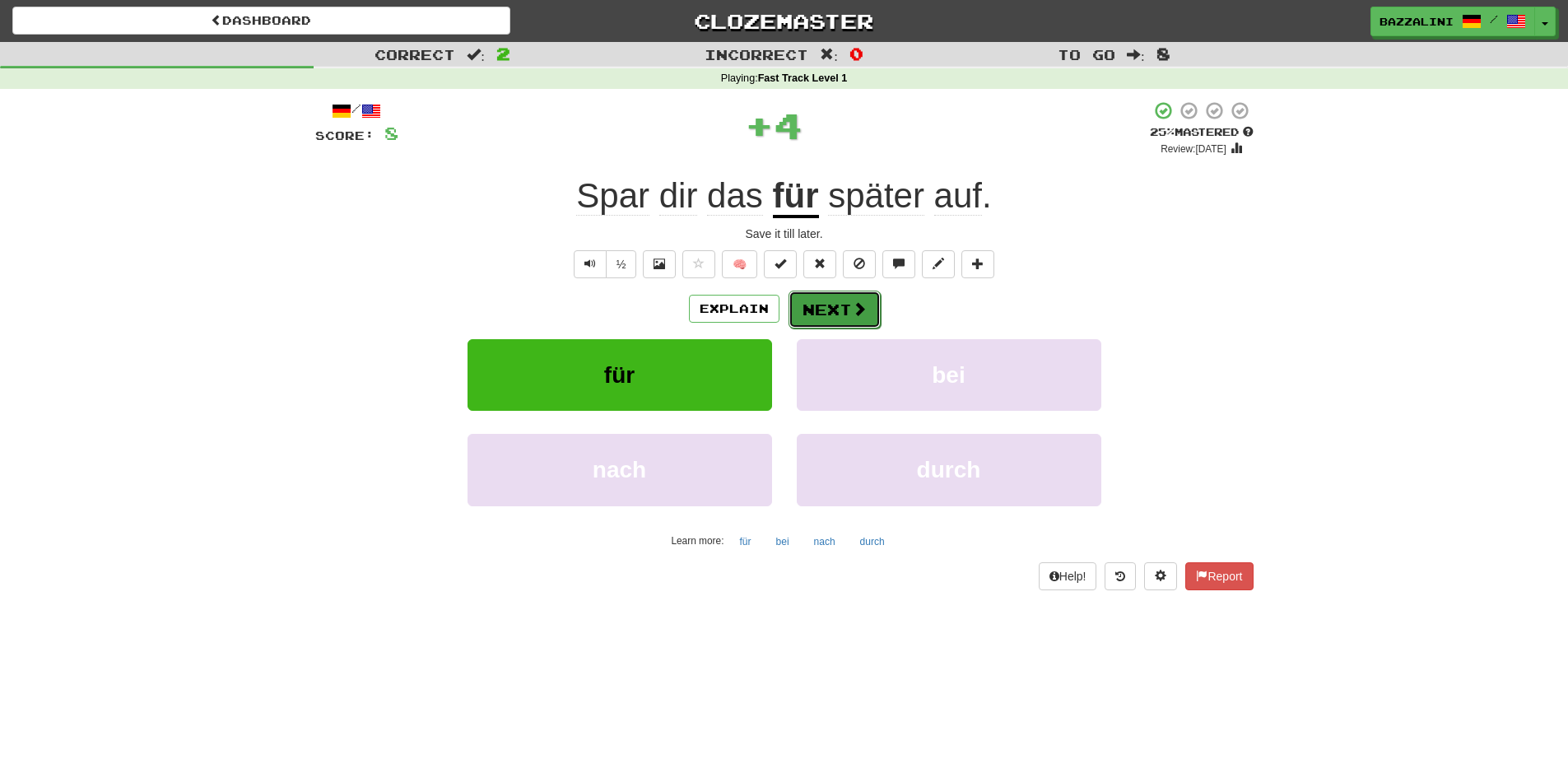
click at [821, 315] on button "Next" at bounding box center [834, 309] width 92 height 38
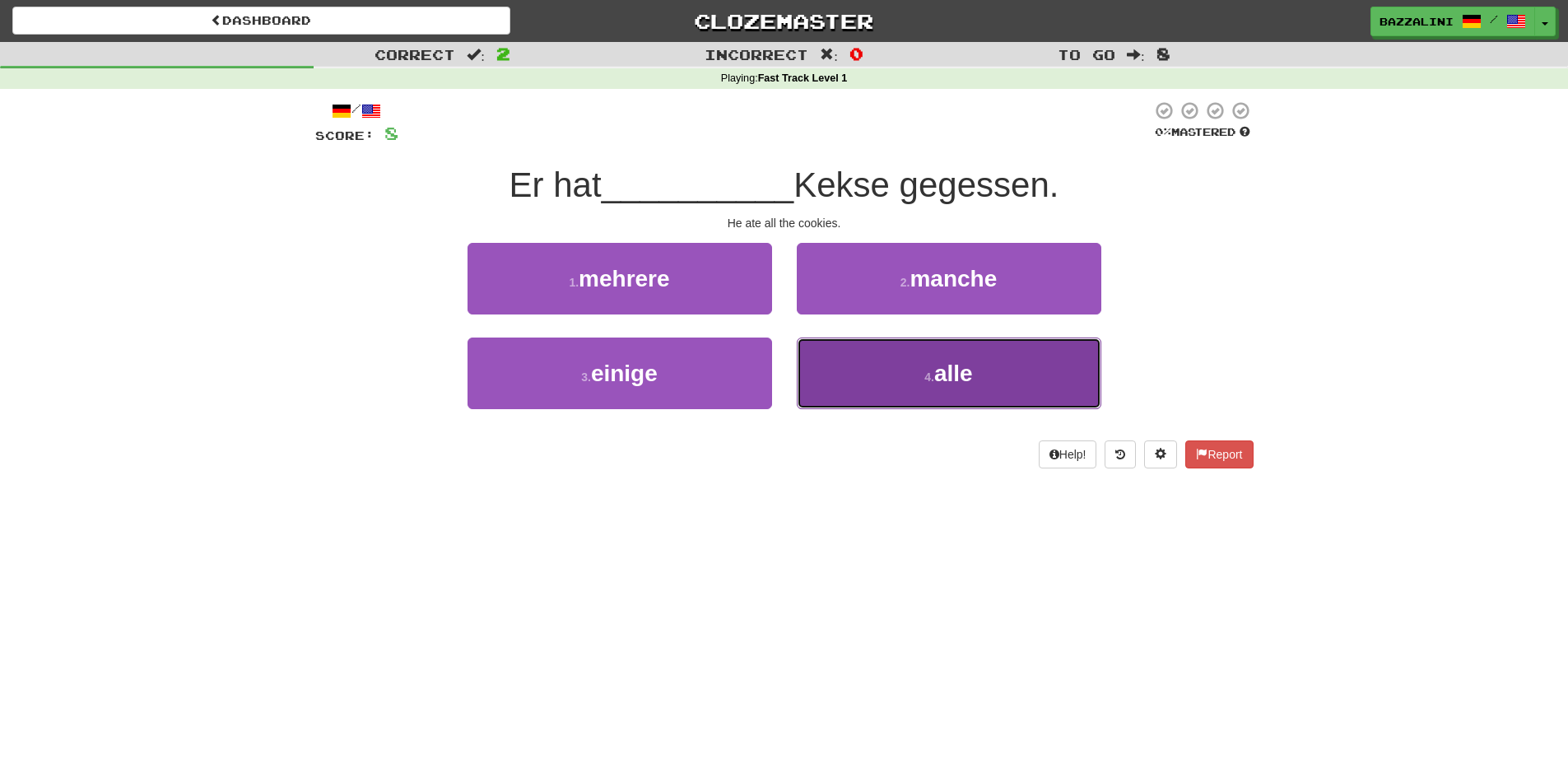
click at [890, 374] on button "4 . alle" at bounding box center [949, 373] width 305 height 71
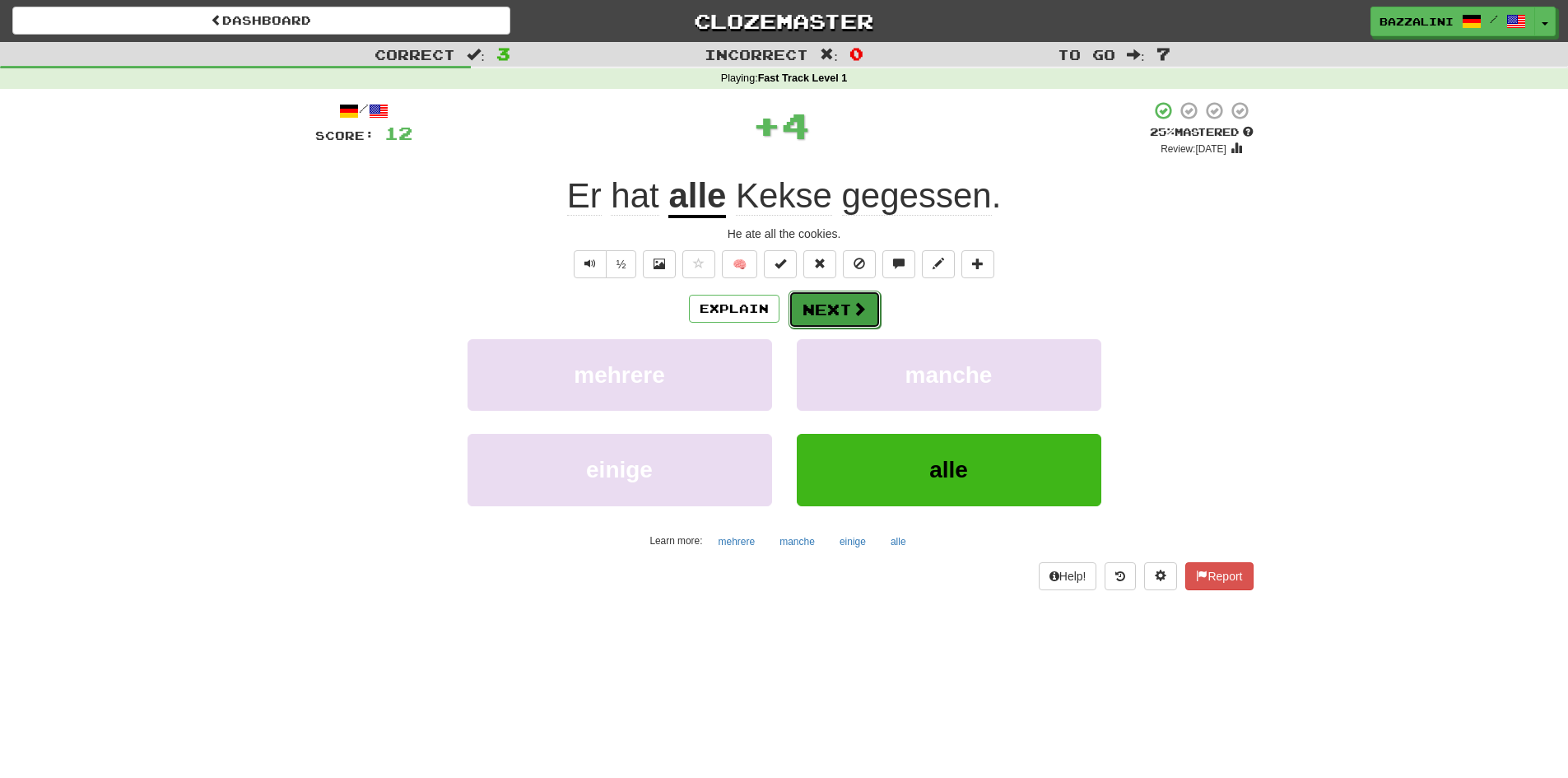
click at [837, 303] on button "Next" at bounding box center [834, 309] width 92 height 38
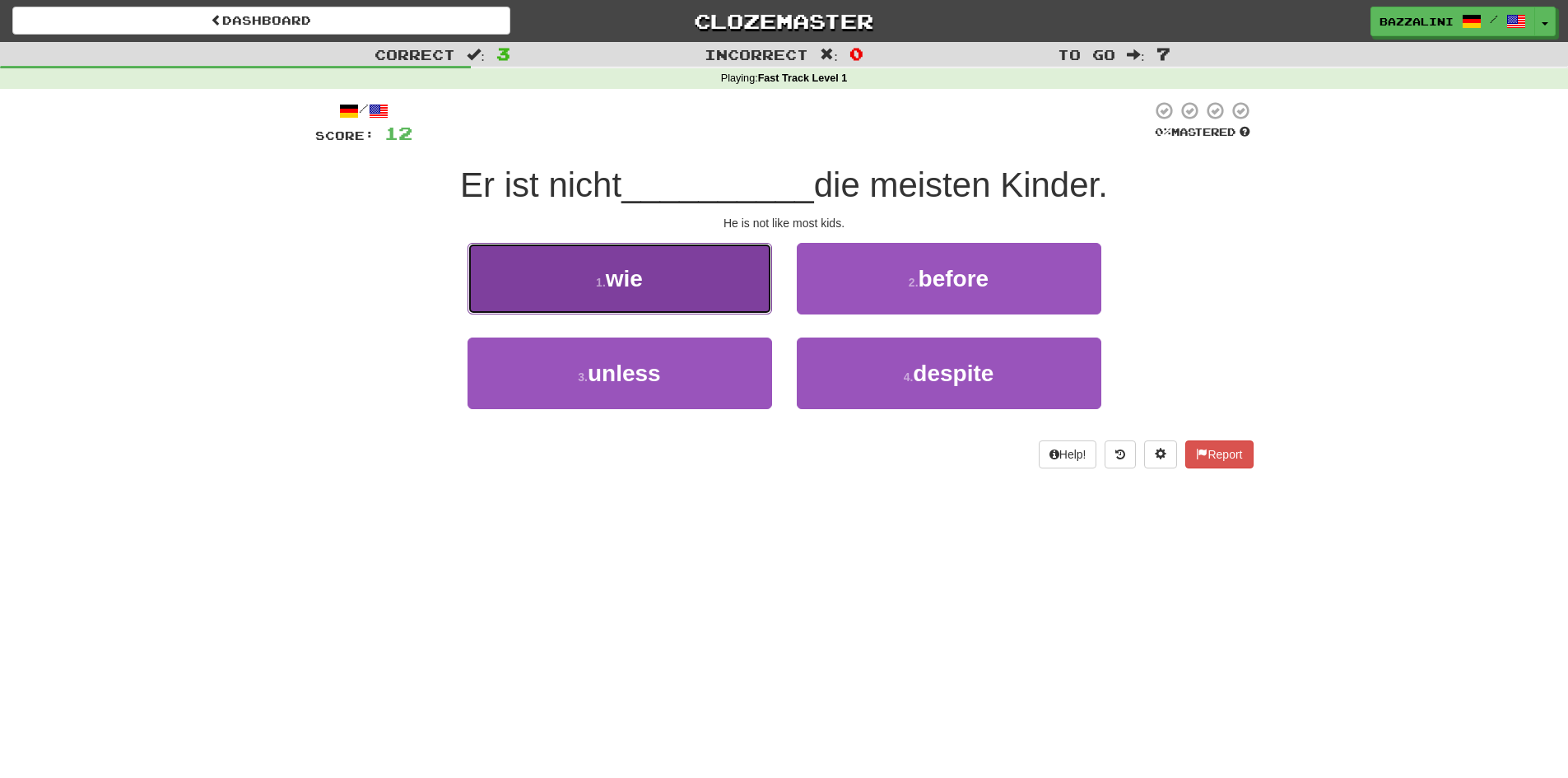
click at [698, 301] on button "1 . wie" at bounding box center [619, 278] width 305 height 71
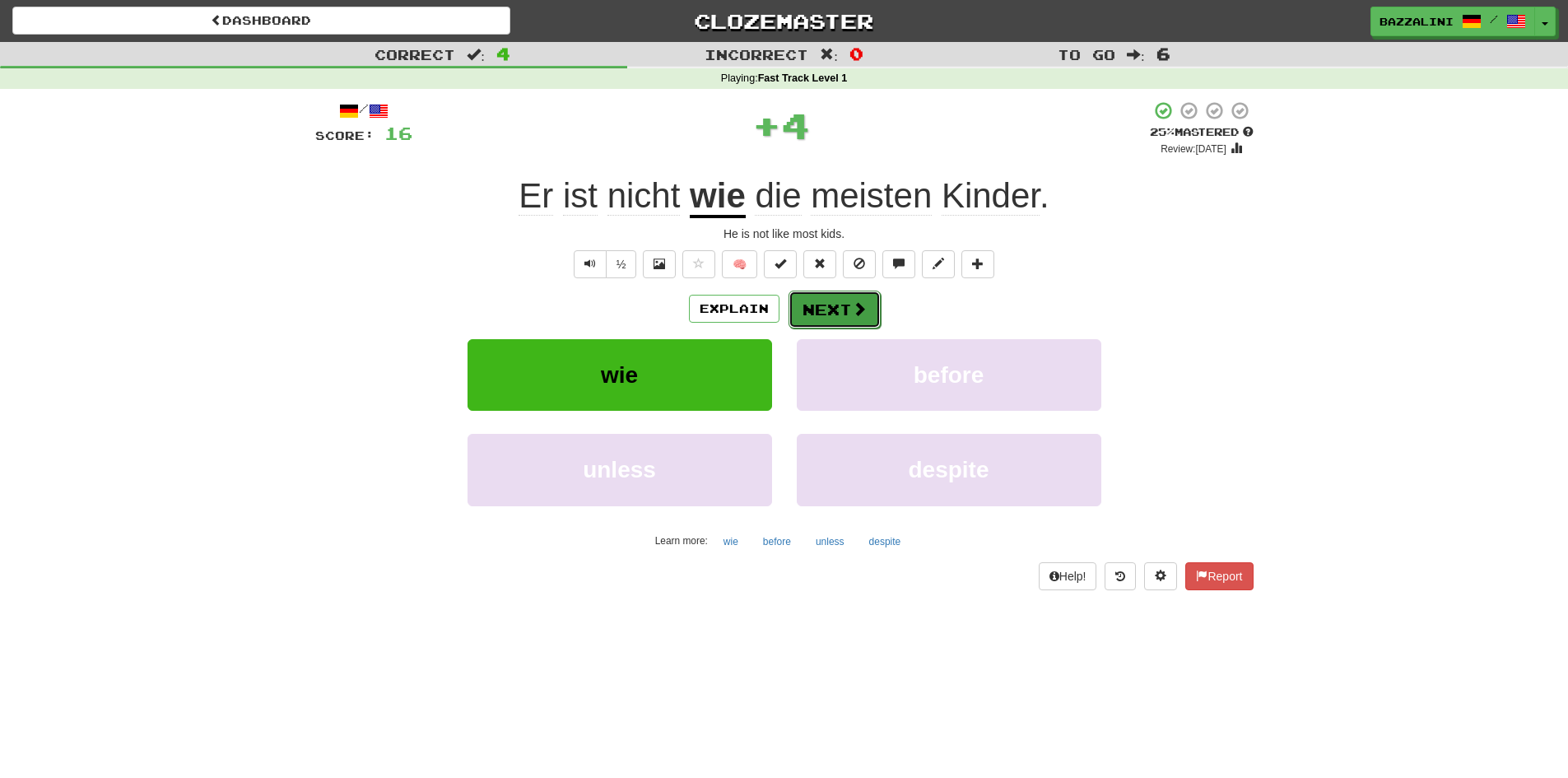
click at [815, 301] on button "Next" at bounding box center [834, 309] width 92 height 38
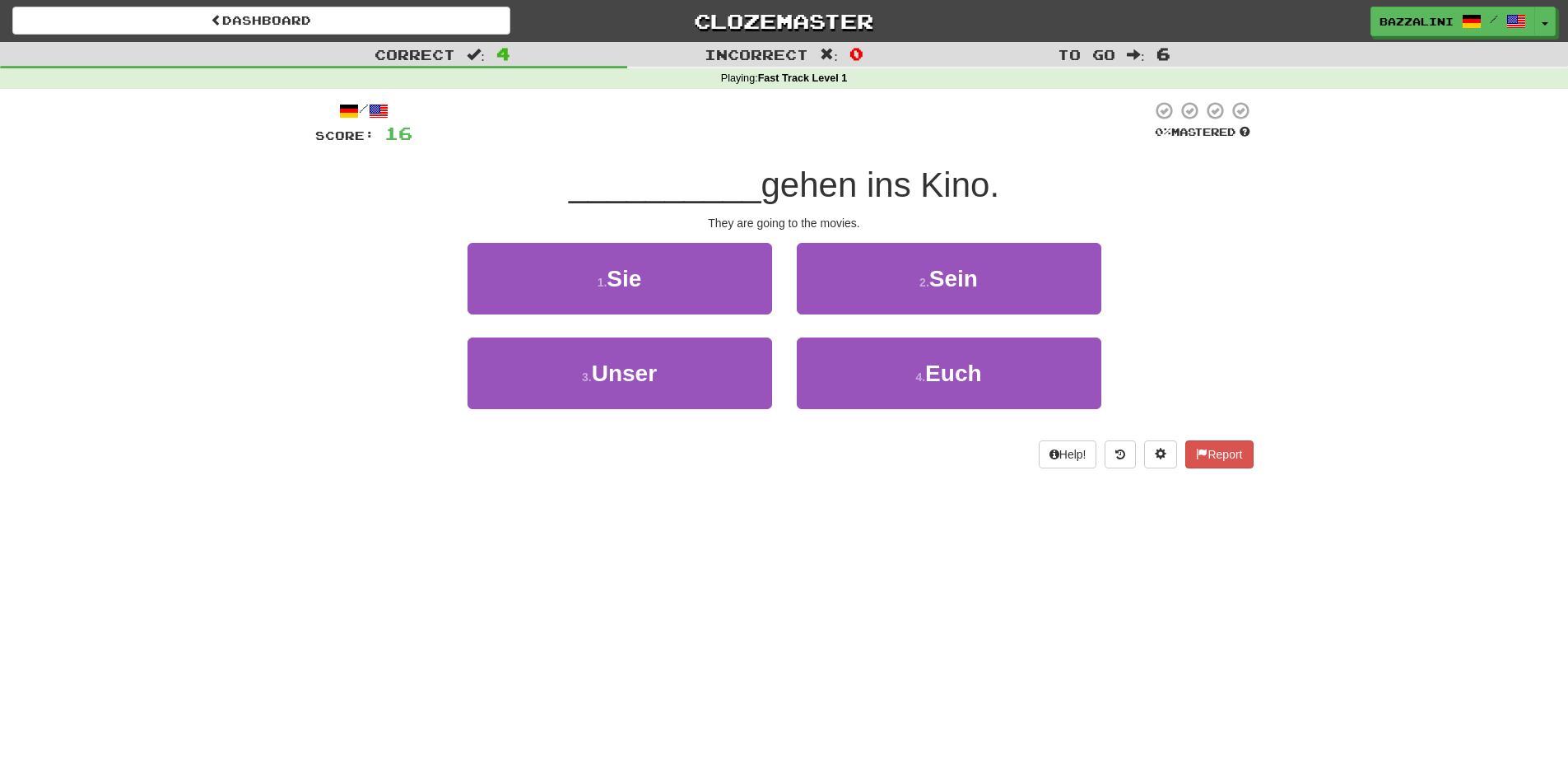
click at [389, 112] on span at bounding box center [379, 112] width 20 height 20
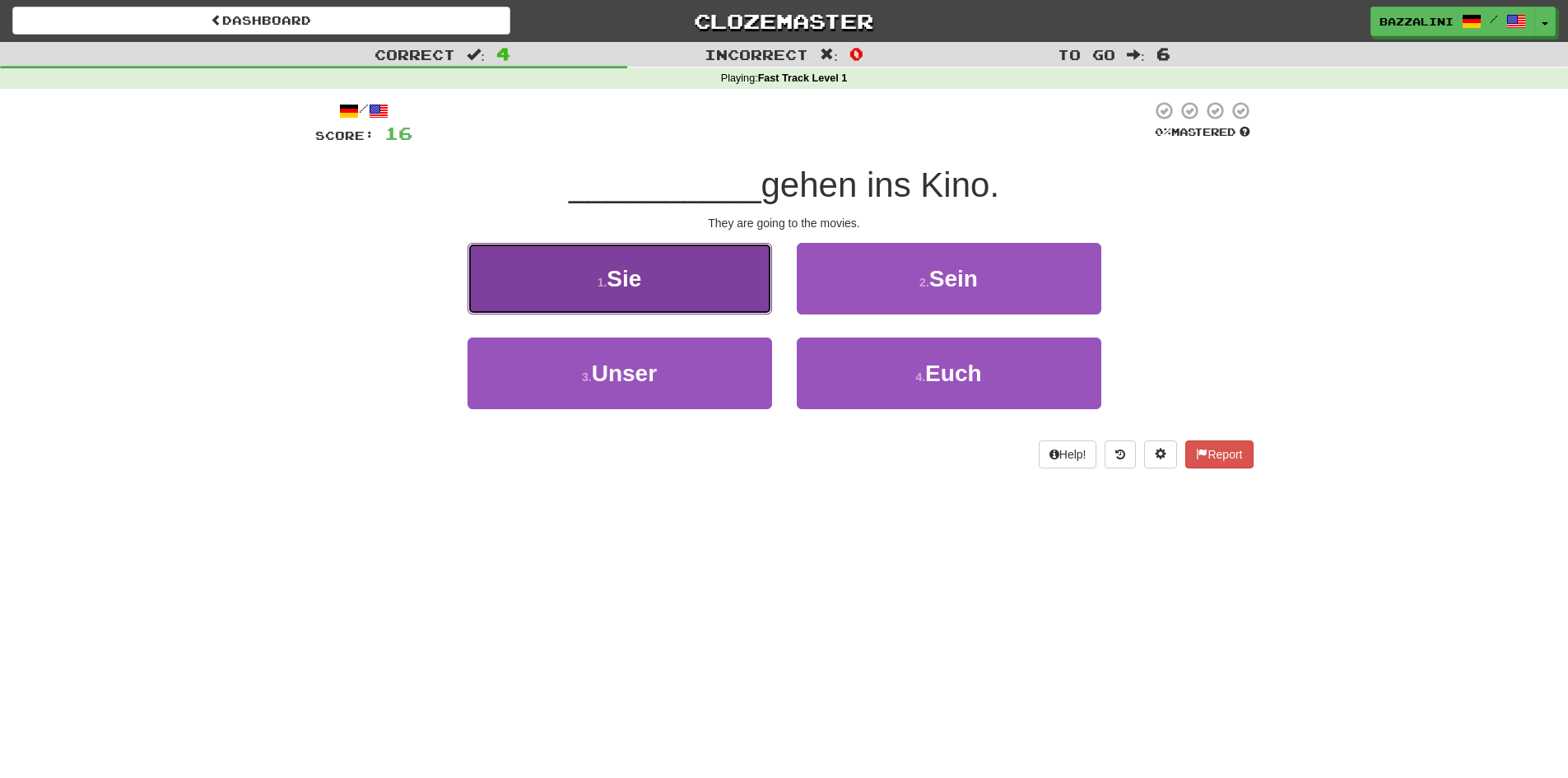
click at [710, 284] on button "1 . Sie" at bounding box center [619, 278] width 305 height 71
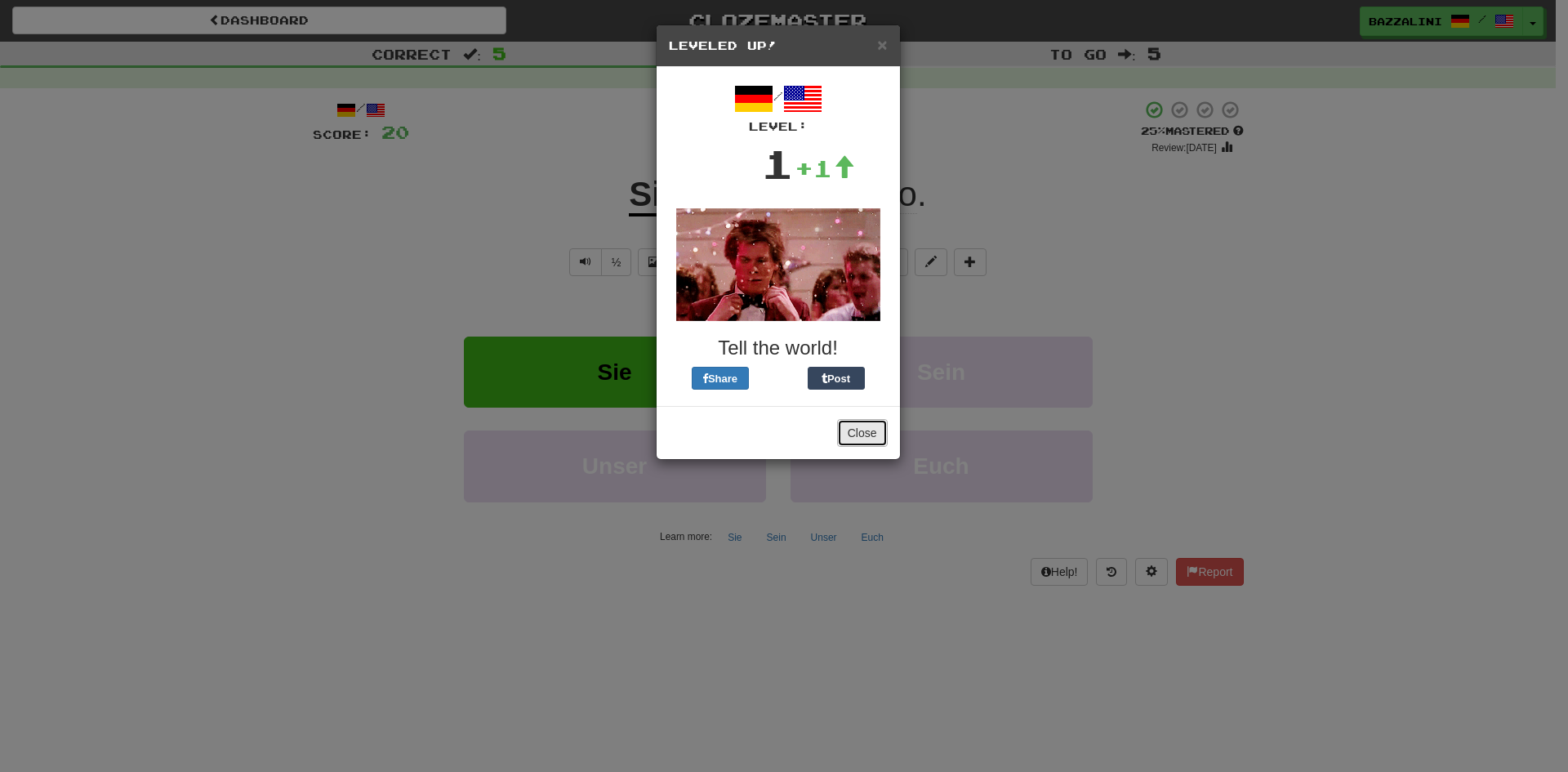
click at [858, 438] on button "Close" at bounding box center [863, 433] width 51 height 28
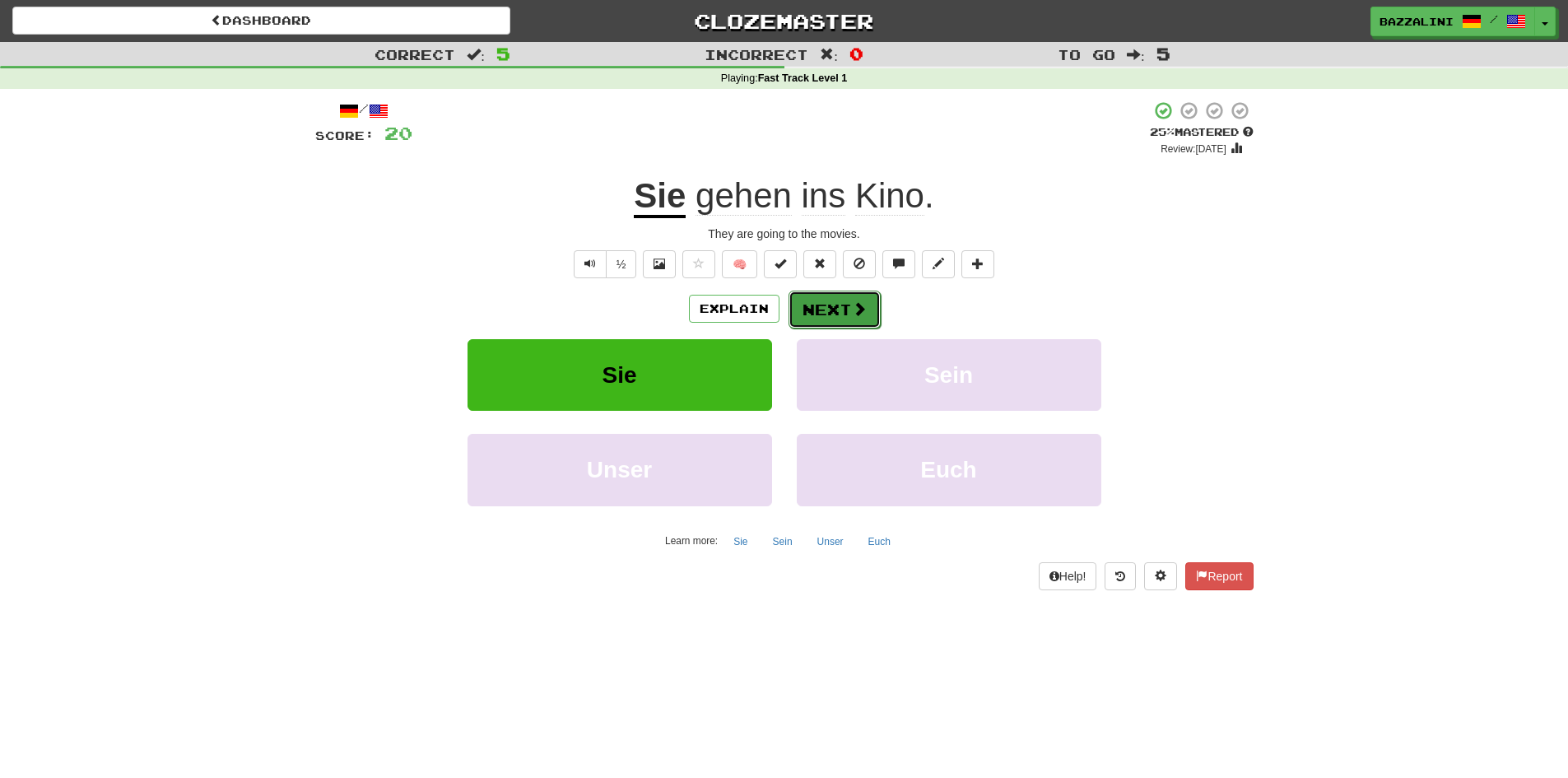
click at [861, 321] on button "Next" at bounding box center [834, 309] width 92 height 38
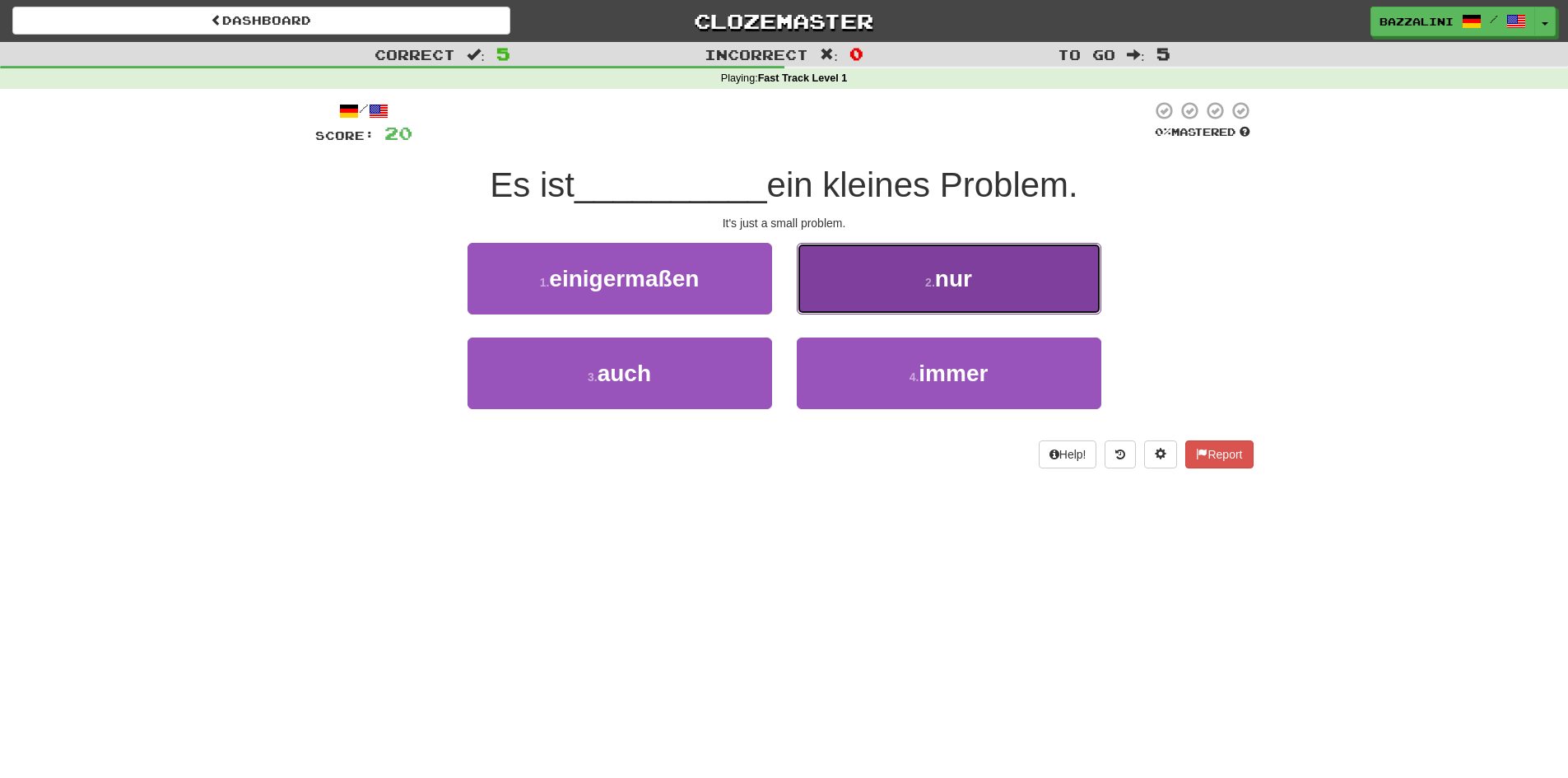
click at [878, 287] on button "2 . nur" at bounding box center [949, 278] width 305 height 71
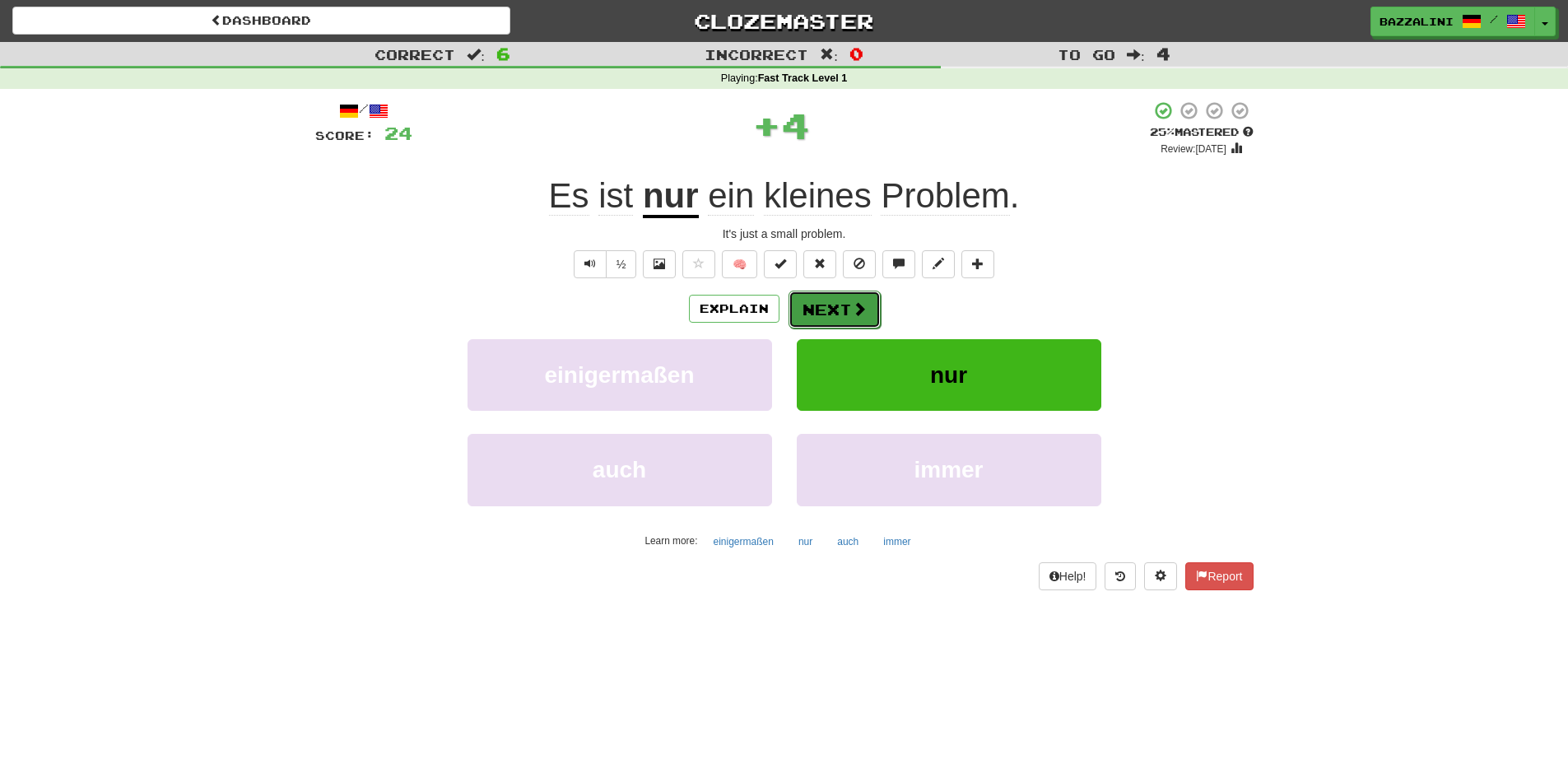
click at [844, 304] on button "Next" at bounding box center [834, 309] width 92 height 38
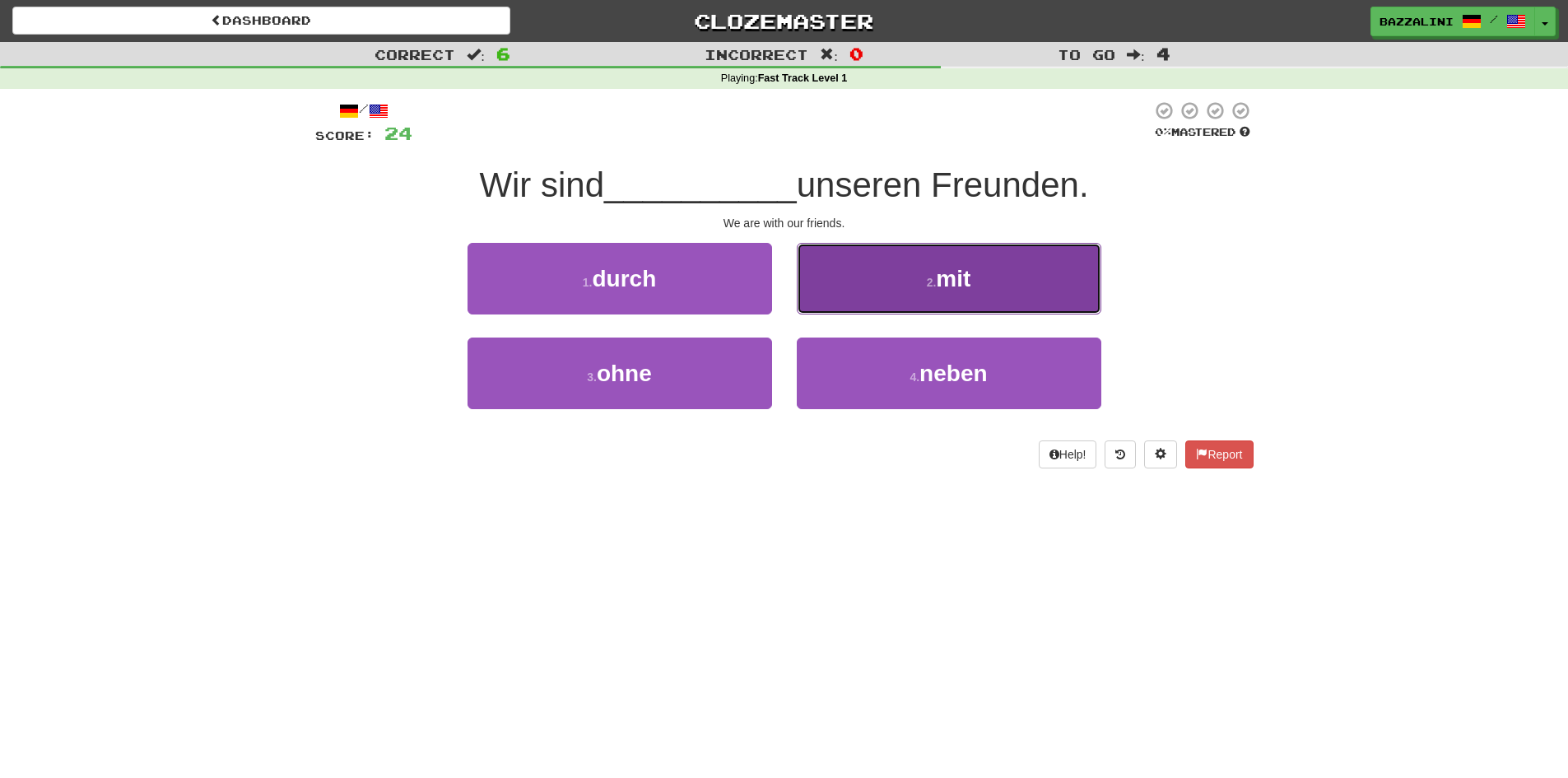
click at [902, 283] on button "2 . mit" at bounding box center [949, 278] width 305 height 71
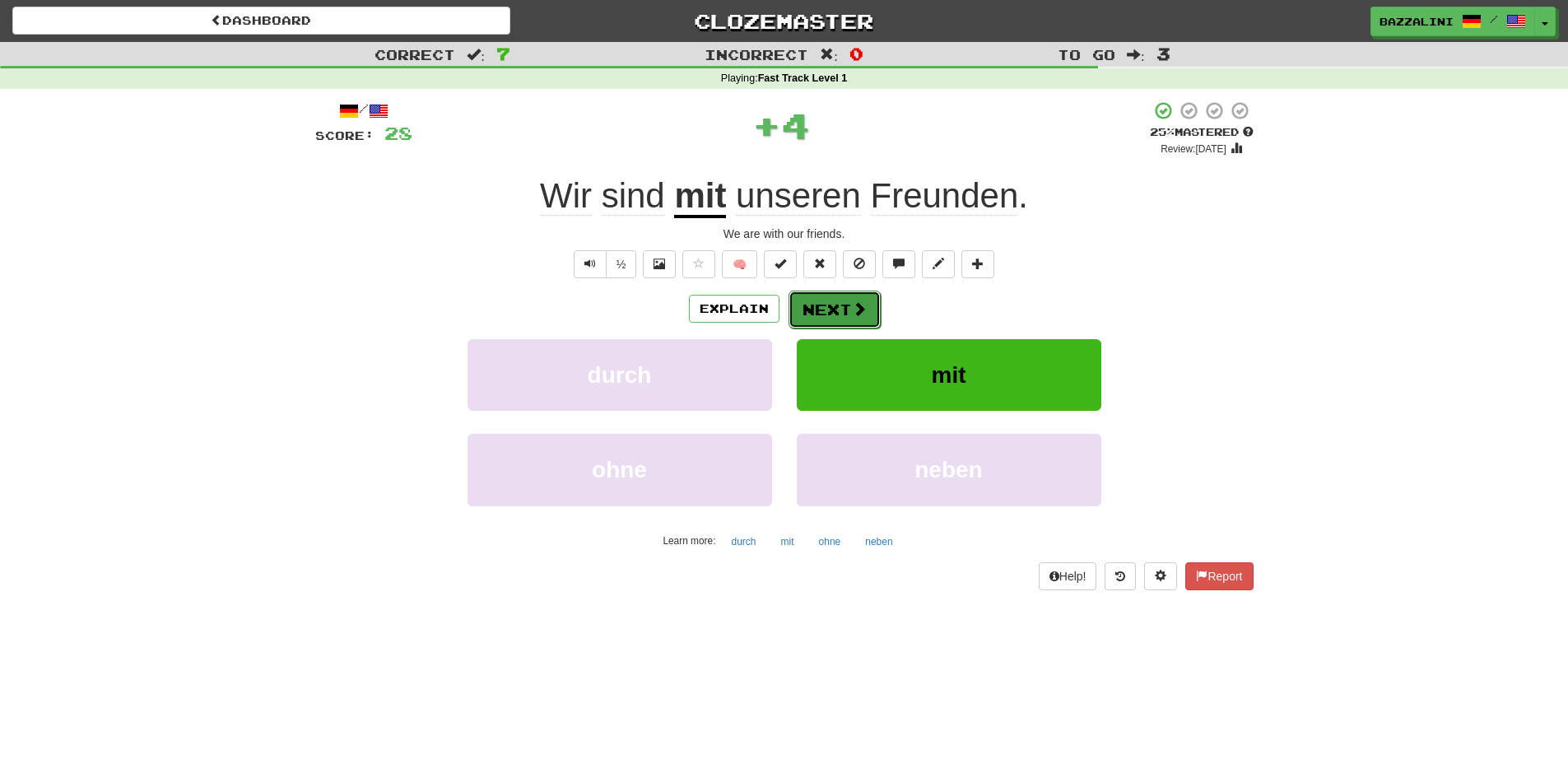
click at [811, 299] on button "Next" at bounding box center [834, 309] width 92 height 38
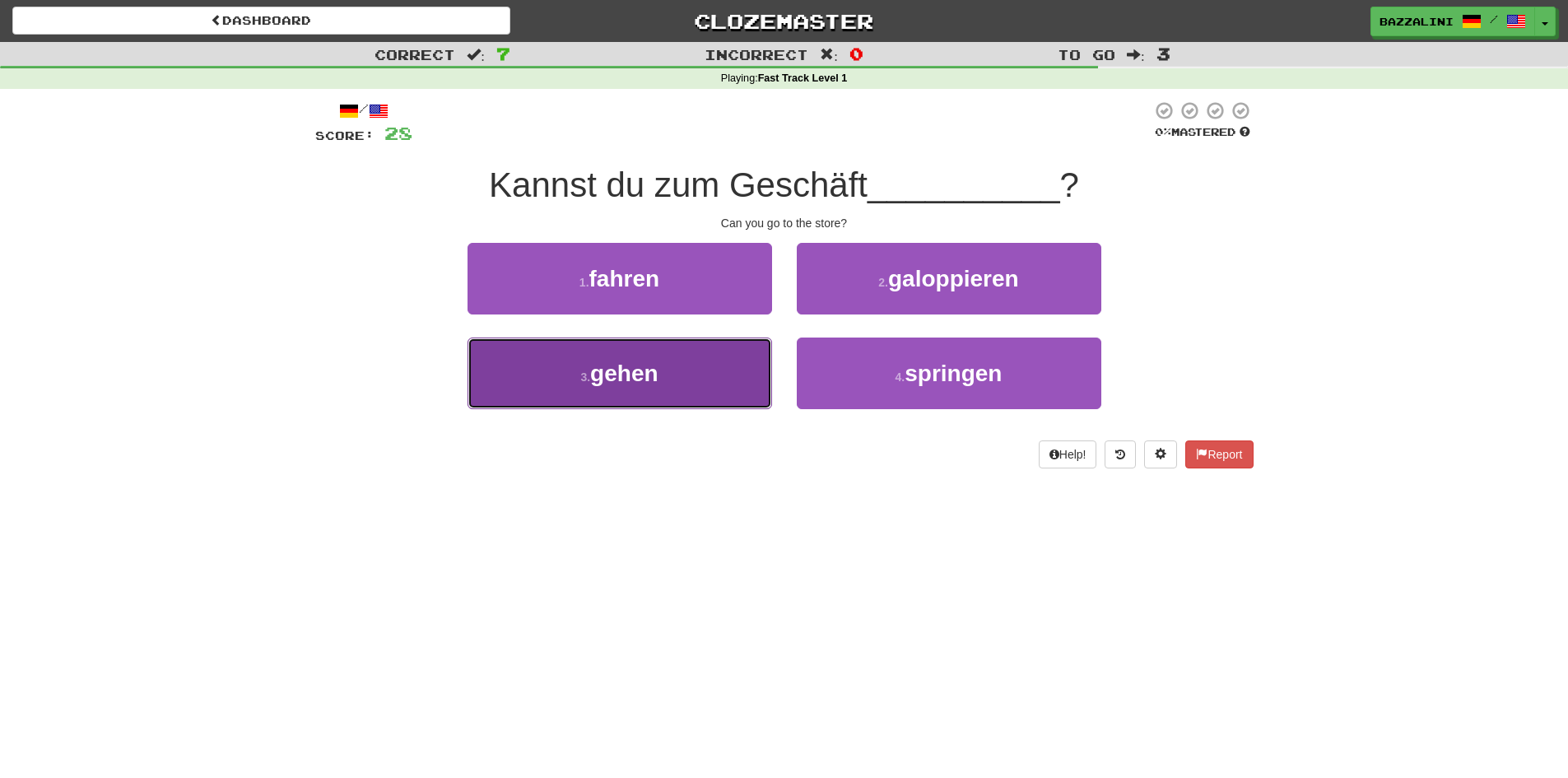
click at [674, 385] on button "3 . gehen" at bounding box center [619, 373] width 305 height 71
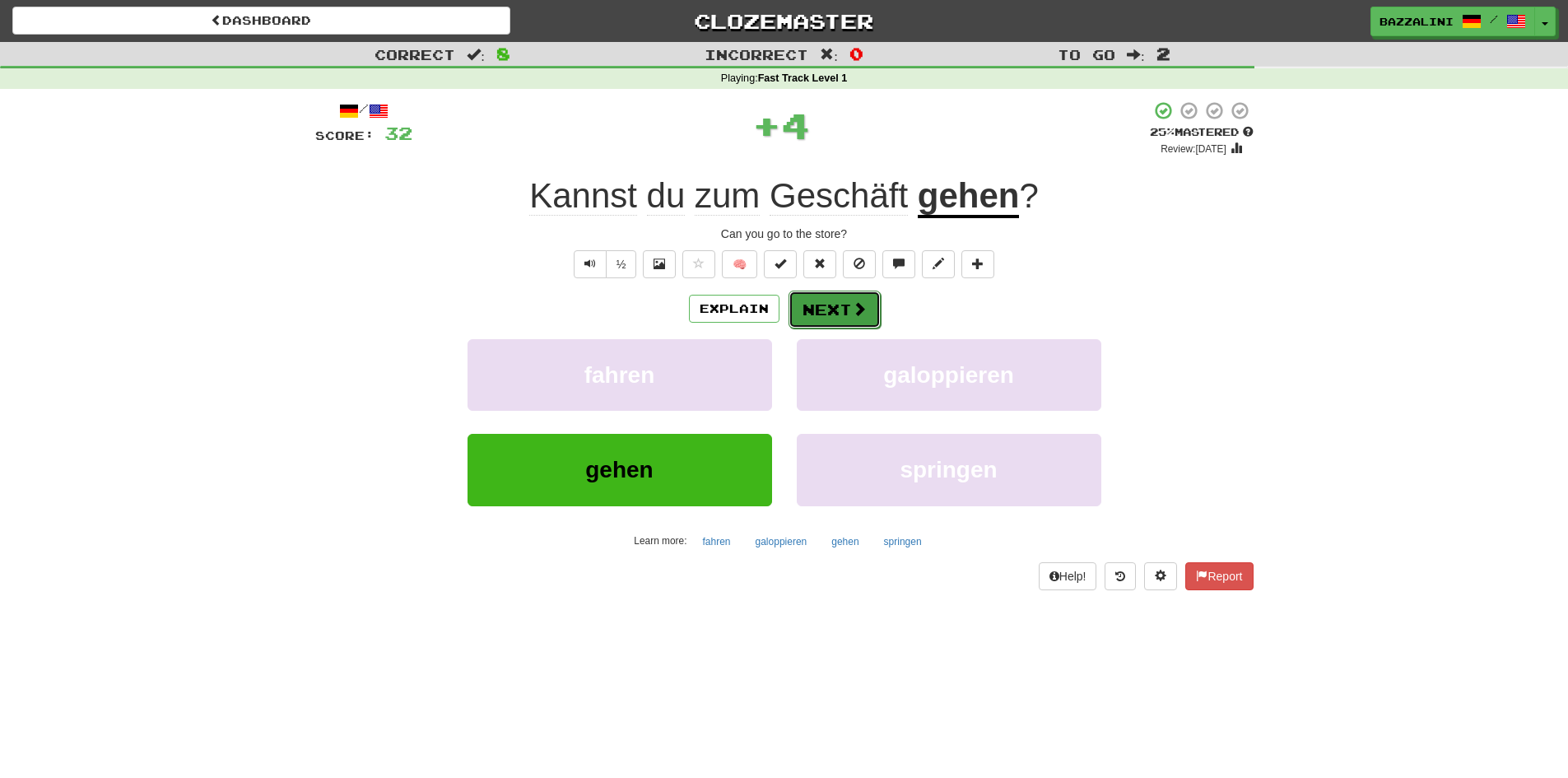
click at [834, 316] on button "Next" at bounding box center [834, 309] width 92 height 38
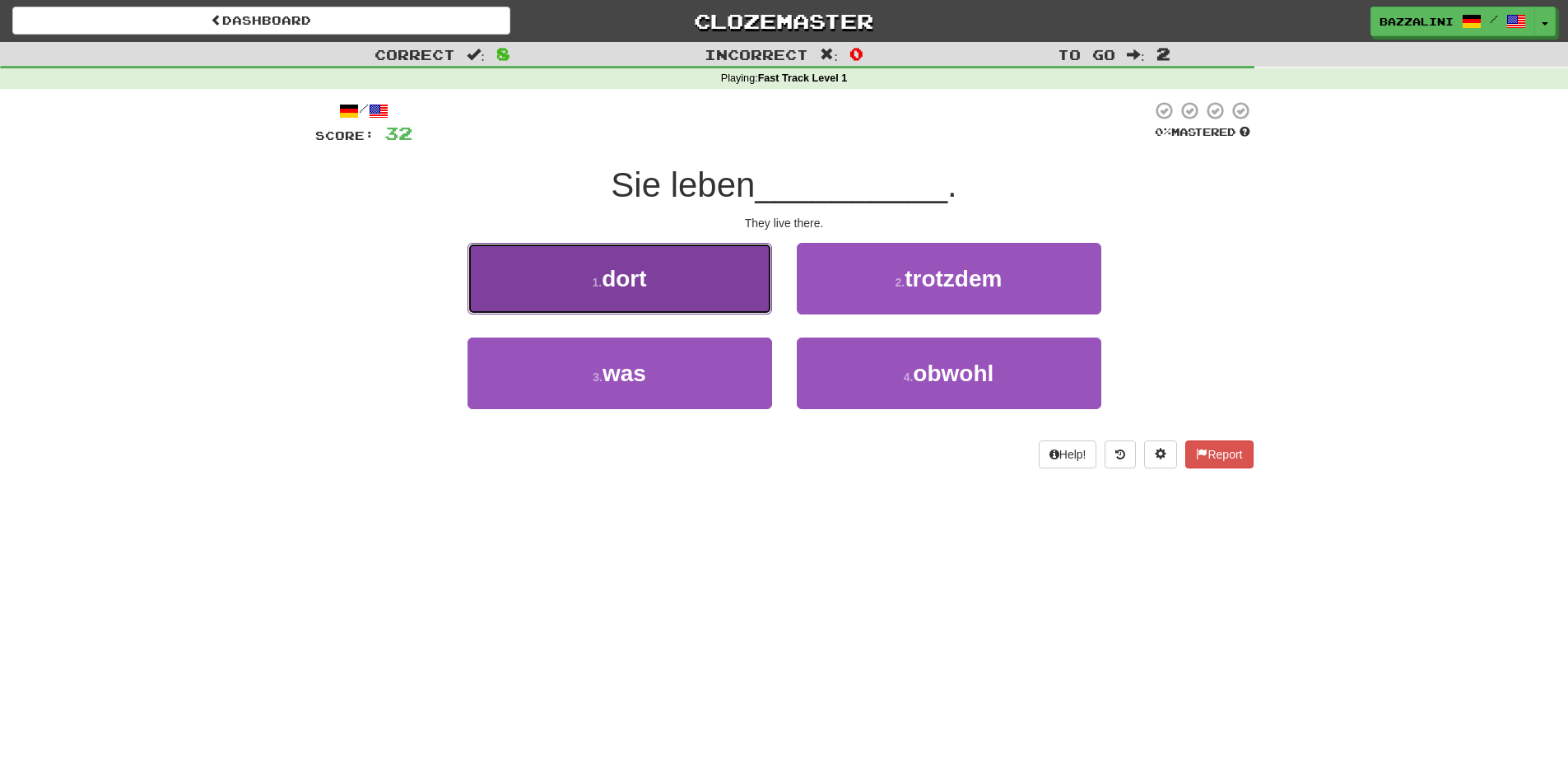
click at [751, 286] on button "1 . dort" at bounding box center [619, 278] width 305 height 71
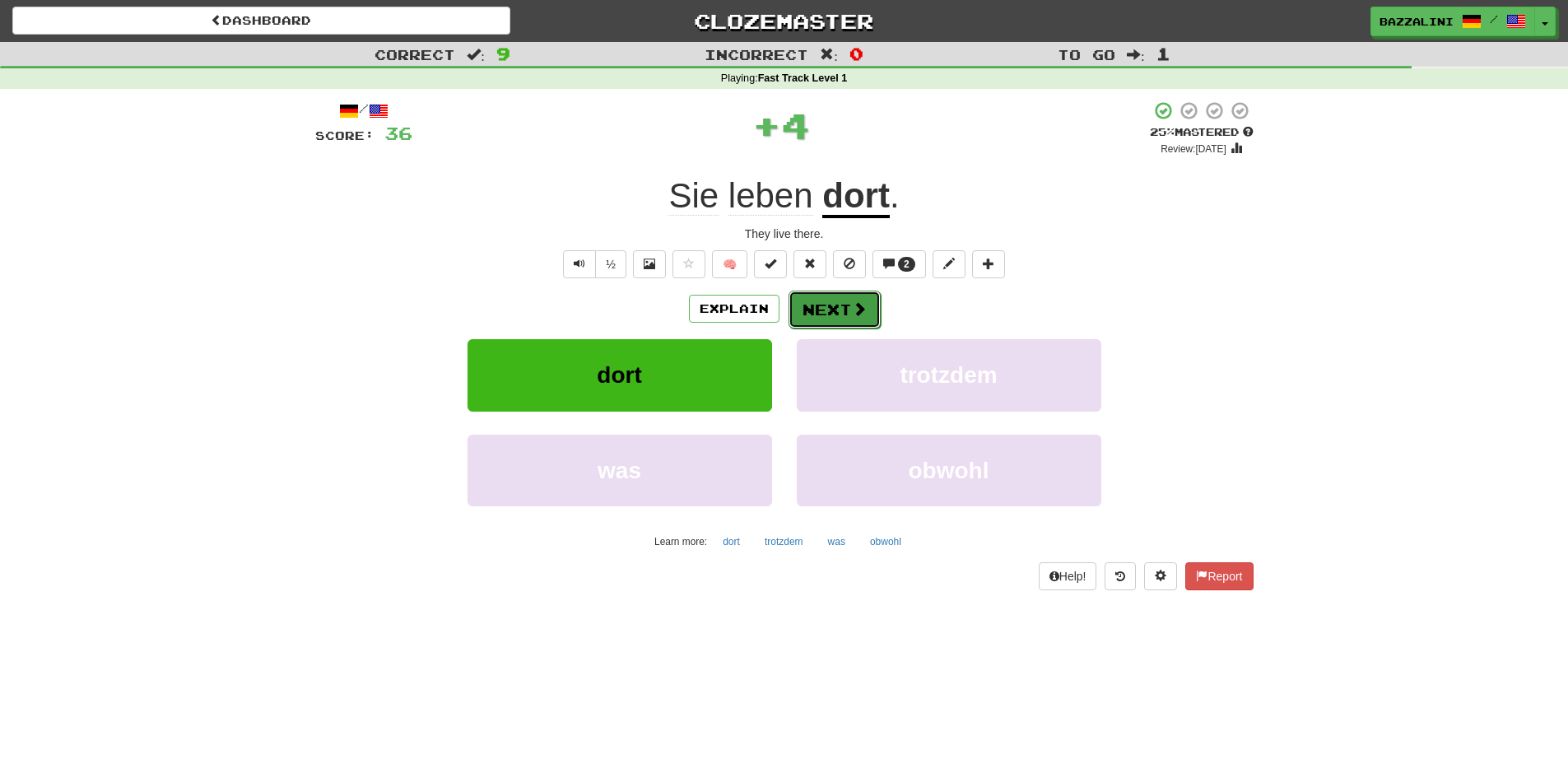
click at [842, 308] on button "Next" at bounding box center [834, 309] width 92 height 38
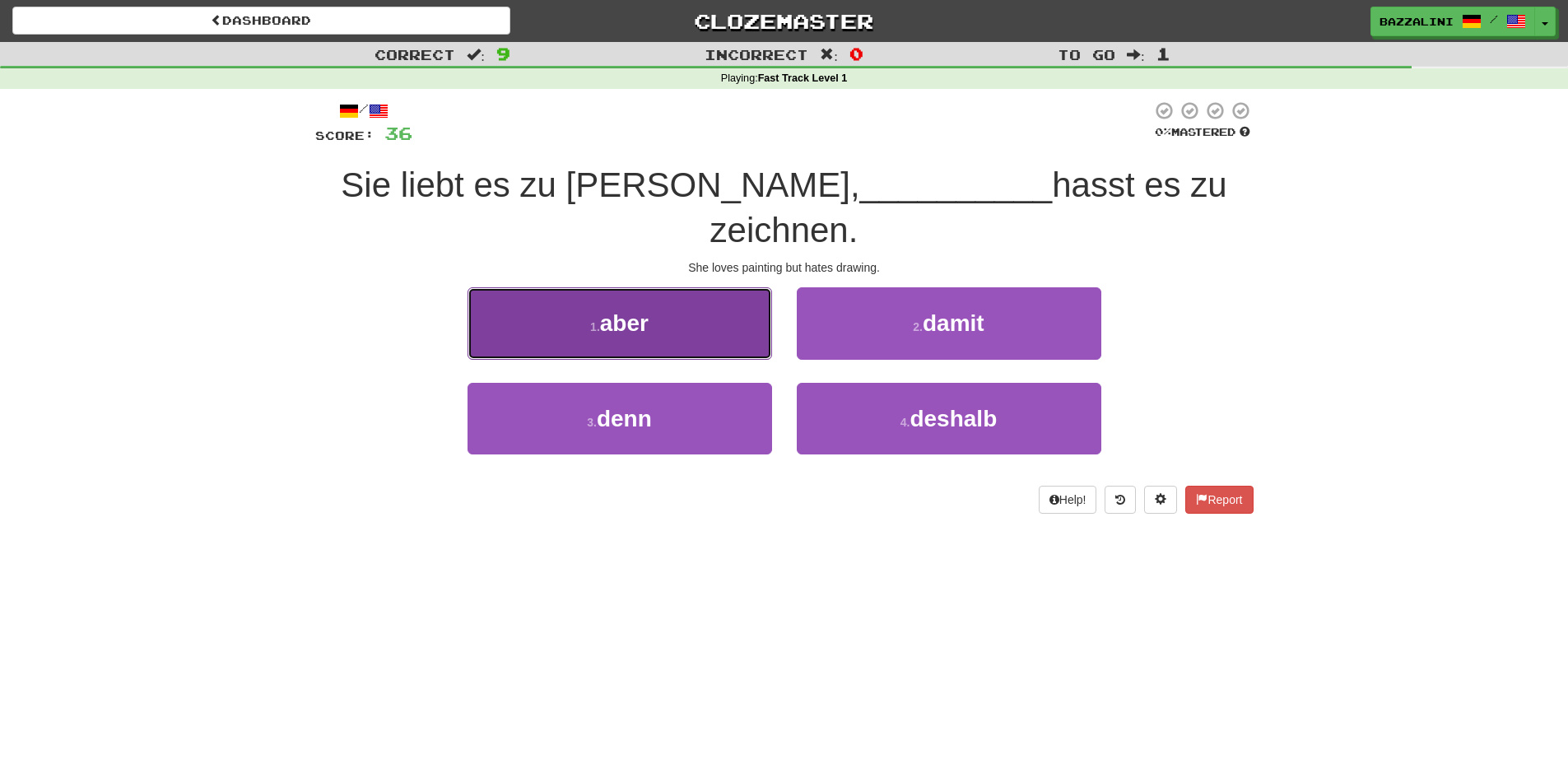
click at [668, 287] on button "1 . aber" at bounding box center [619, 323] width 305 height 71
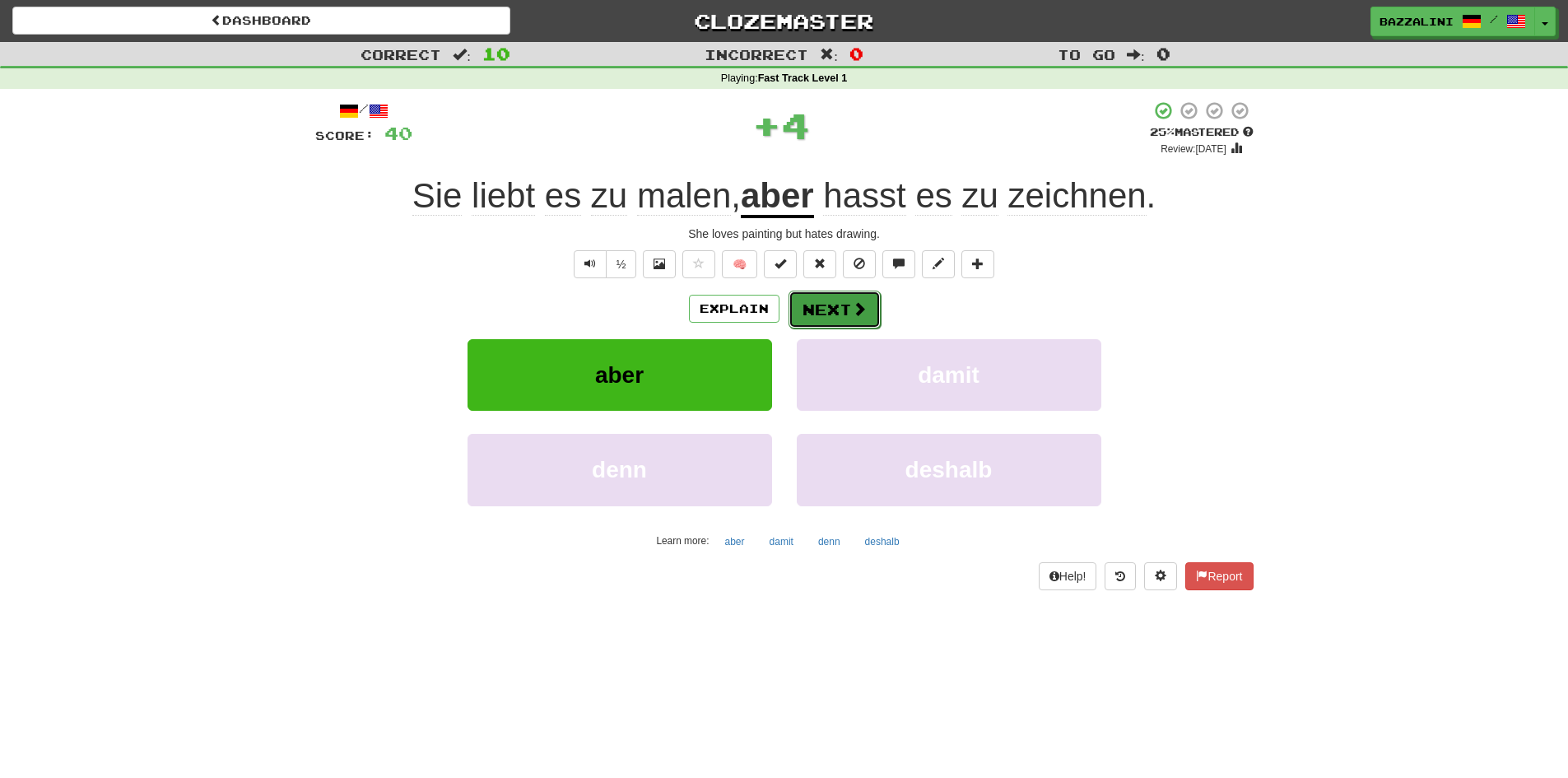
click at [859, 296] on button "Next" at bounding box center [834, 309] width 92 height 38
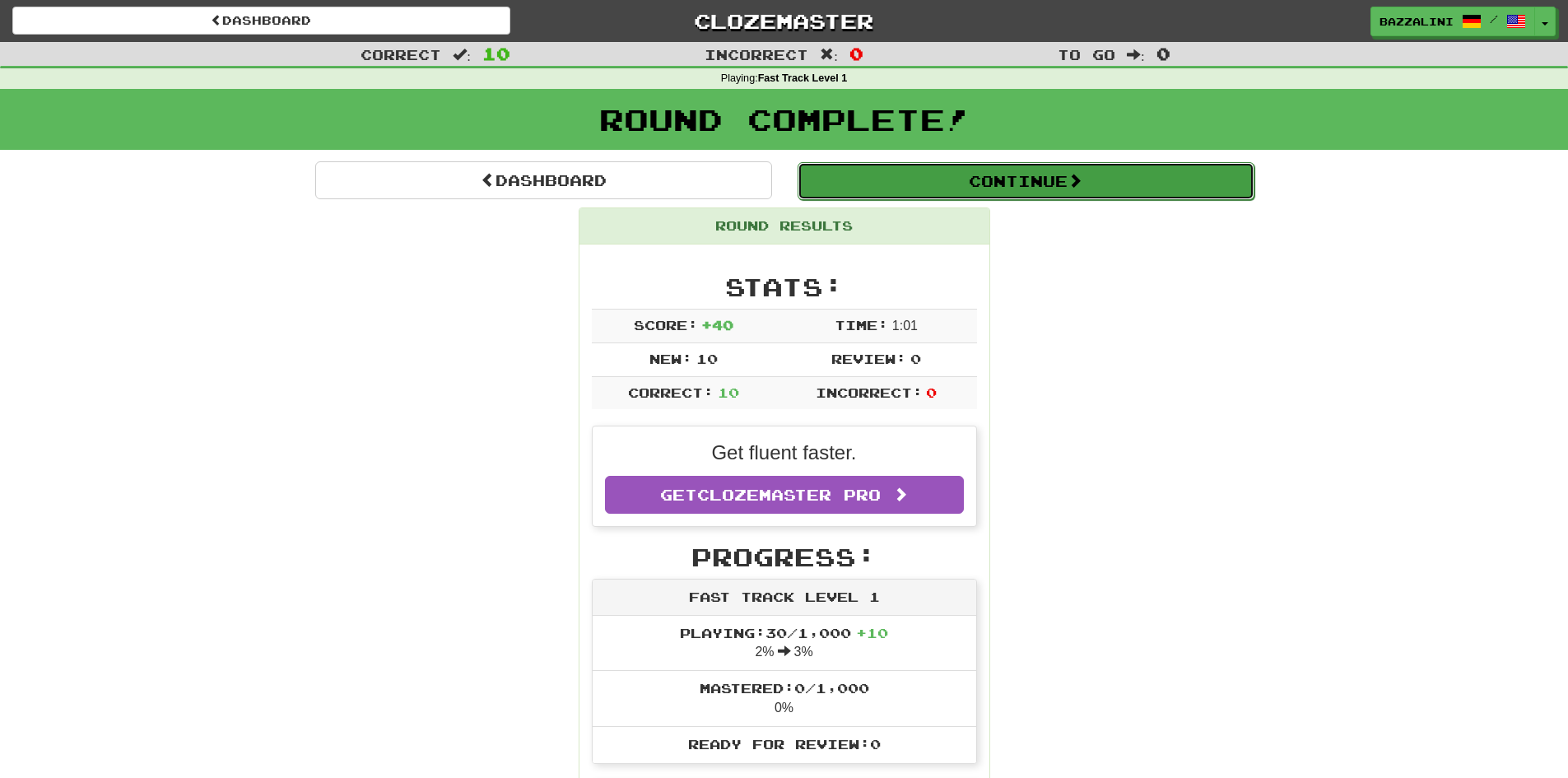
click at [932, 184] on button "Continue" at bounding box center [1026, 180] width 456 height 38
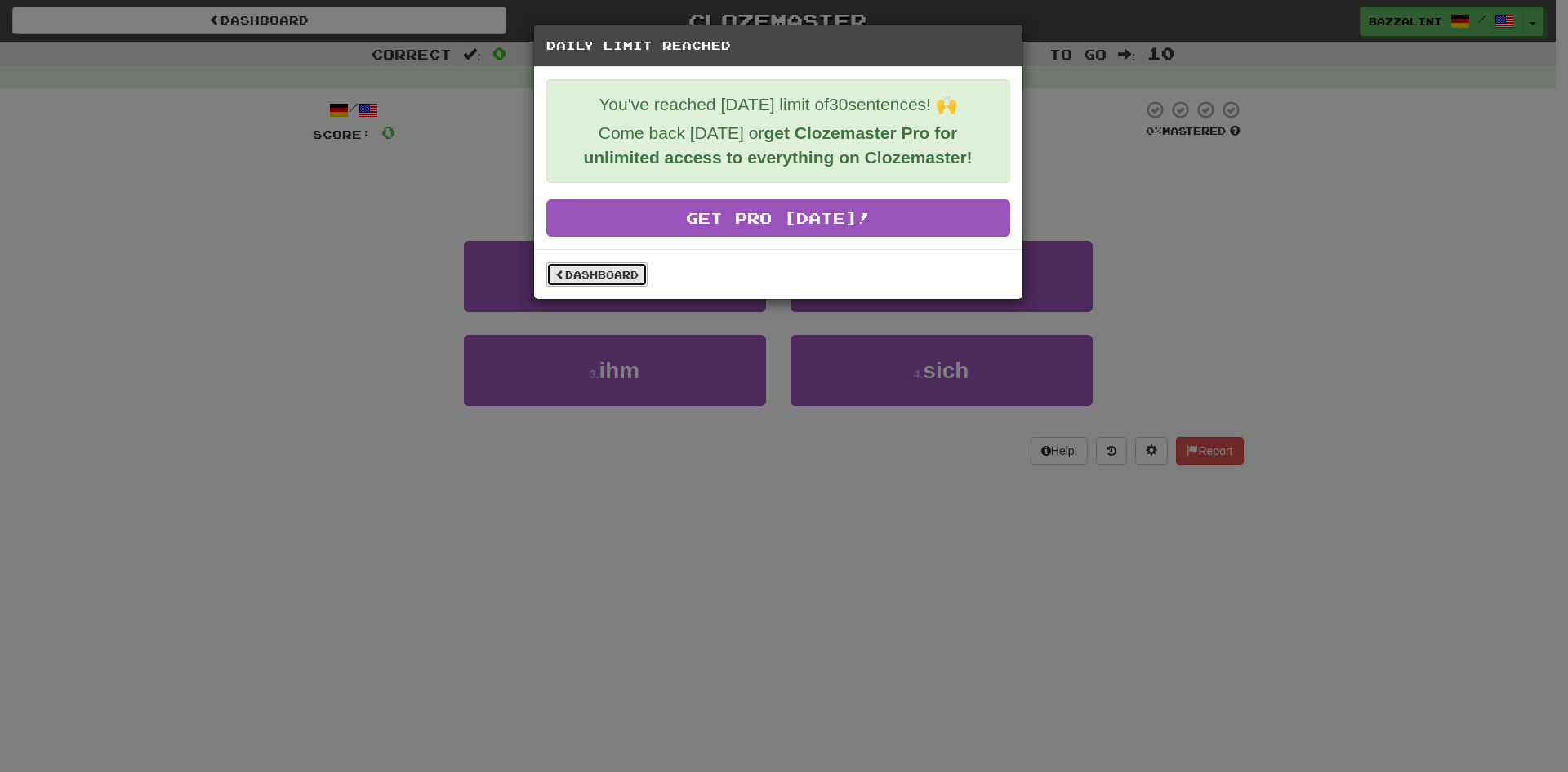
click at [615, 275] on link "Dashboard" at bounding box center [597, 274] width 102 height 25
